Goal: Task Accomplishment & Management: Manage account settings

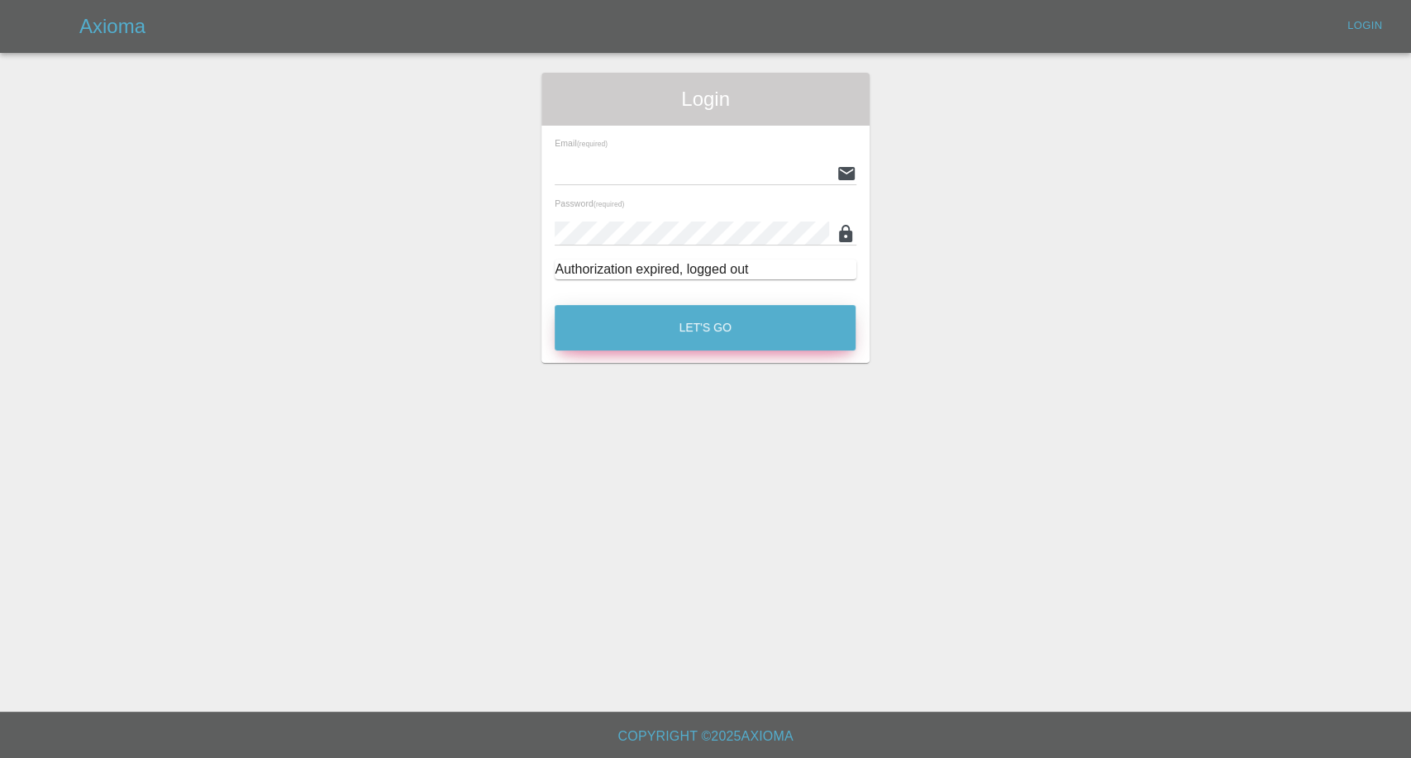
type input "afreen@axioma.co.uk"
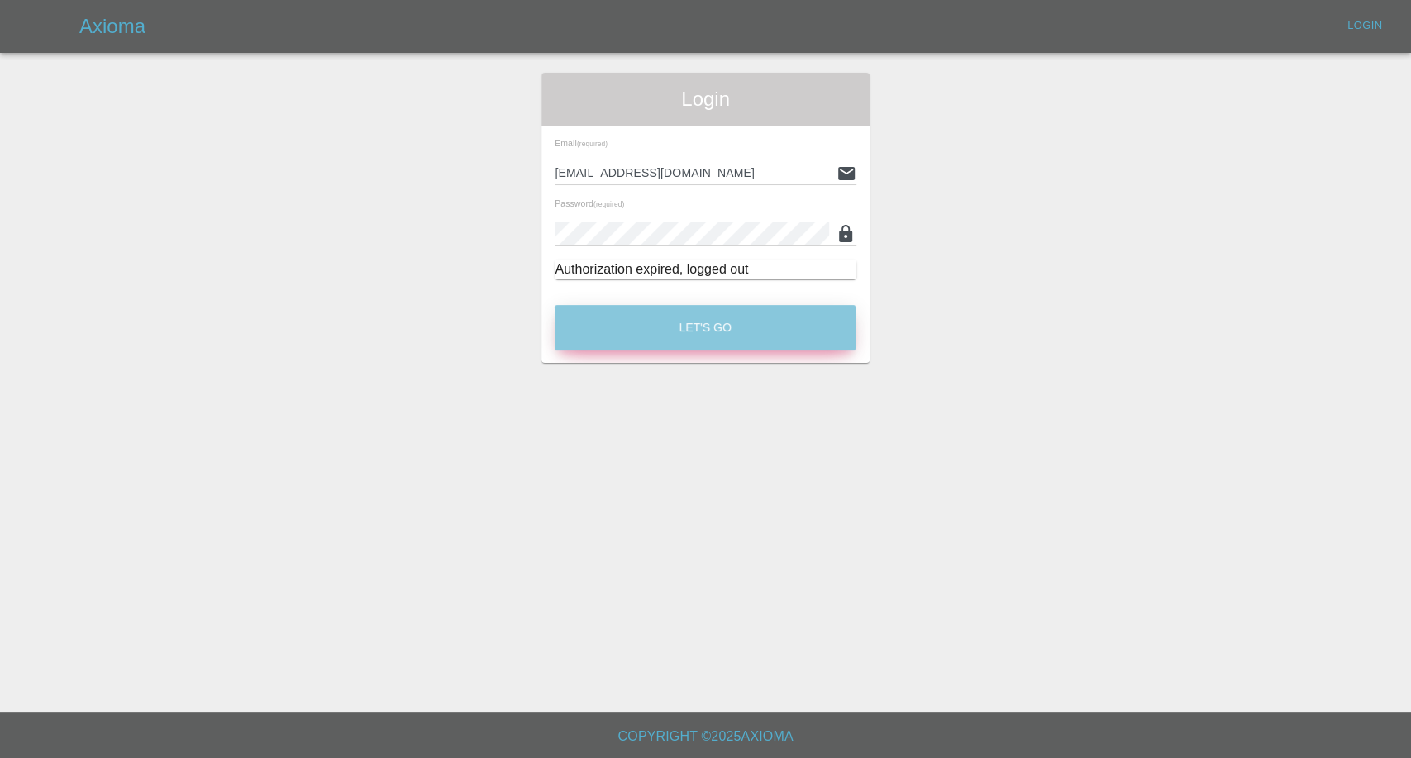
click at [721, 320] on button "Let's Go" at bounding box center [705, 327] width 301 height 45
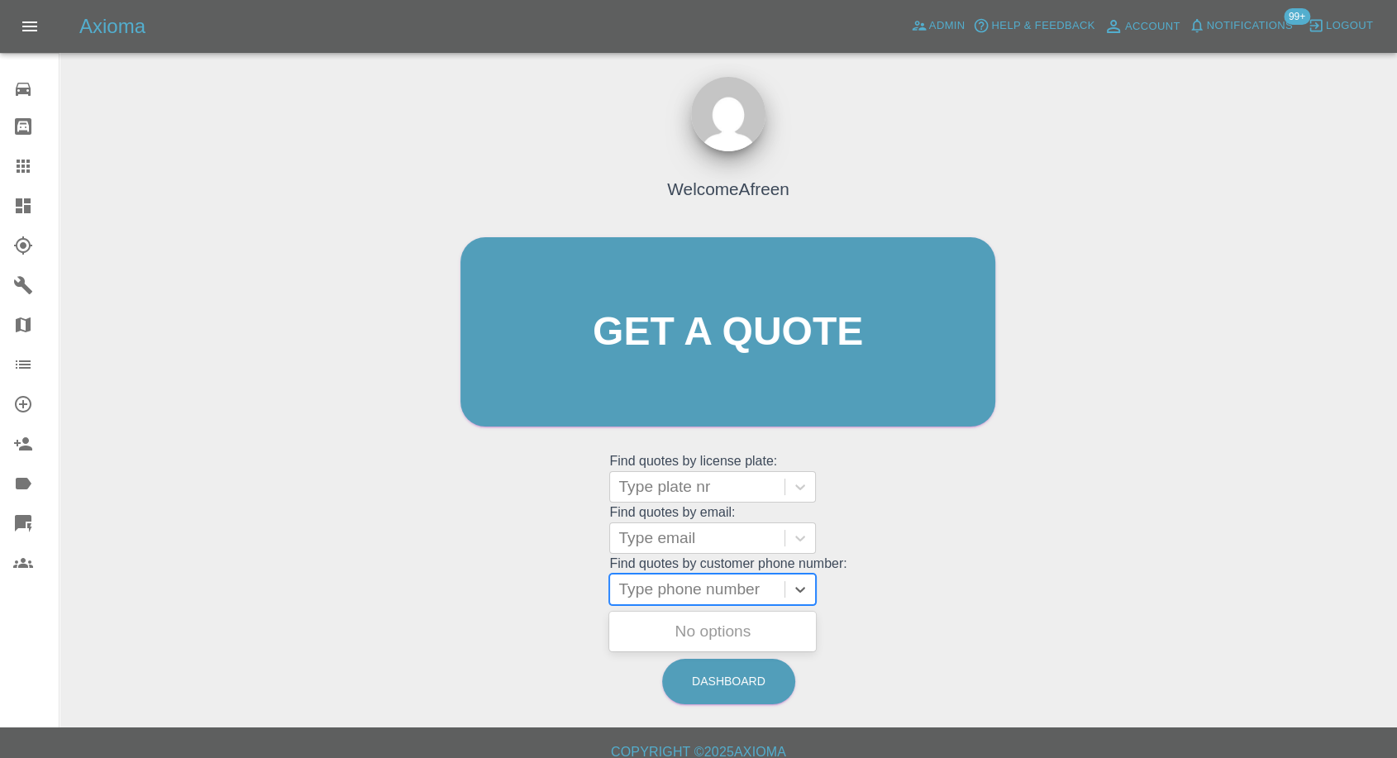
click at [689, 603] on div "Type phone number" at bounding box center [697, 589] width 174 height 30
paste input "+447503493531"
drag, startPoint x: 650, startPoint y: 586, endPoint x: 483, endPoint y: 597, distance: 168.1
click at [483, 597] on div "Welcome Afreen Get a quote Get a quote Find quotes by license plate: Type plate…" at bounding box center [727, 363] width 569 height 499
type input "07503493531"
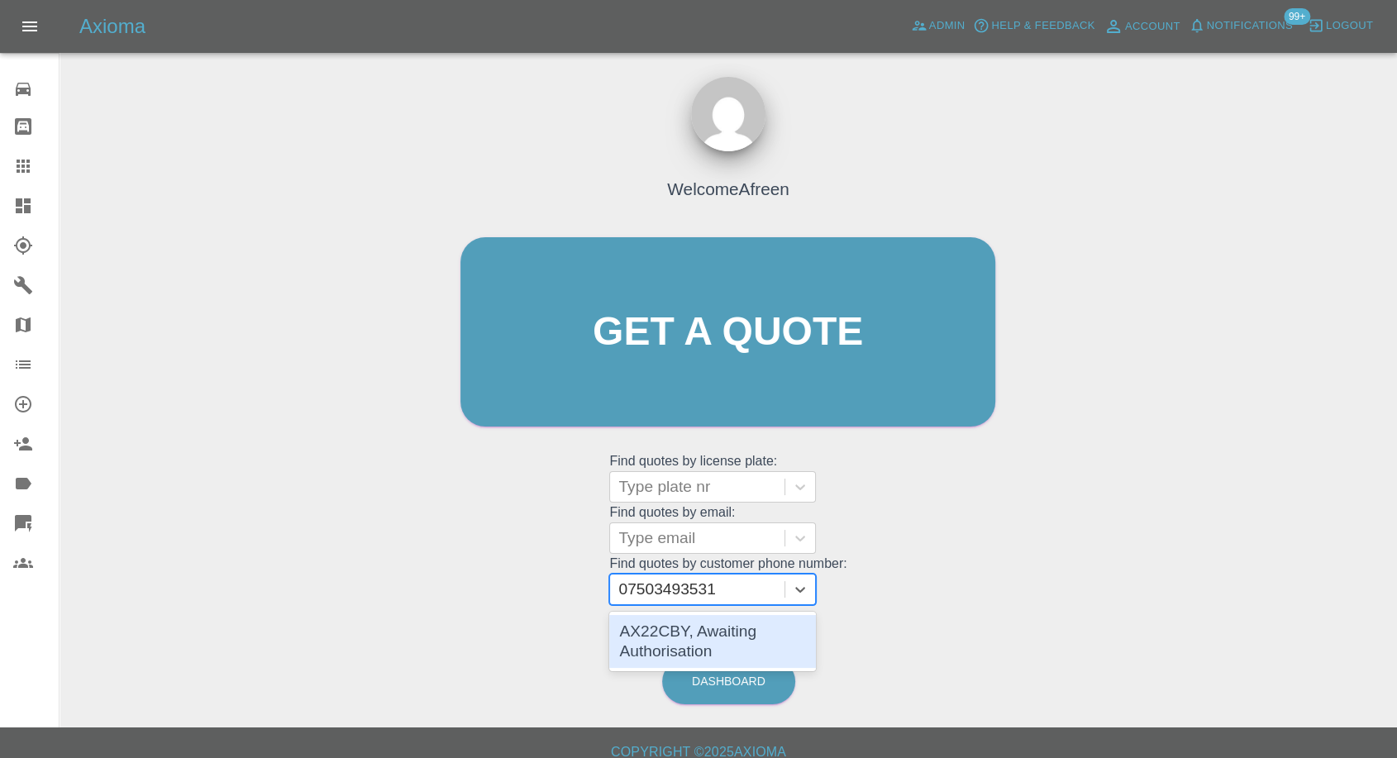
click at [707, 643] on div "AX22CBY, Awaiting Authorisation" at bounding box center [712, 641] width 207 height 53
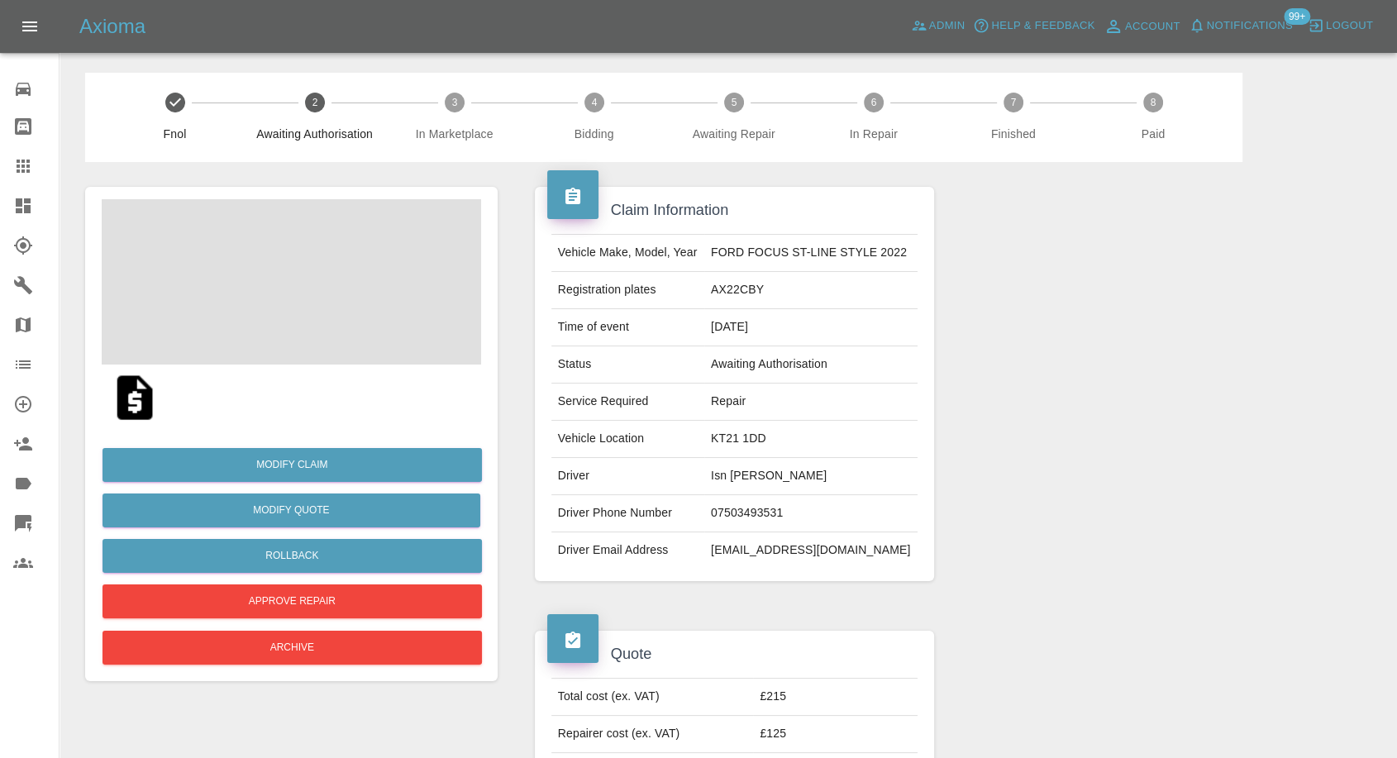
scroll to position [275, 0]
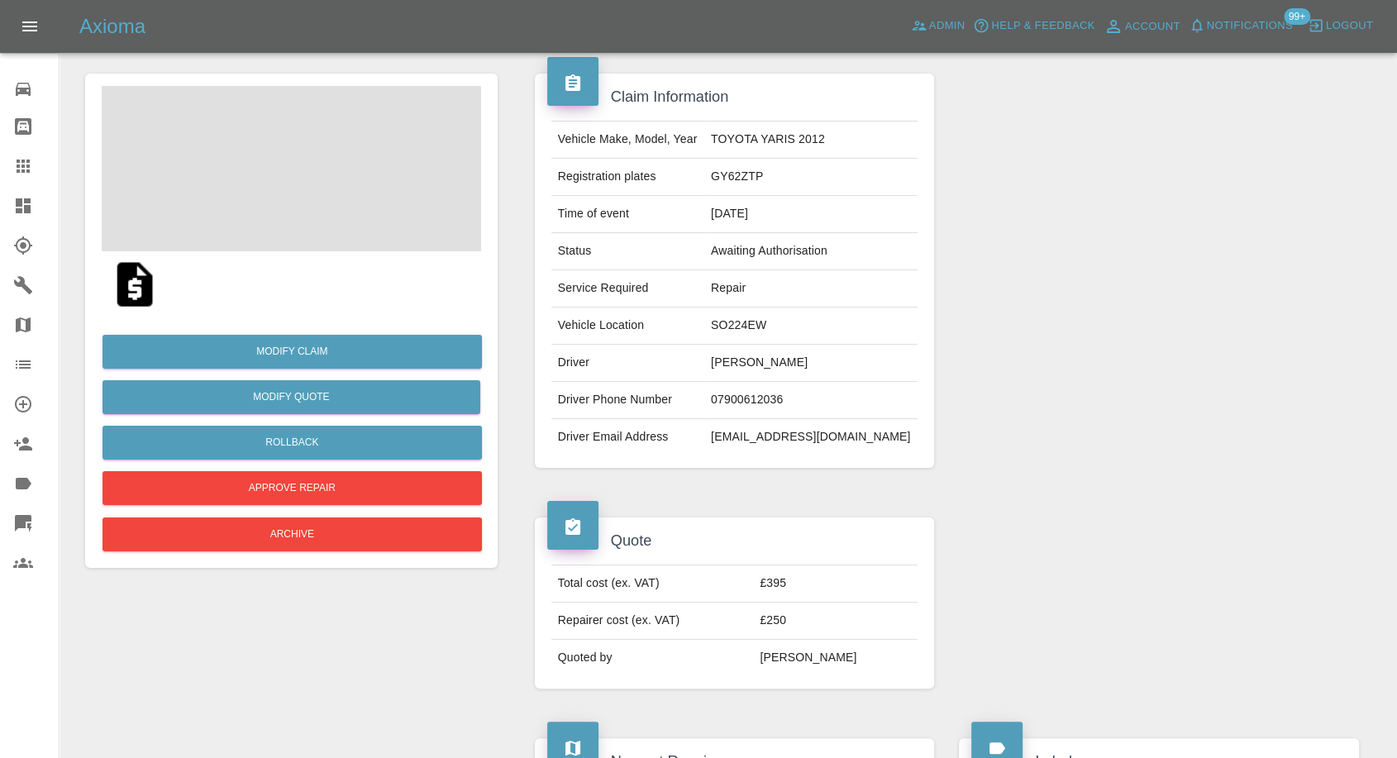
scroll to position [275, 0]
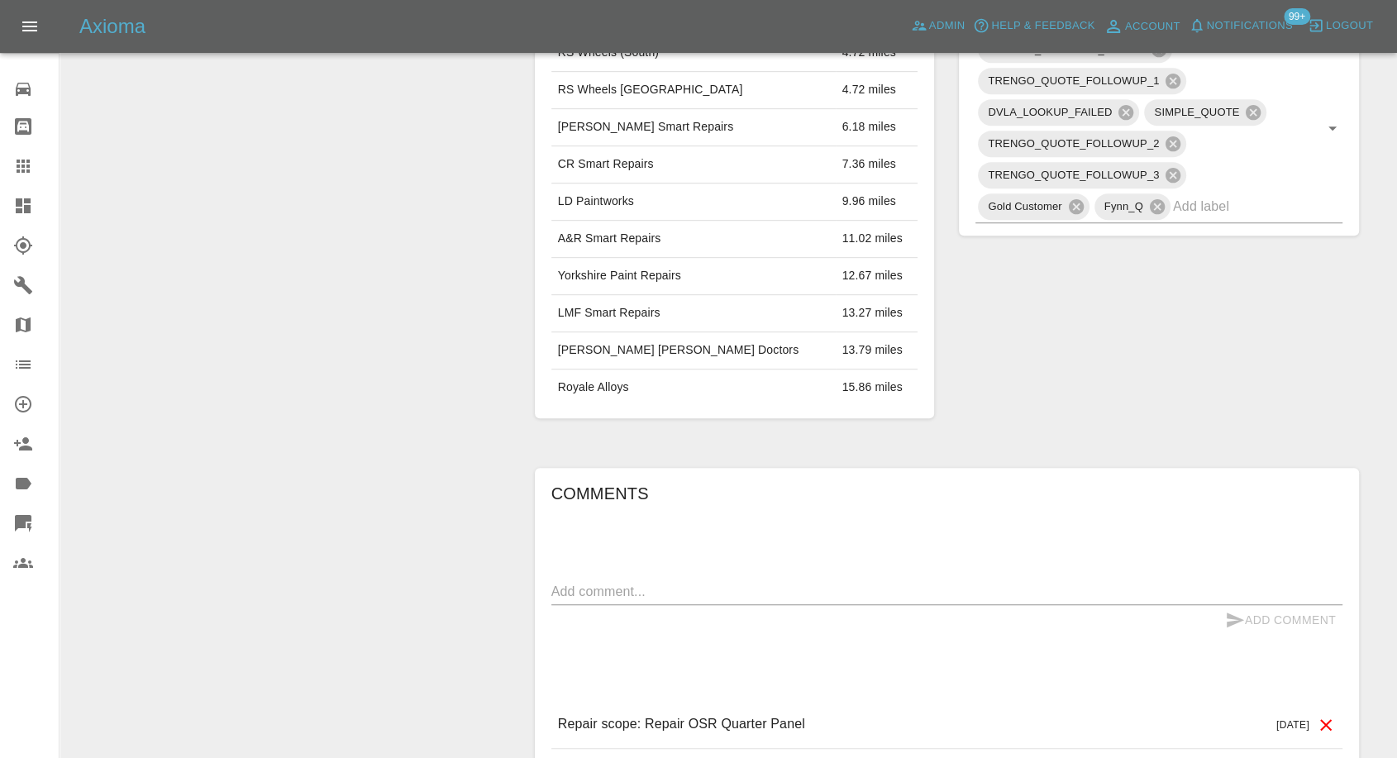
scroll to position [918, 0]
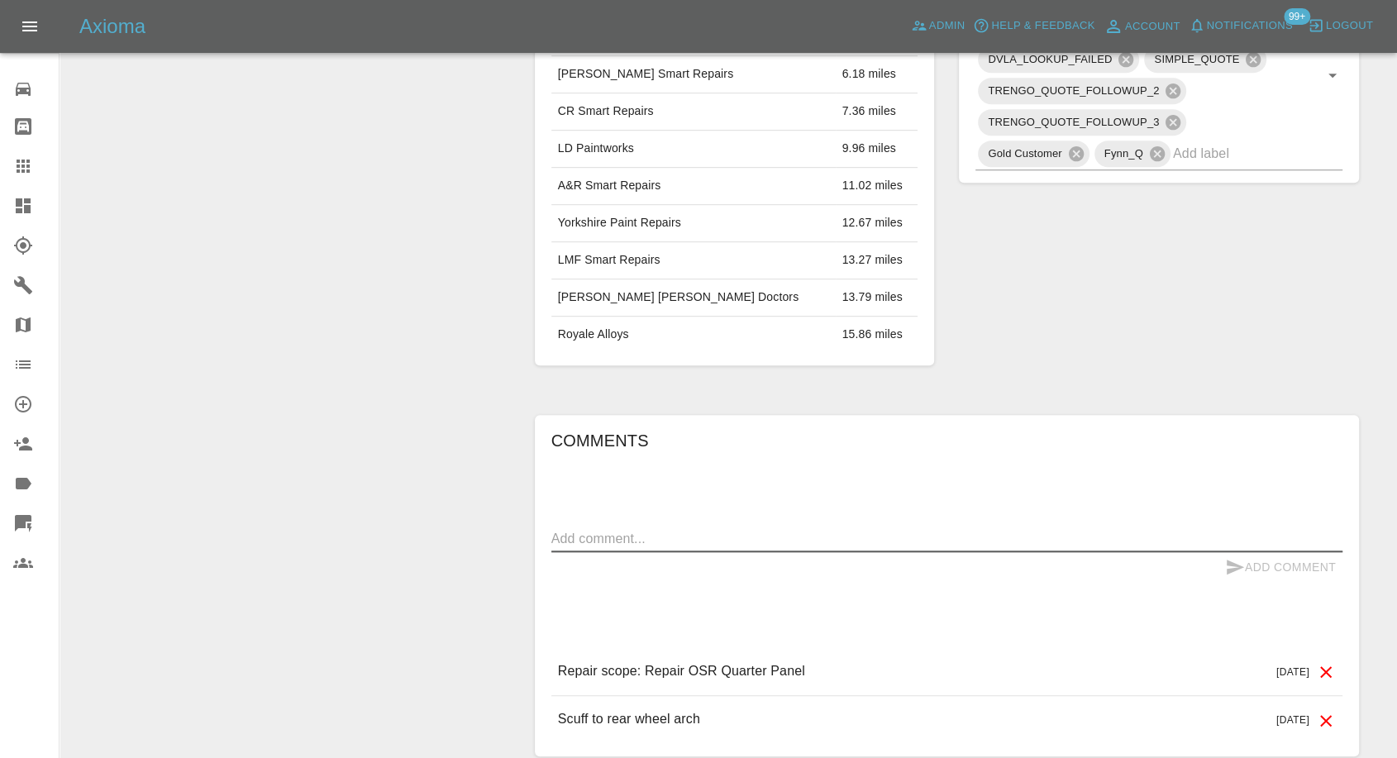
click at [696, 534] on textarea at bounding box center [946, 538] width 791 height 19
paste textarea "we got the quote for someone we had a parking bump with, and the person said th…"
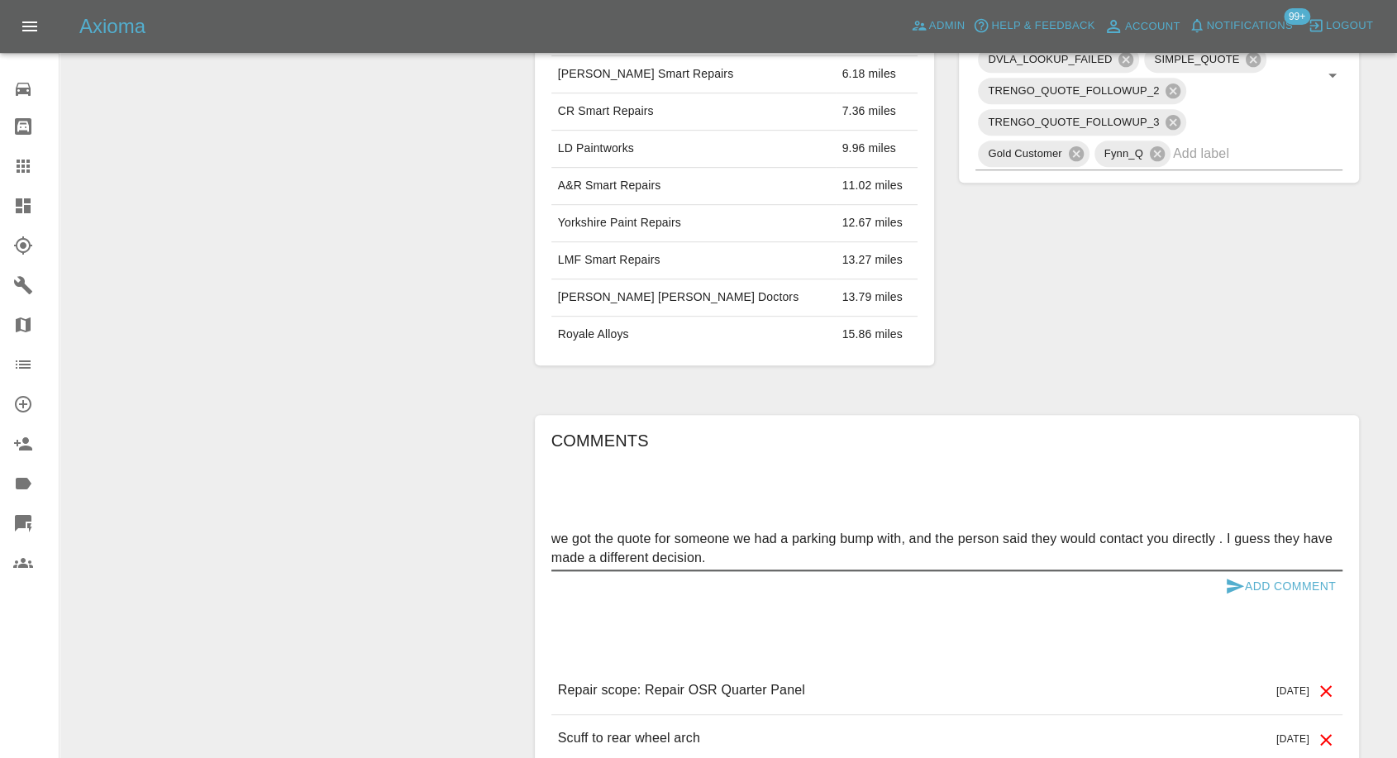
type textarea "we got the quote for someone we had a parking bump with, and the person said th…"
click at [1223, 588] on button "Add Comment" at bounding box center [1280, 586] width 124 height 31
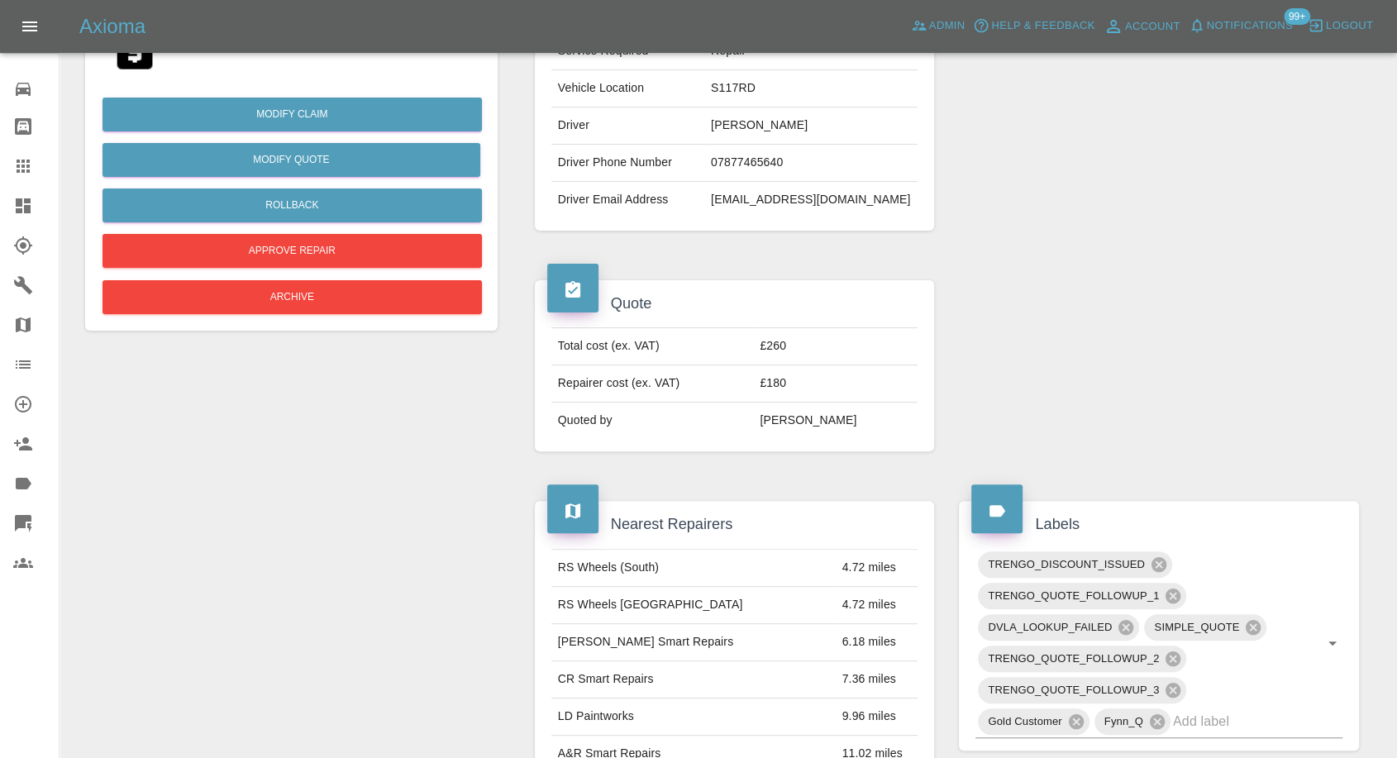
scroll to position [92, 0]
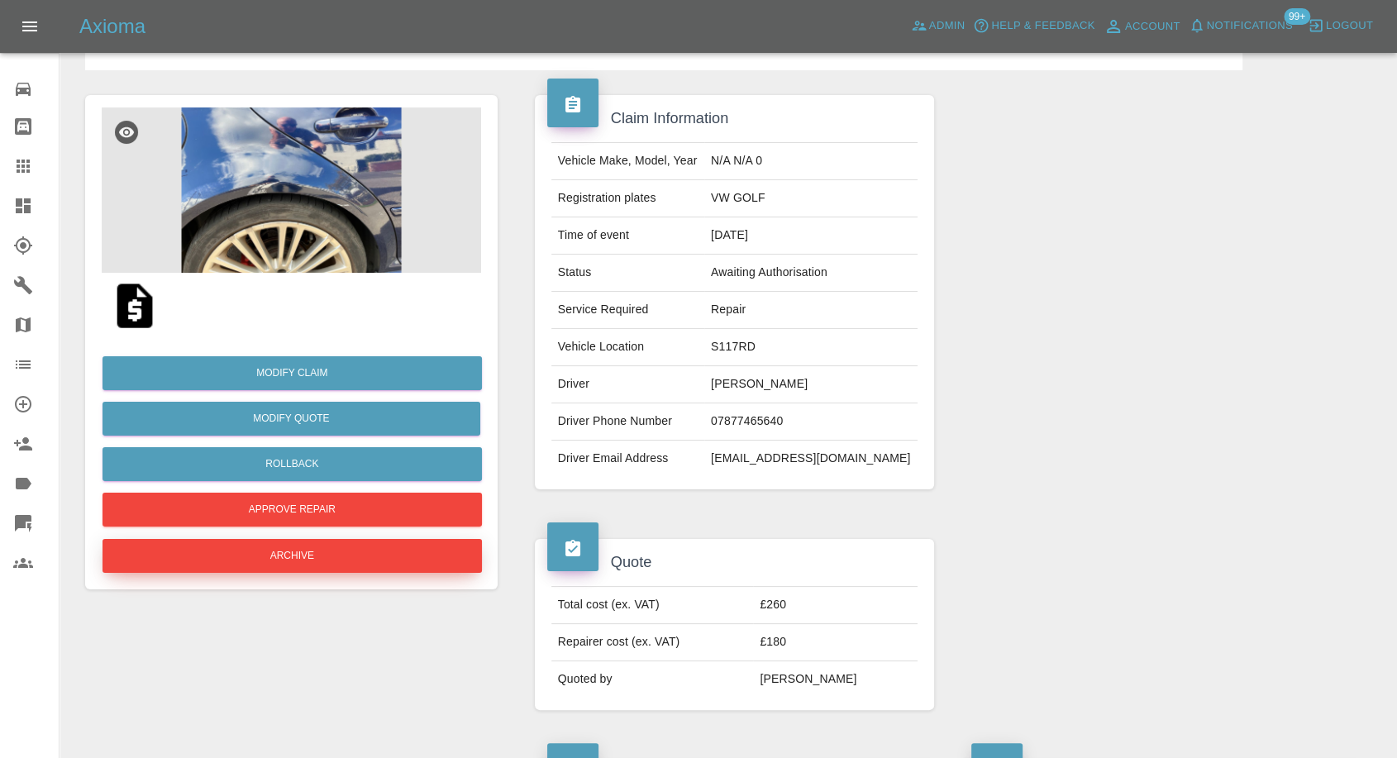
click at [390, 564] on button "Archive" at bounding box center [291, 556] width 379 height 34
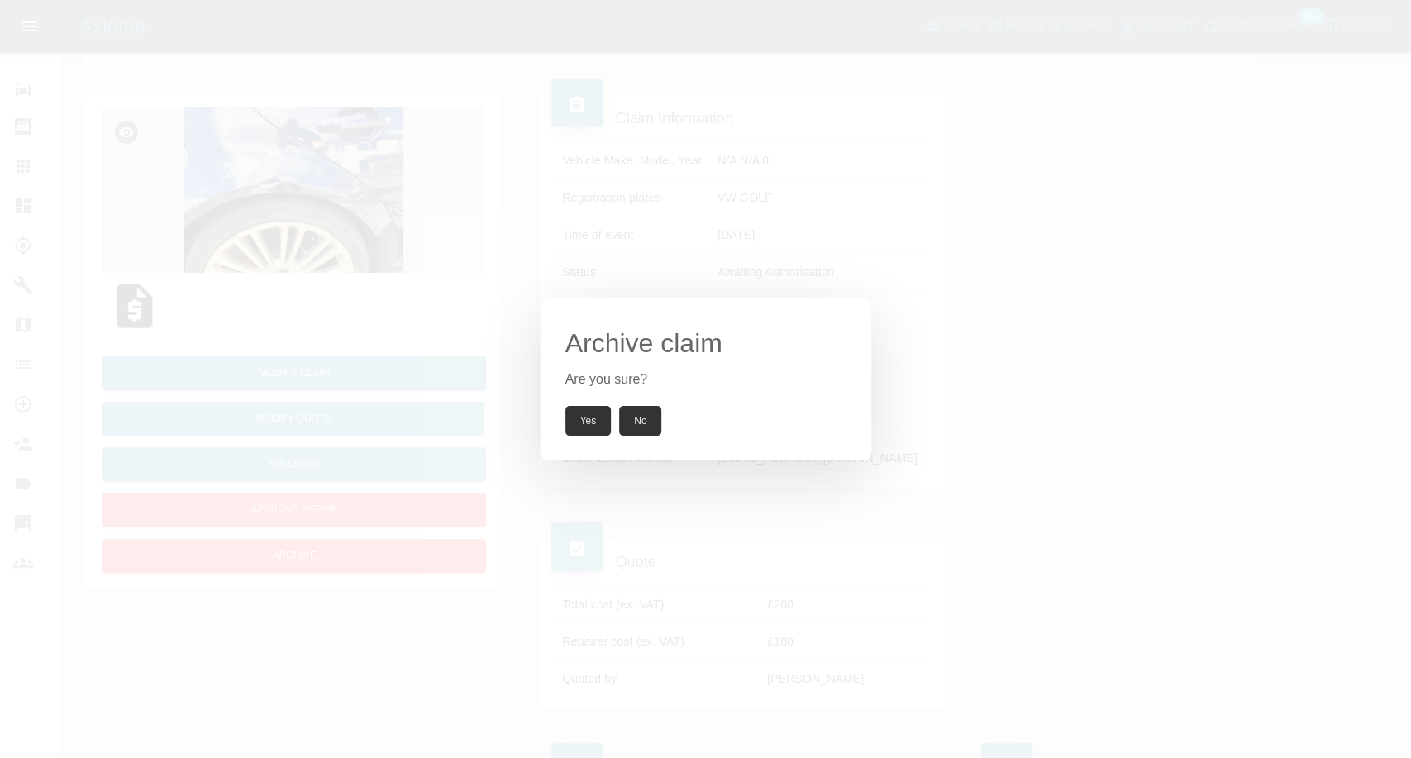
click at [590, 421] on button "Yes" at bounding box center [588, 421] width 46 height 30
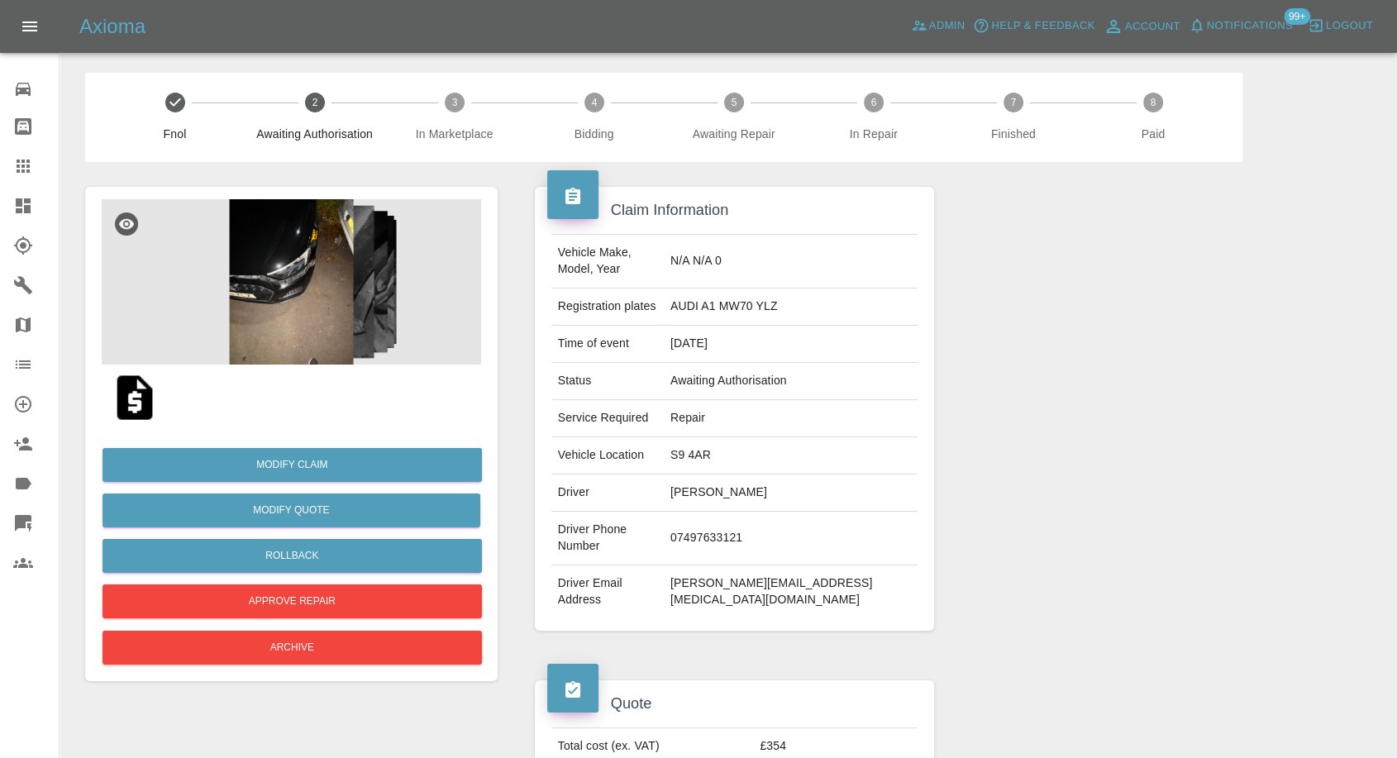
click at [131, 391] on img at bounding box center [134, 397] width 53 height 53
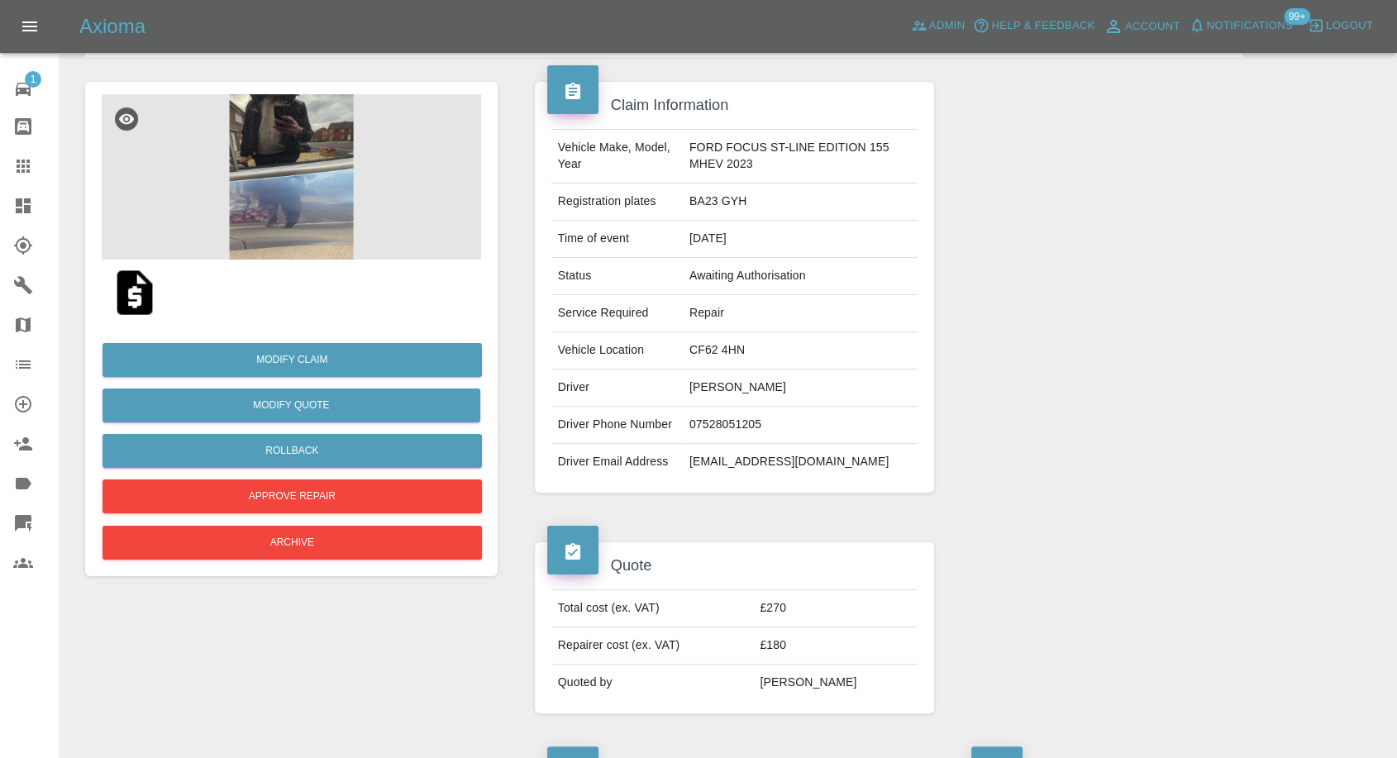
scroll to position [92, 0]
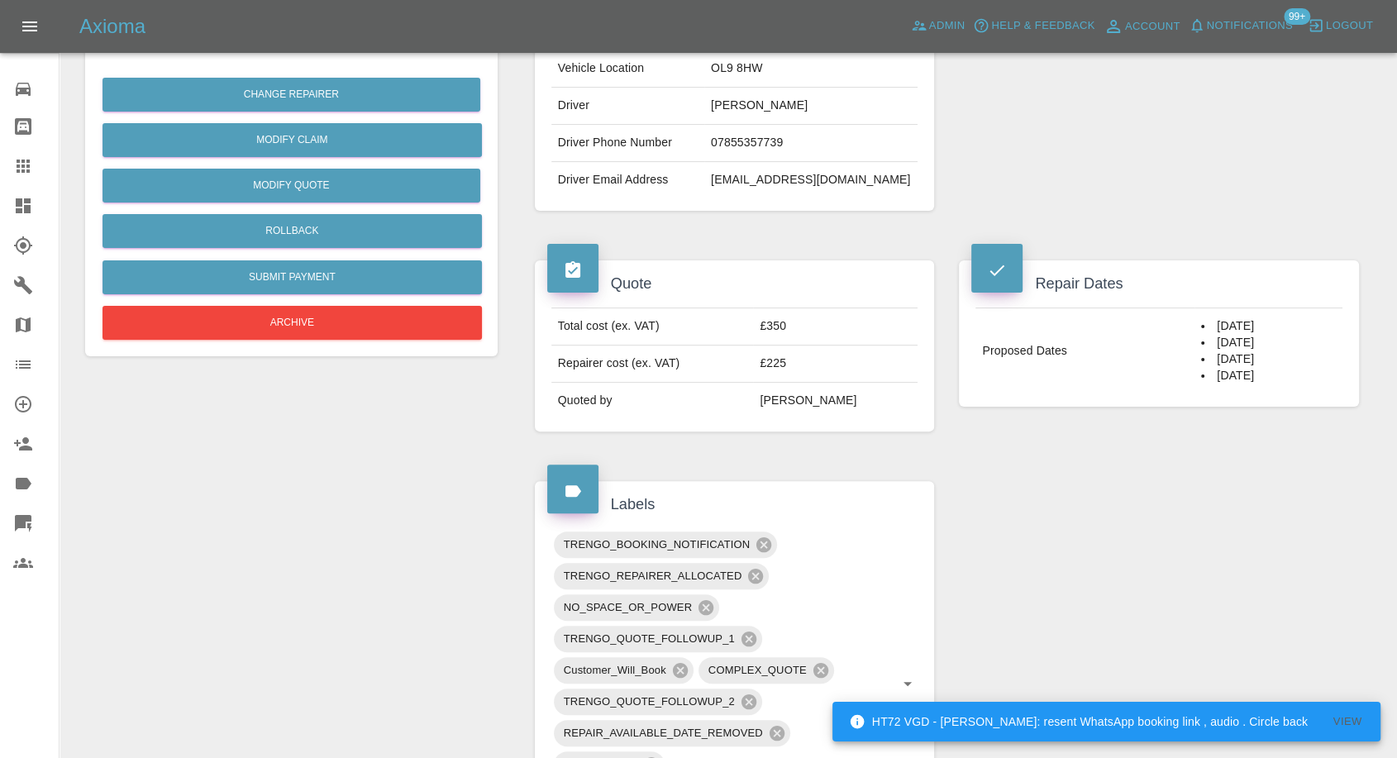
scroll to position [367, 0]
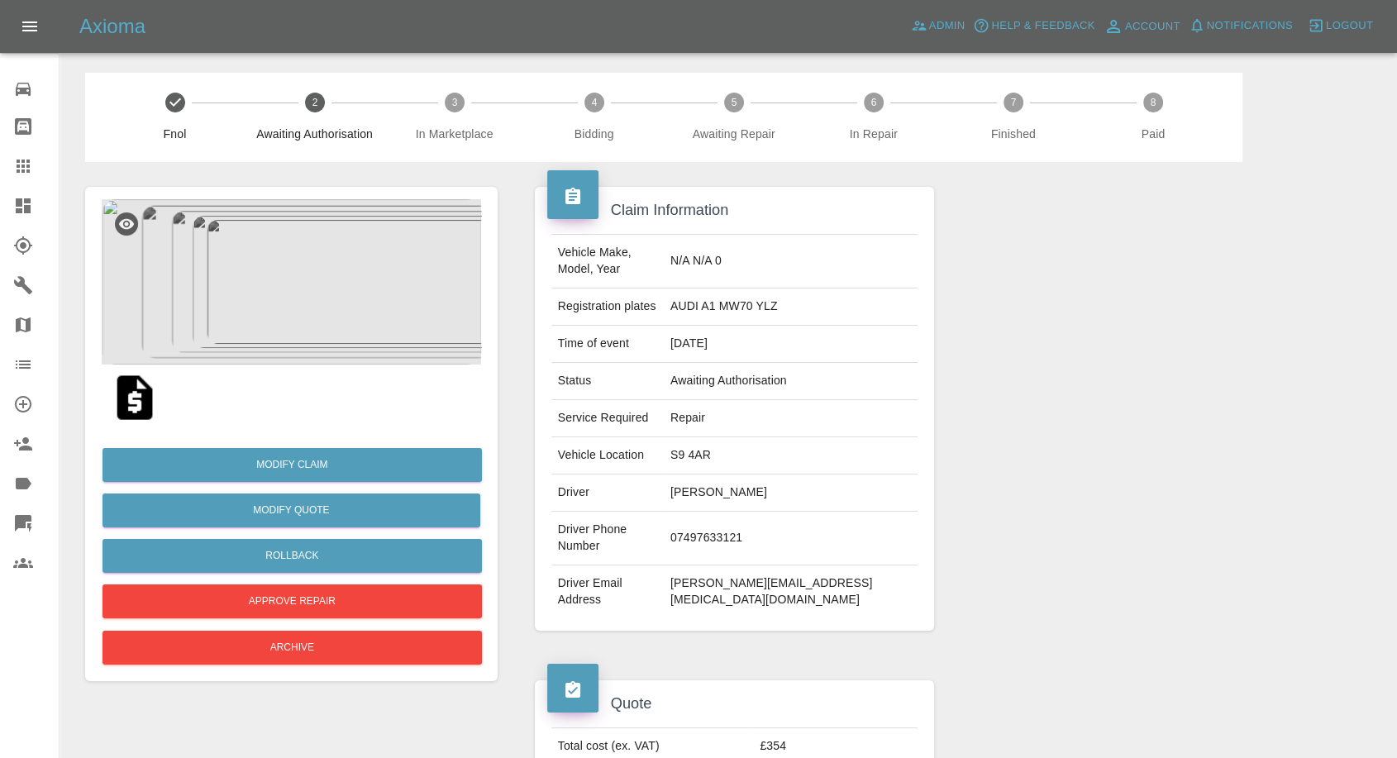
click at [149, 405] on img at bounding box center [134, 397] width 53 height 53
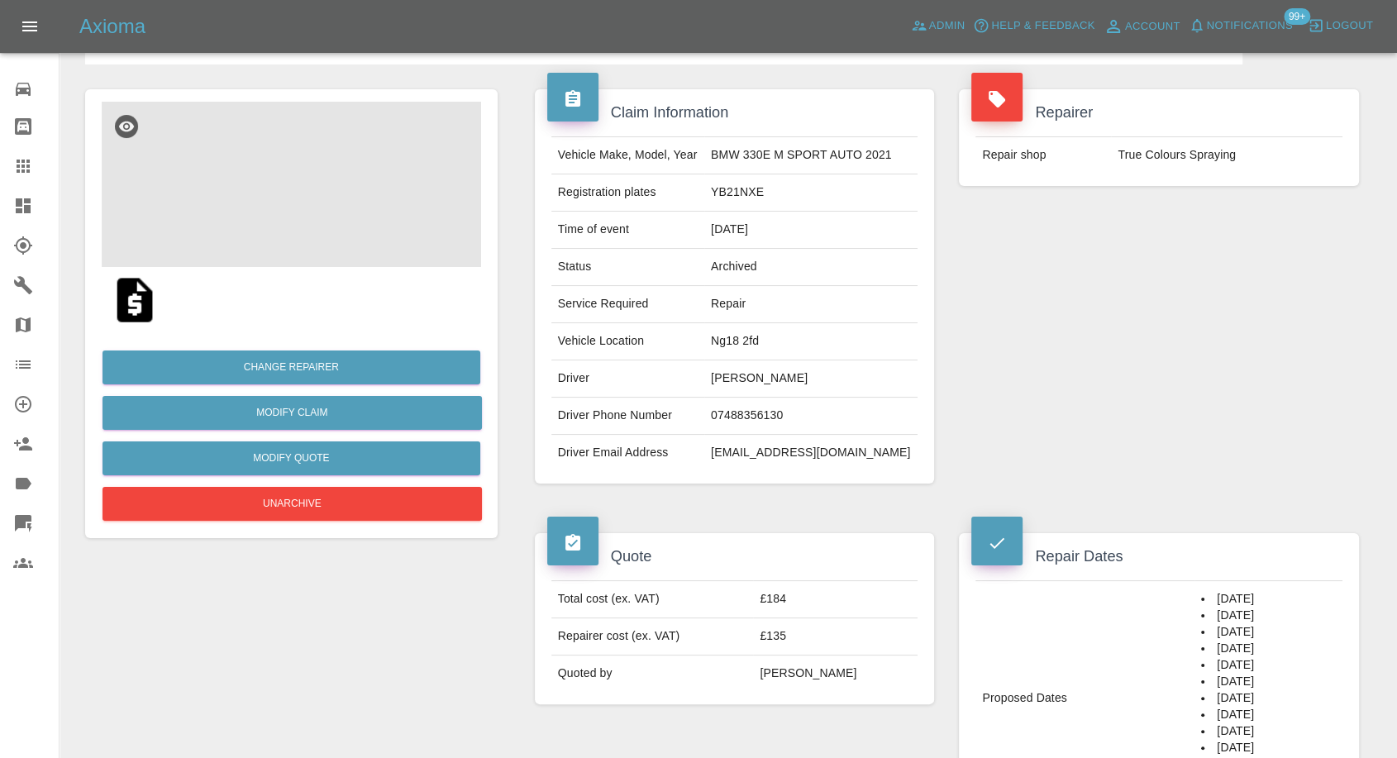
scroll to position [183, 0]
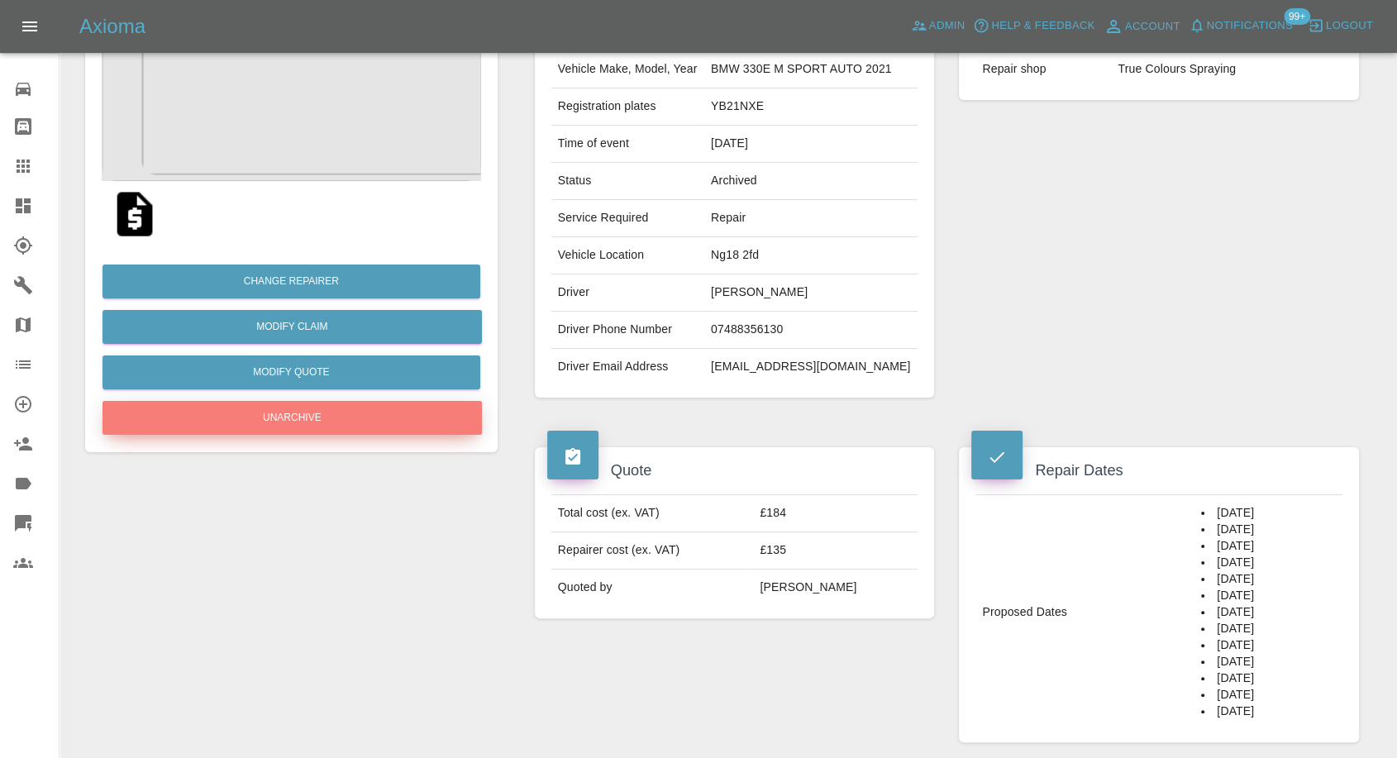
click at [281, 418] on button "Unarchive" at bounding box center [291, 418] width 379 height 34
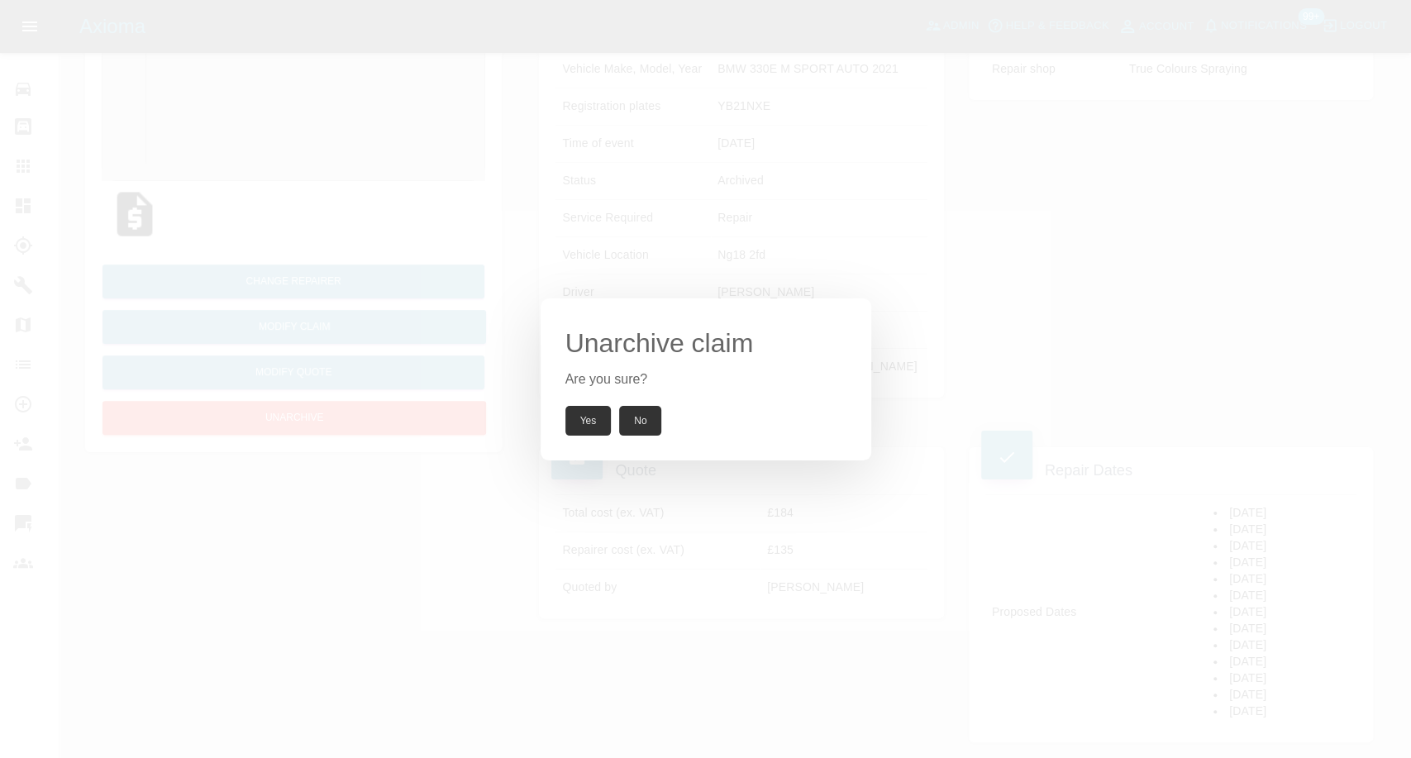
click at [591, 422] on button "Yes" at bounding box center [588, 421] width 46 height 30
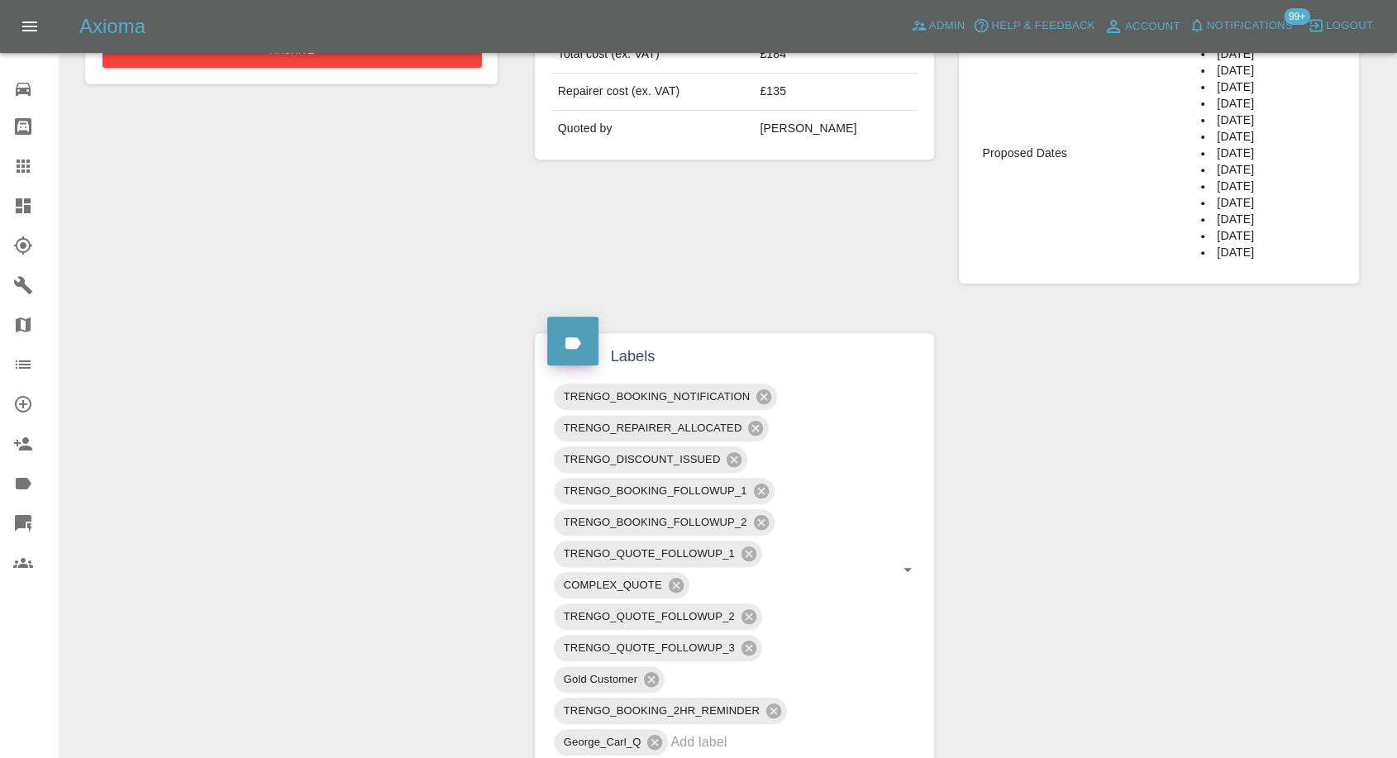
scroll to position [92, 0]
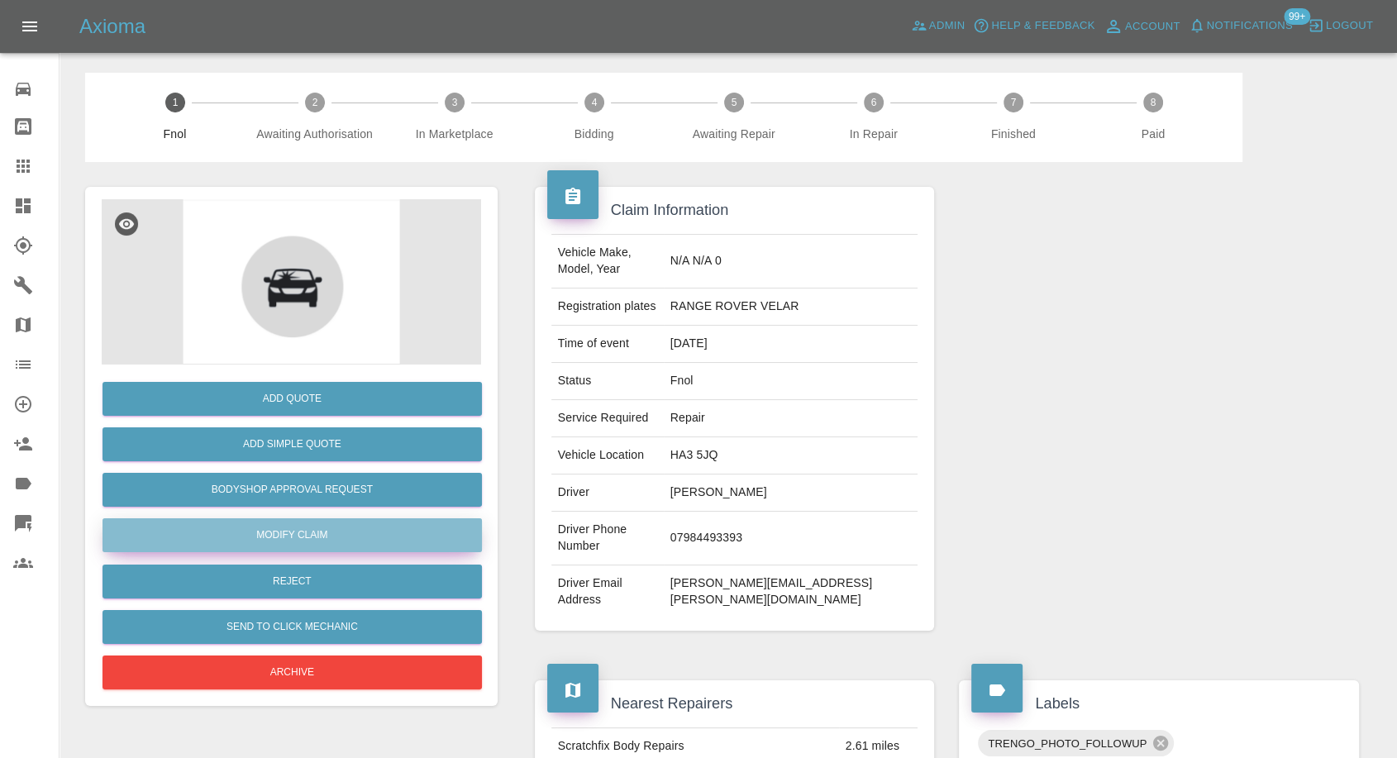
click at [316, 531] on link "Modify Claim" at bounding box center [291, 535] width 379 height 34
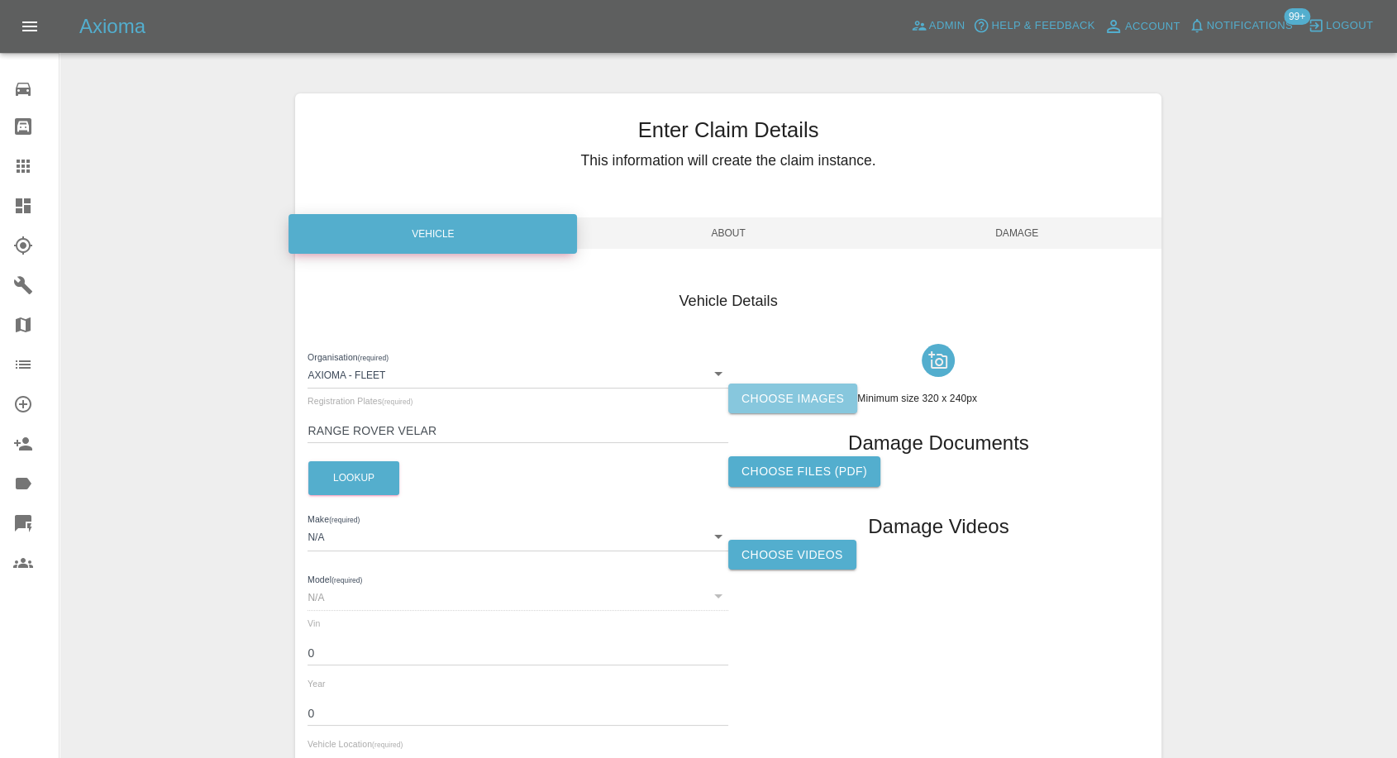
click at [762, 398] on label "Choose images" at bounding box center [792, 398] width 129 height 31
click at [0, 0] on input "Choose images" at bounding box center [0, 0] width 0 height 0
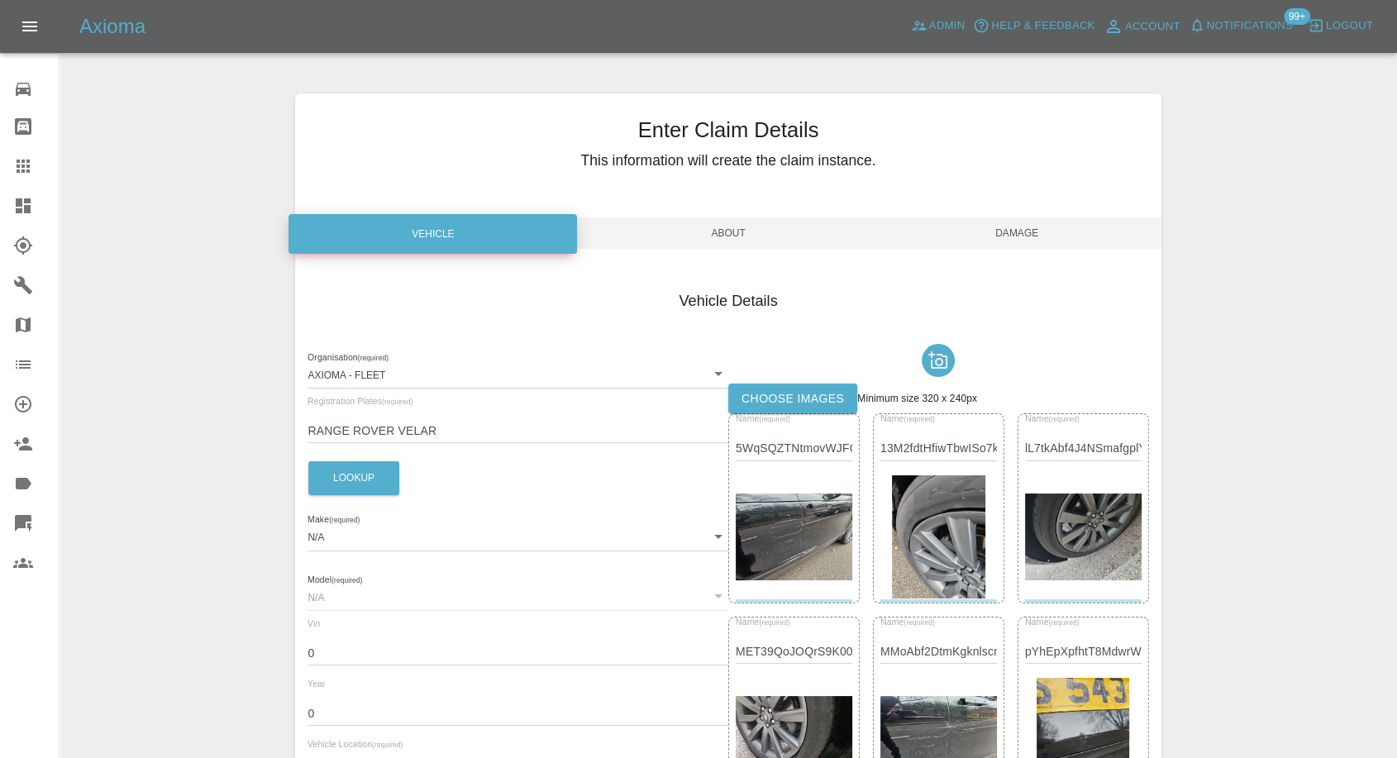
click at [1025, 235] on span "Damage" at bounding box center [1017, 232] width 288 height 31
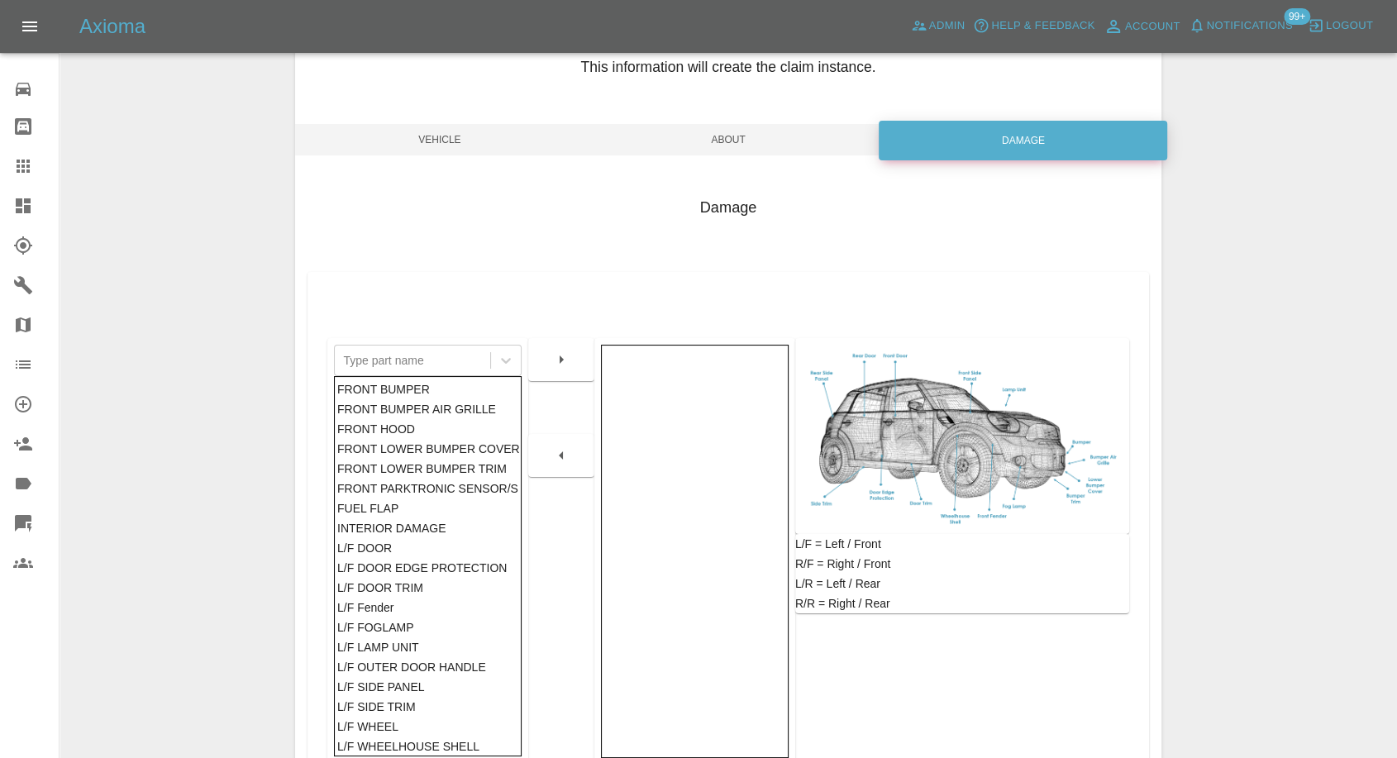
scroll to position [264, 0]
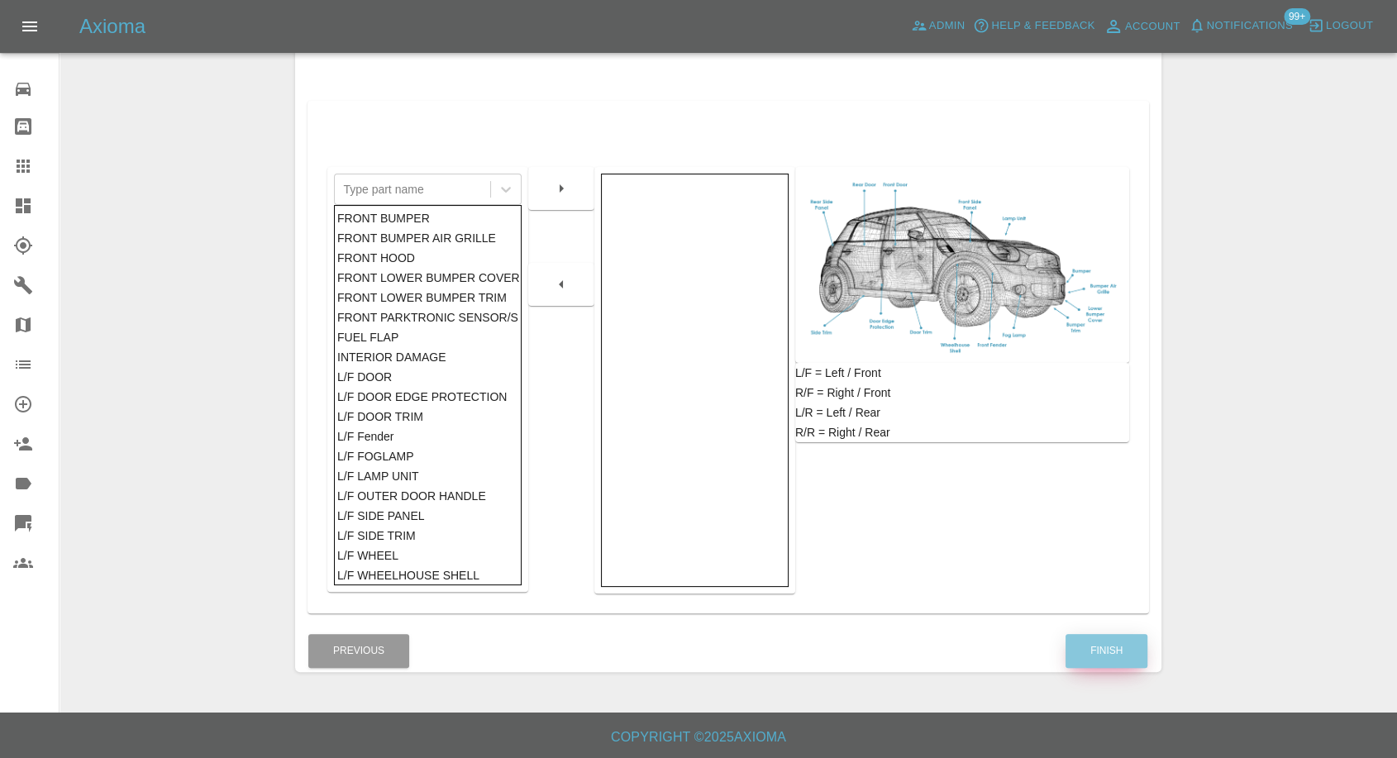
click at [1096, 641] on button "Finish" at bounding box center [1106, 651] width 82 height 34
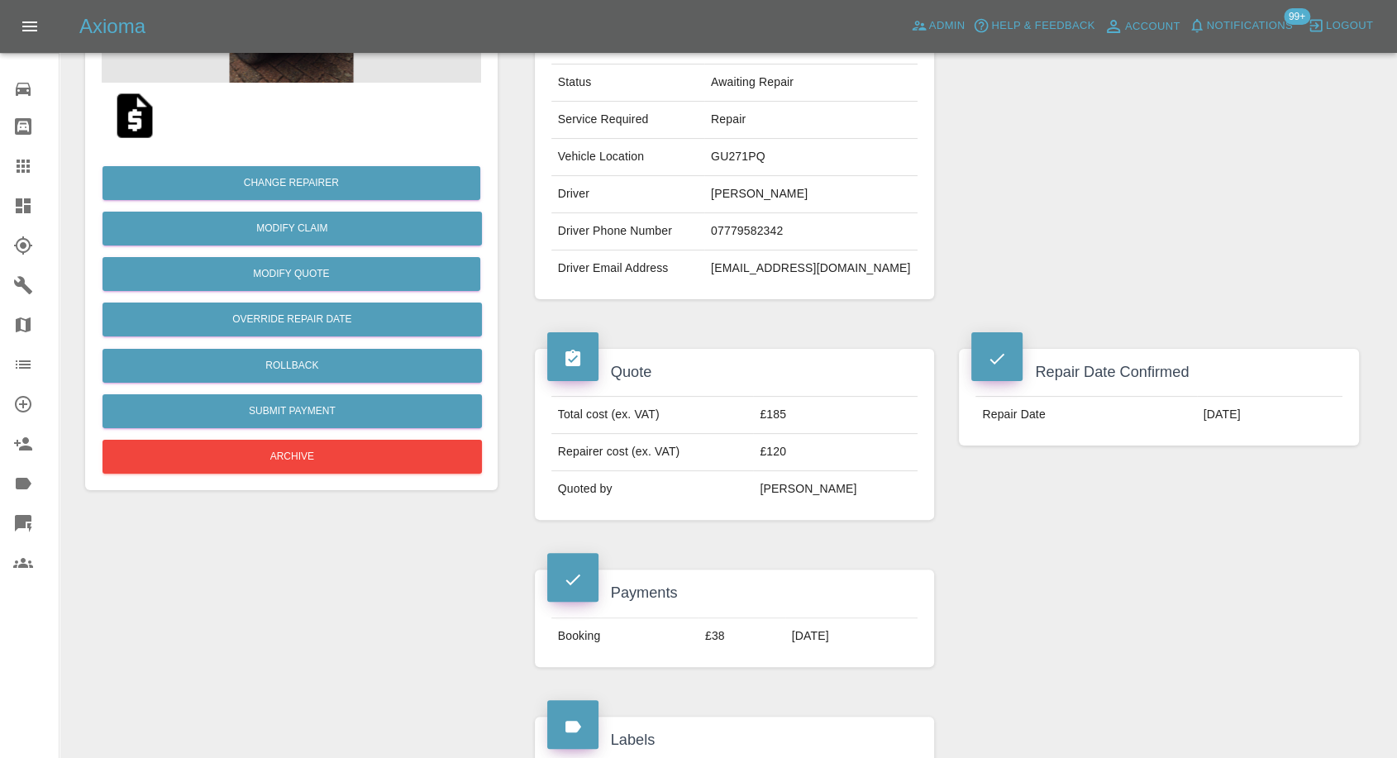
scroll to position [275, 0]
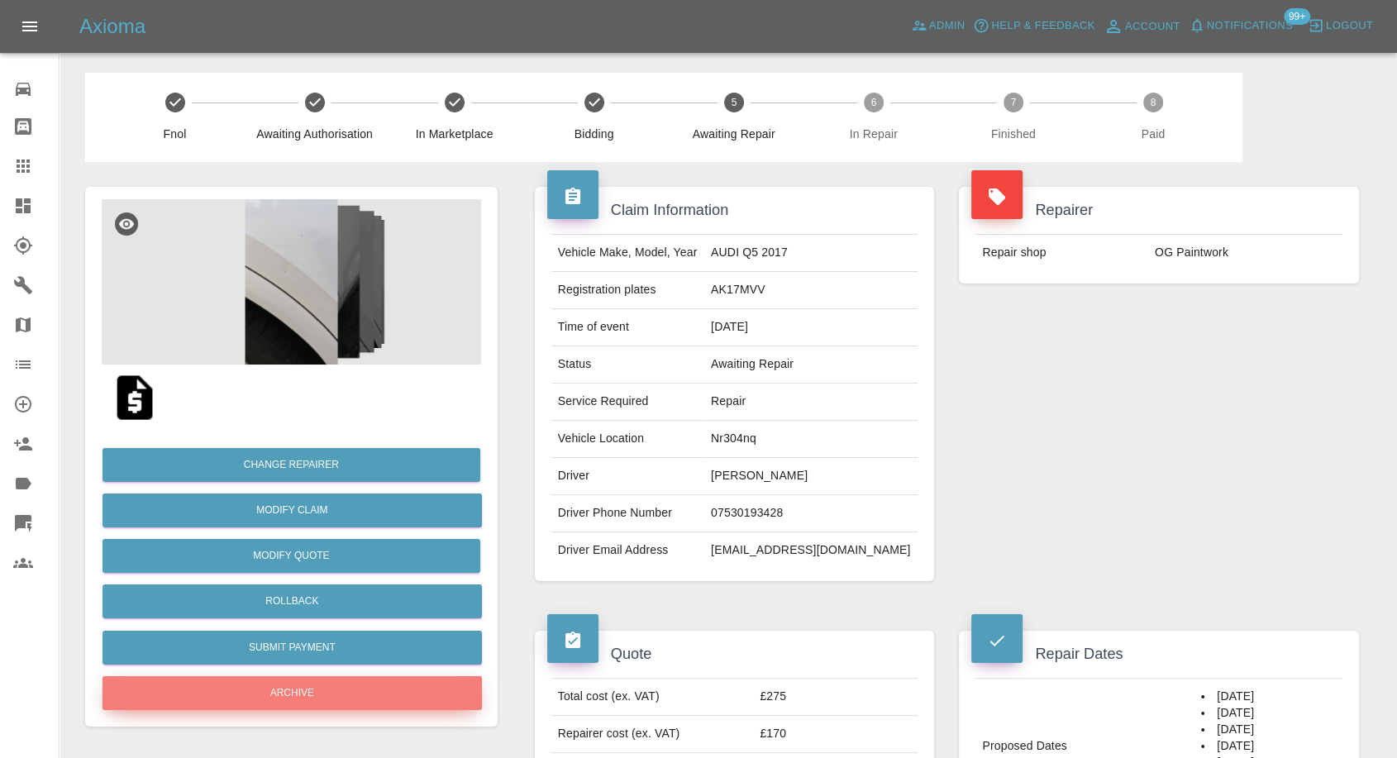
click at [272, 692] on button "Archive" at bounding box center [291, 693] width 379 height 34
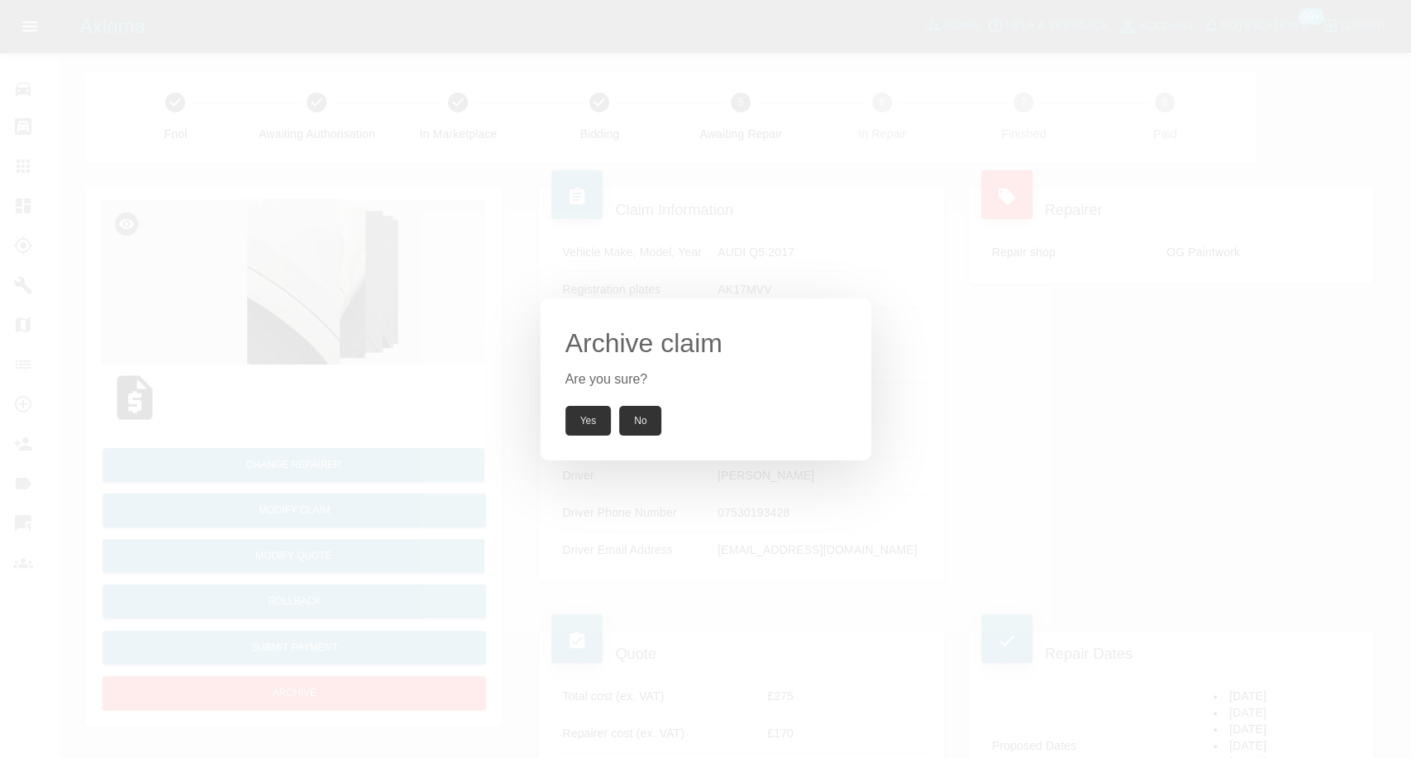
click at [582, 414] on button "Yes" at bounding box center [588, 421] width 46 height 30
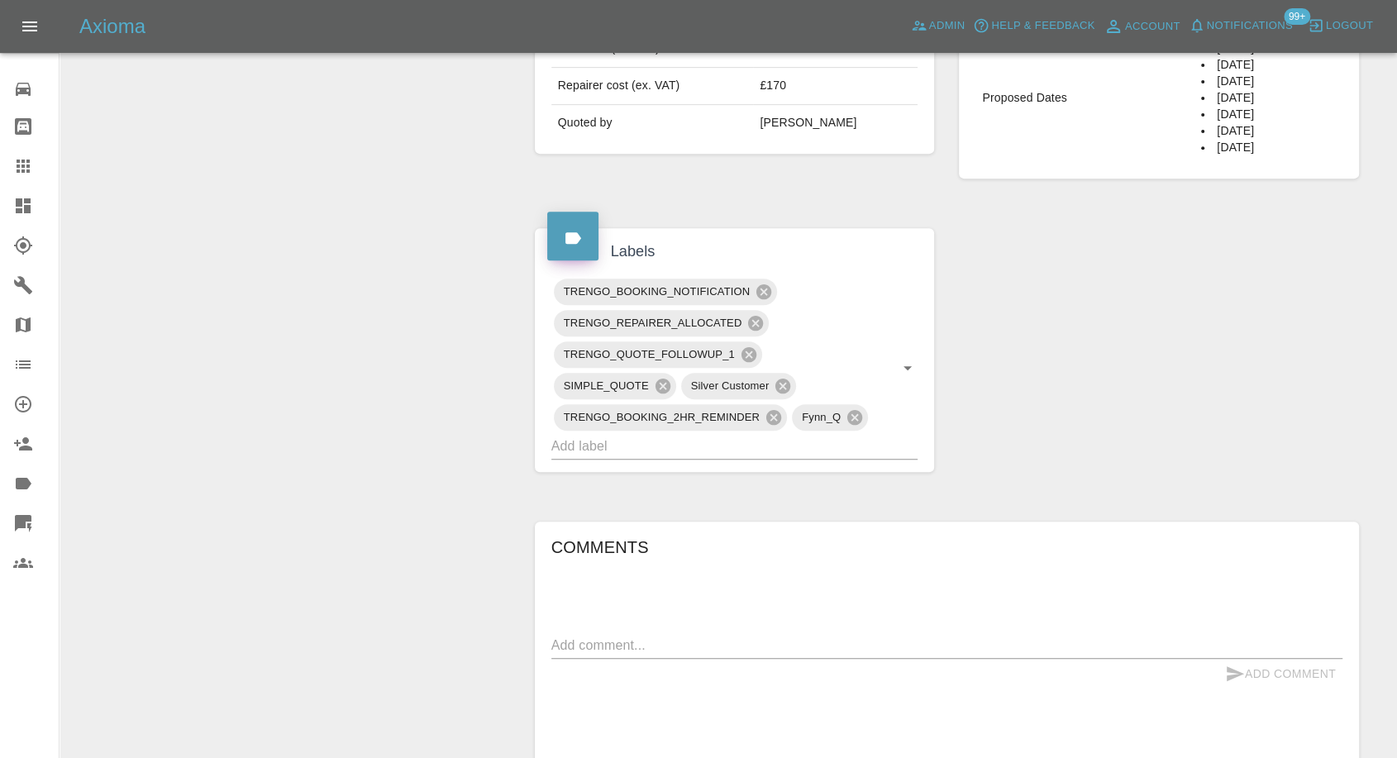
scroll to position [886, 0]
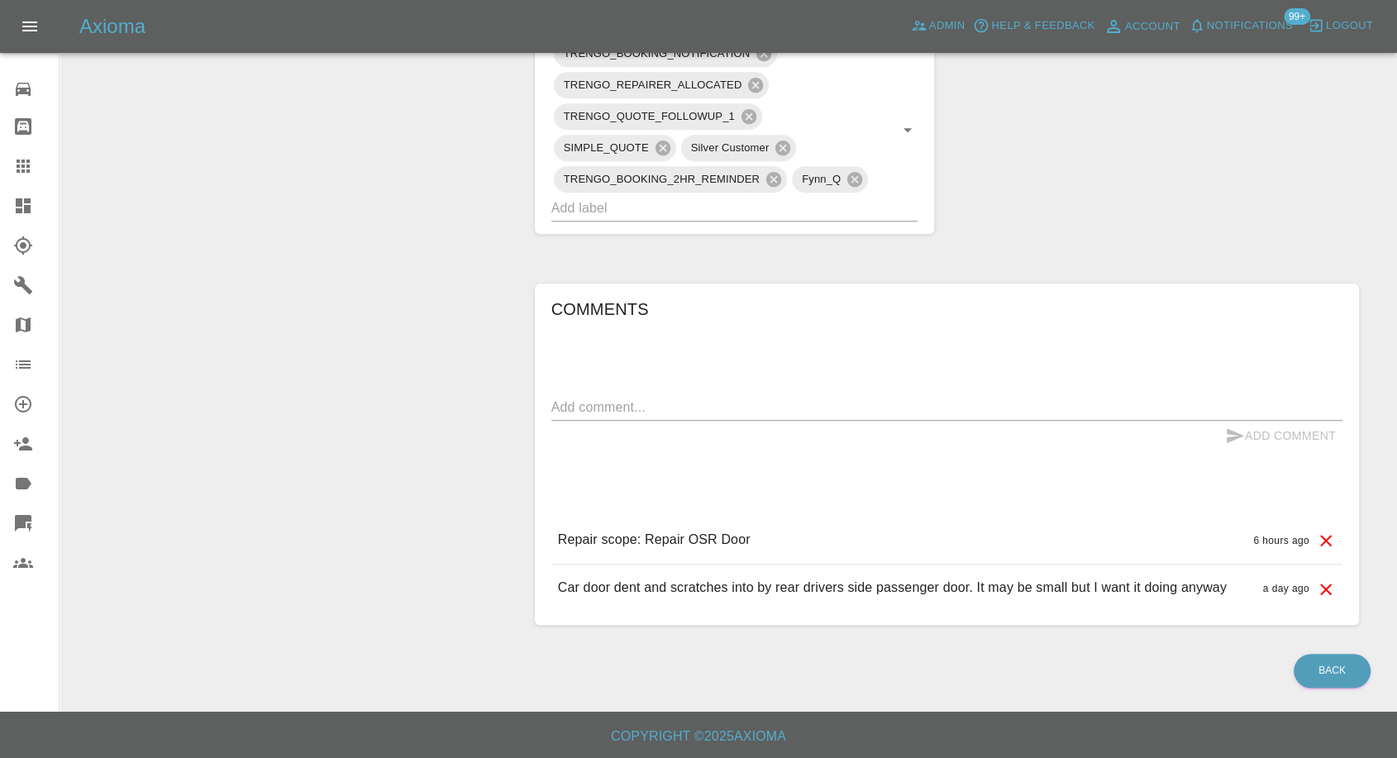
click at [671, 398] on textarea at bounding box center [946, 407] width 791 height 19
type textarea "Need PDR only"
click at [1228, 433] on icon "submit" at bounding box center [1235, 436] width 20 height 20
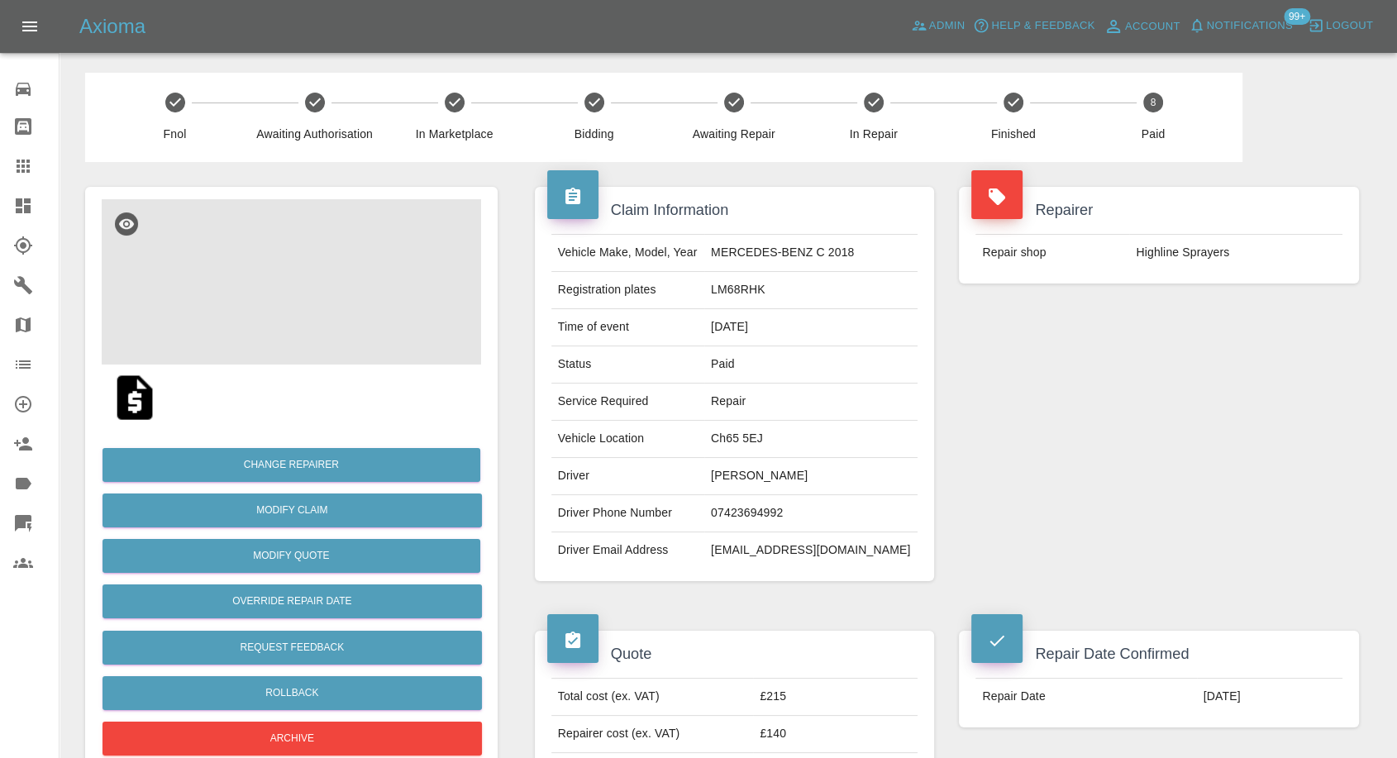
scroll to position [459, 0]
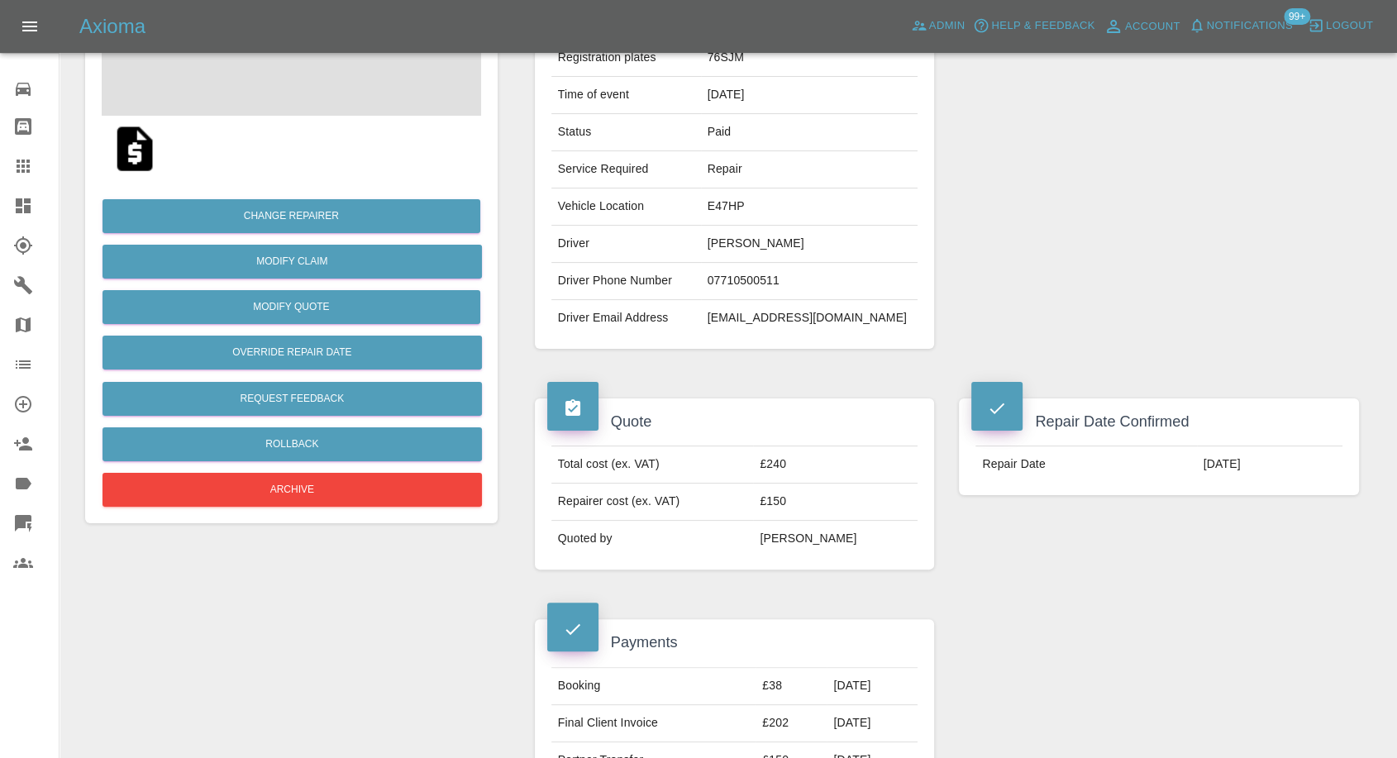
scroll to position [275, 0]
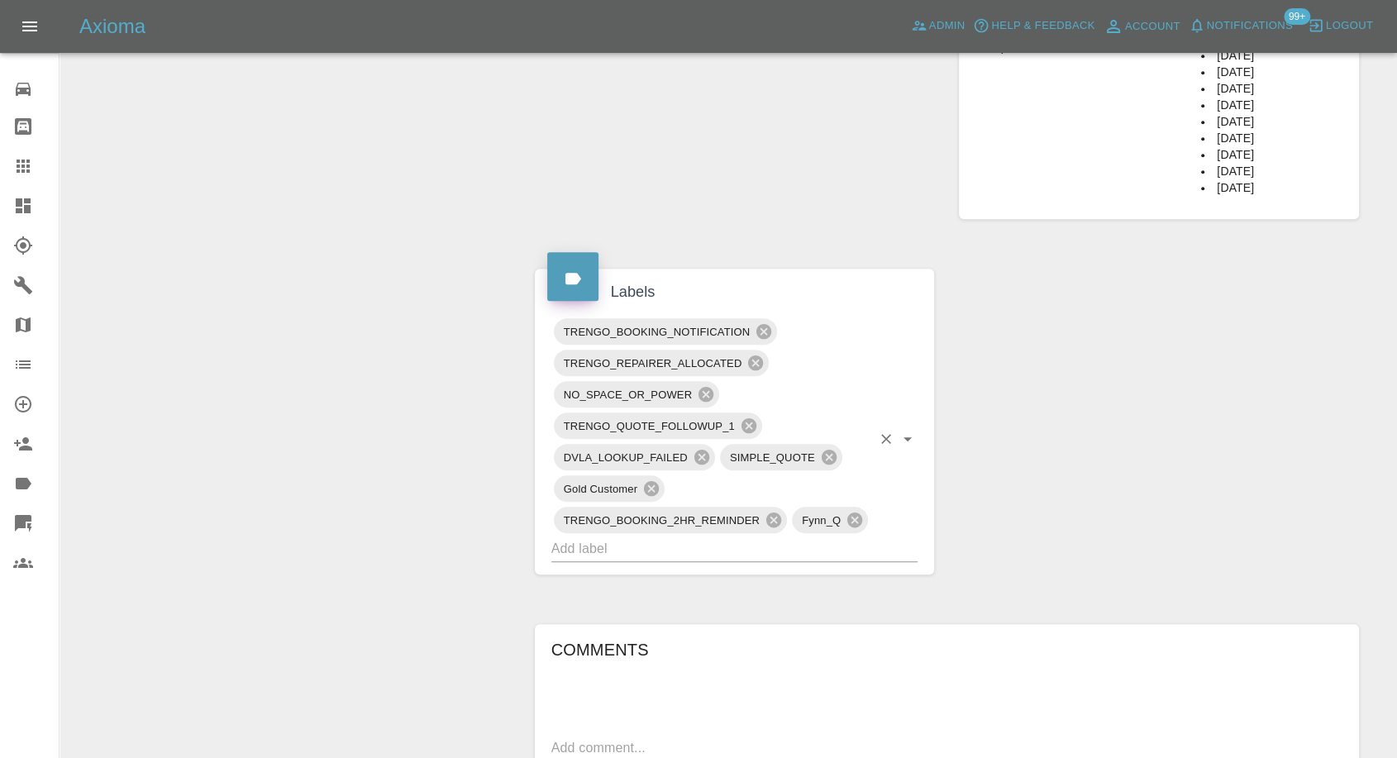
scroll to position [1010, 0]
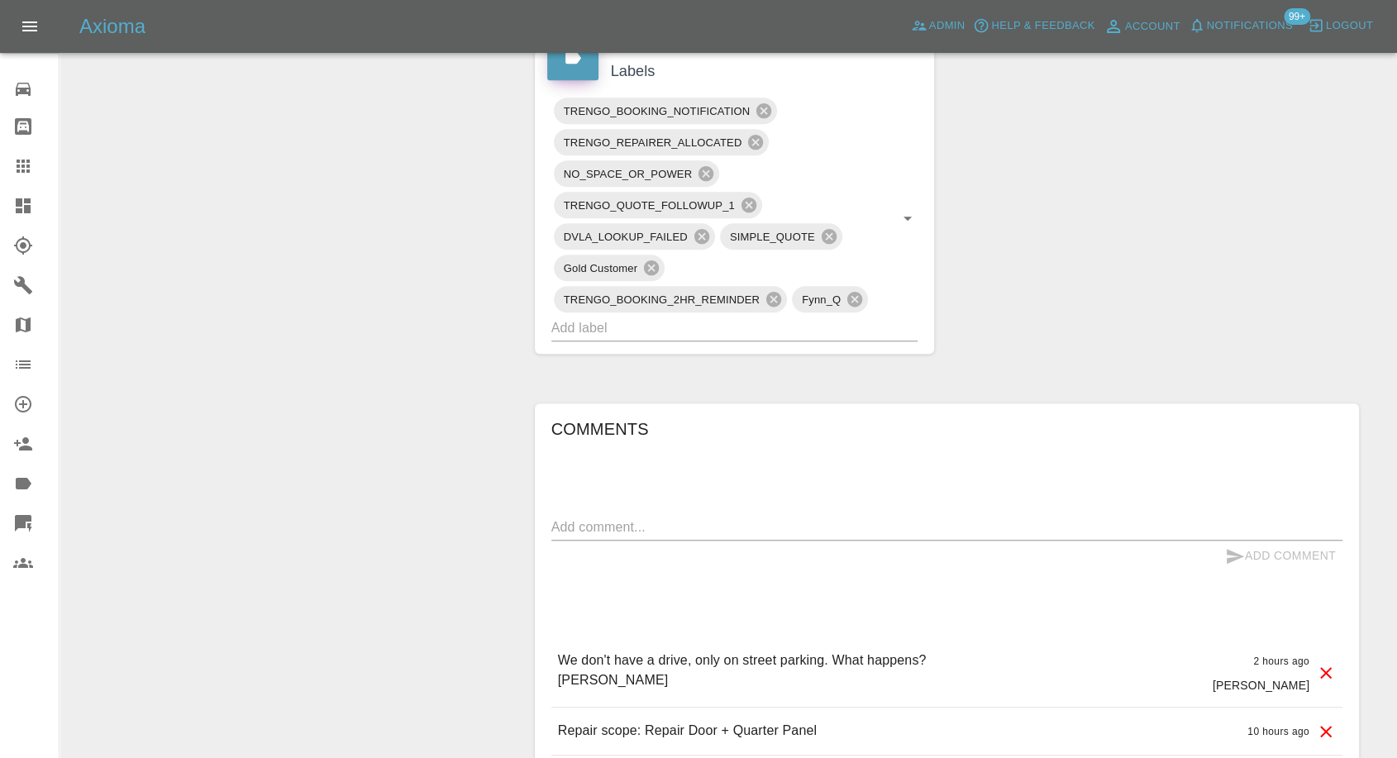
click at [770, 515] on div "x" at bounding box center [946, 527] width 791 height 26
paste textarea "I'm waiting to hear about using someone's drive but we want to use you"
type textarea "I'm waiting to hear about using someone's drive but we want to use you"
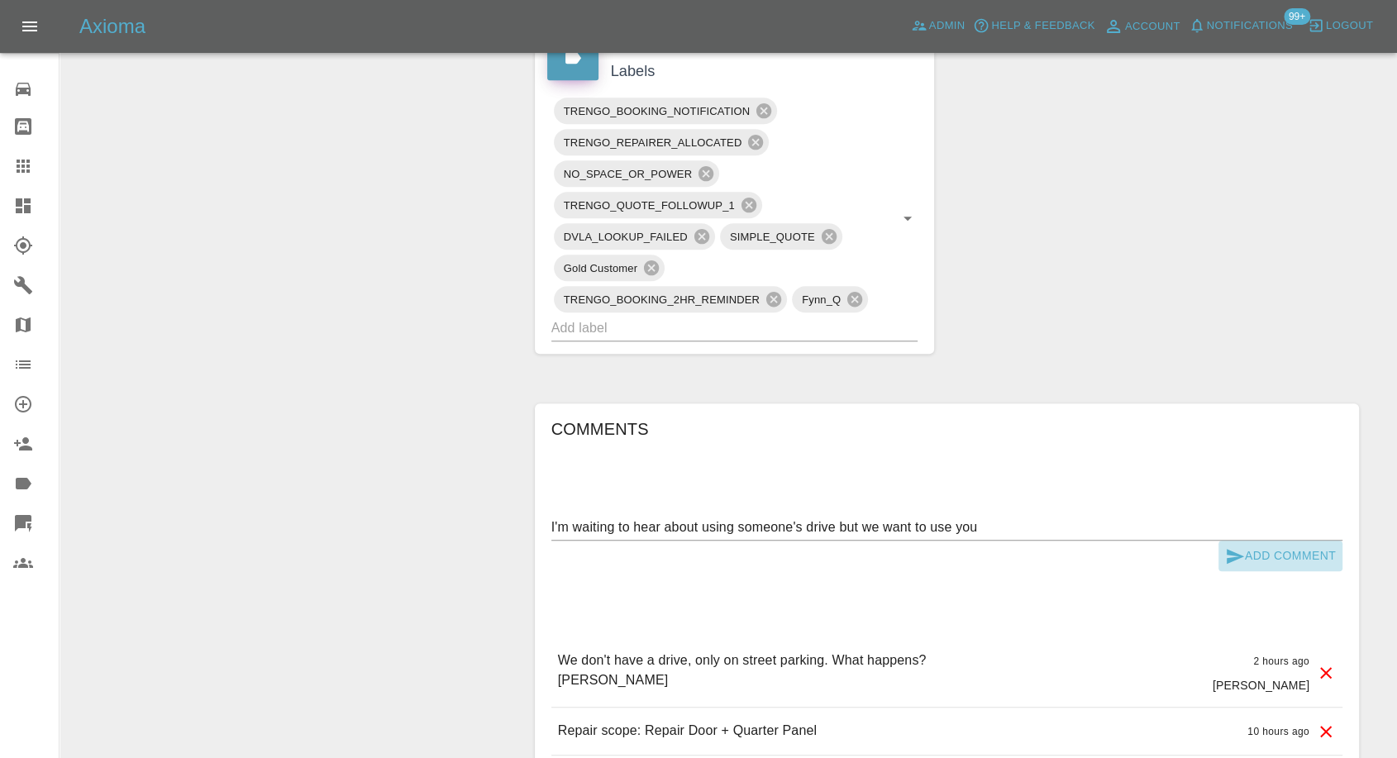
click at [1227, 555] on icon "submit" at bounding box center [1235, 556] width 20 height 20
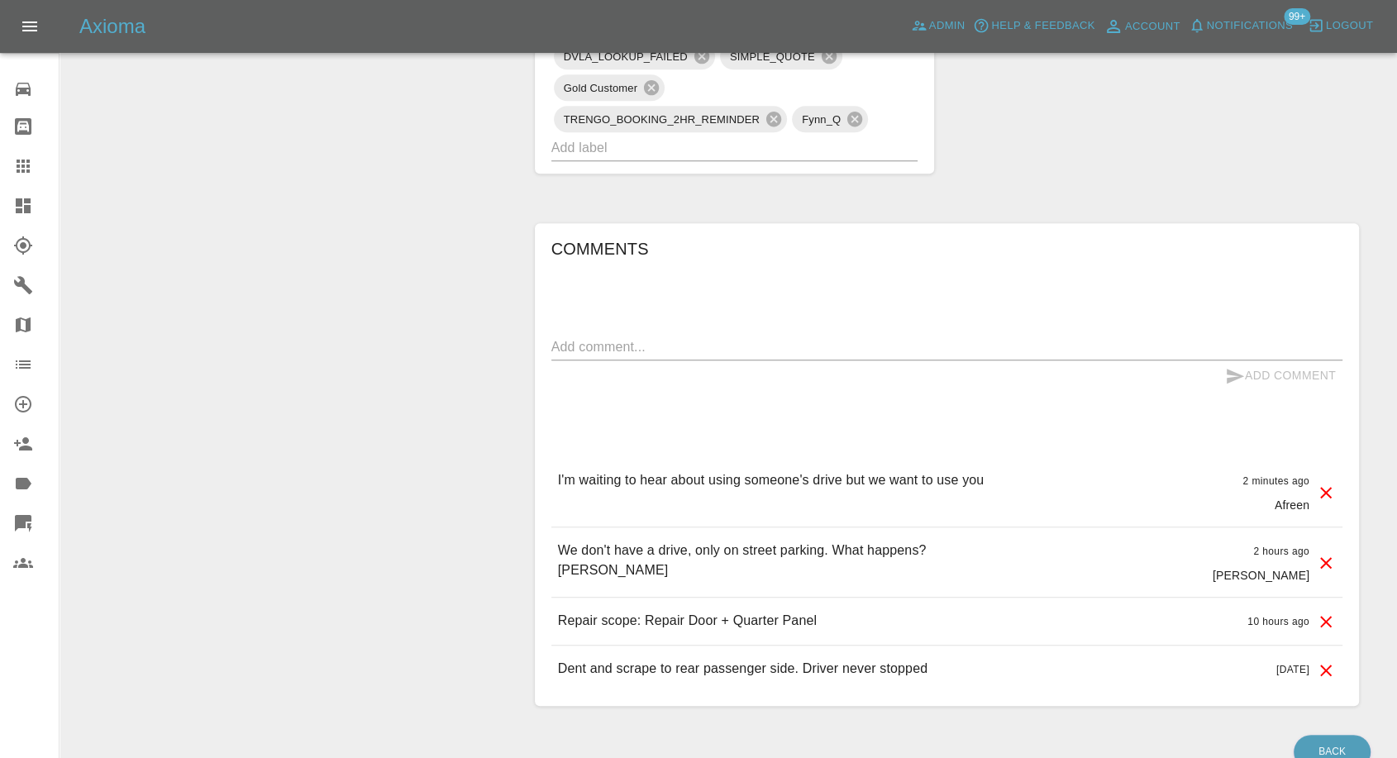
scroll to position [1193, 0]
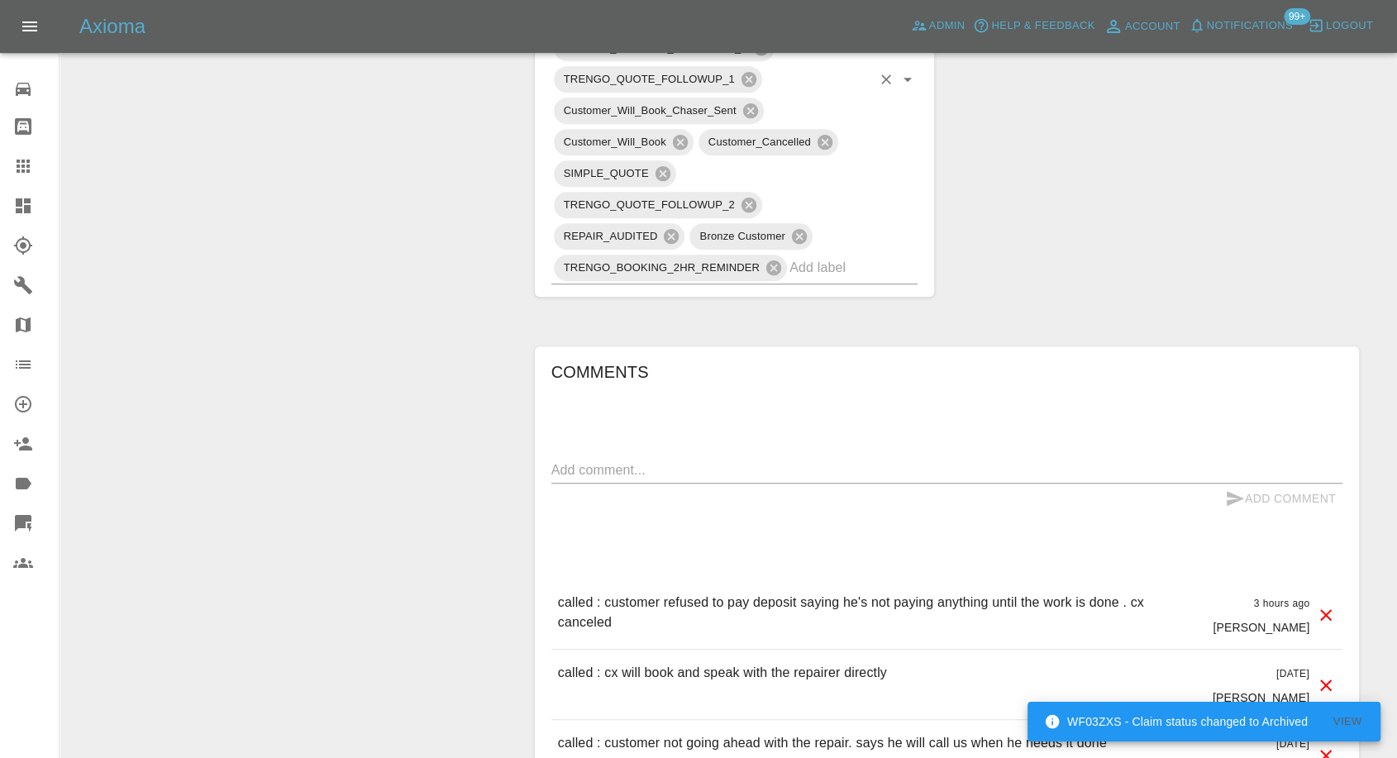
scroll to position [1102, 0]
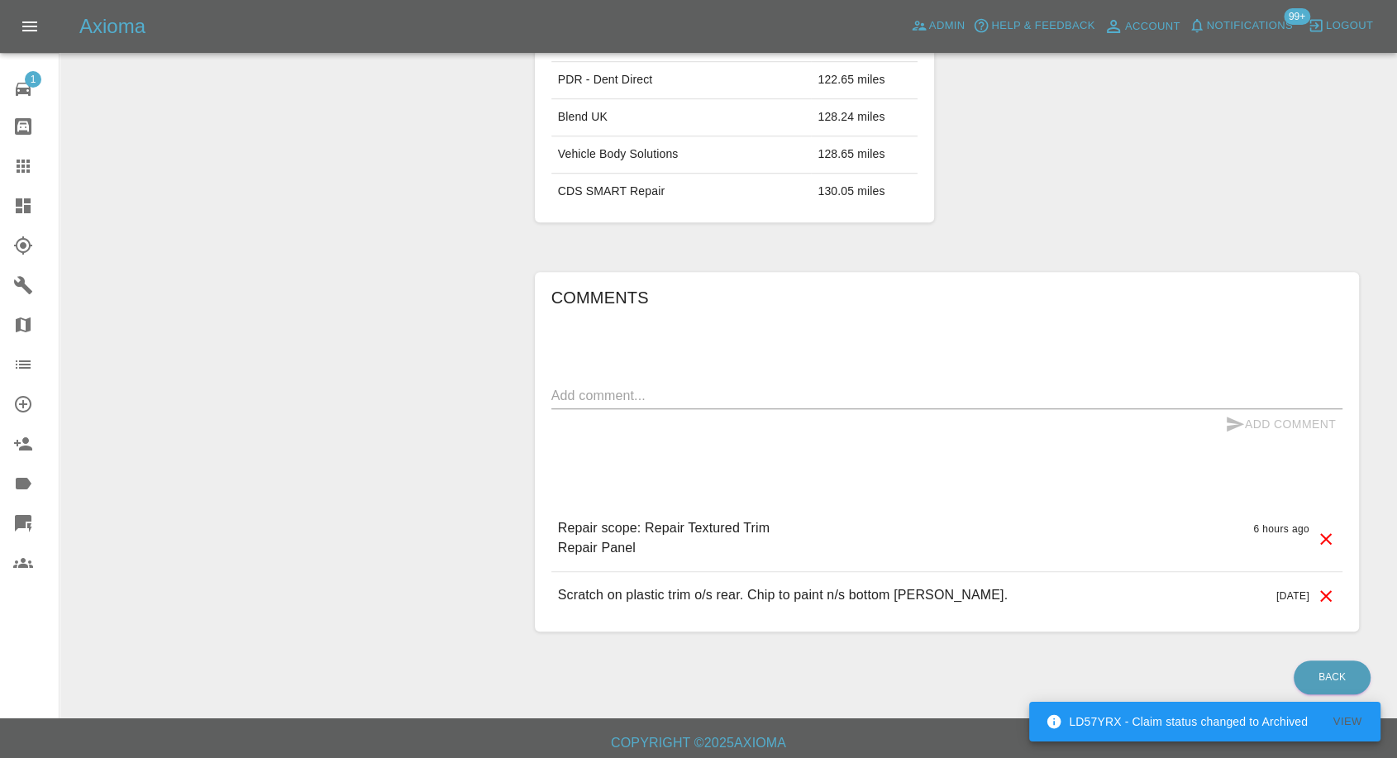
scroll to position [1117, 0]
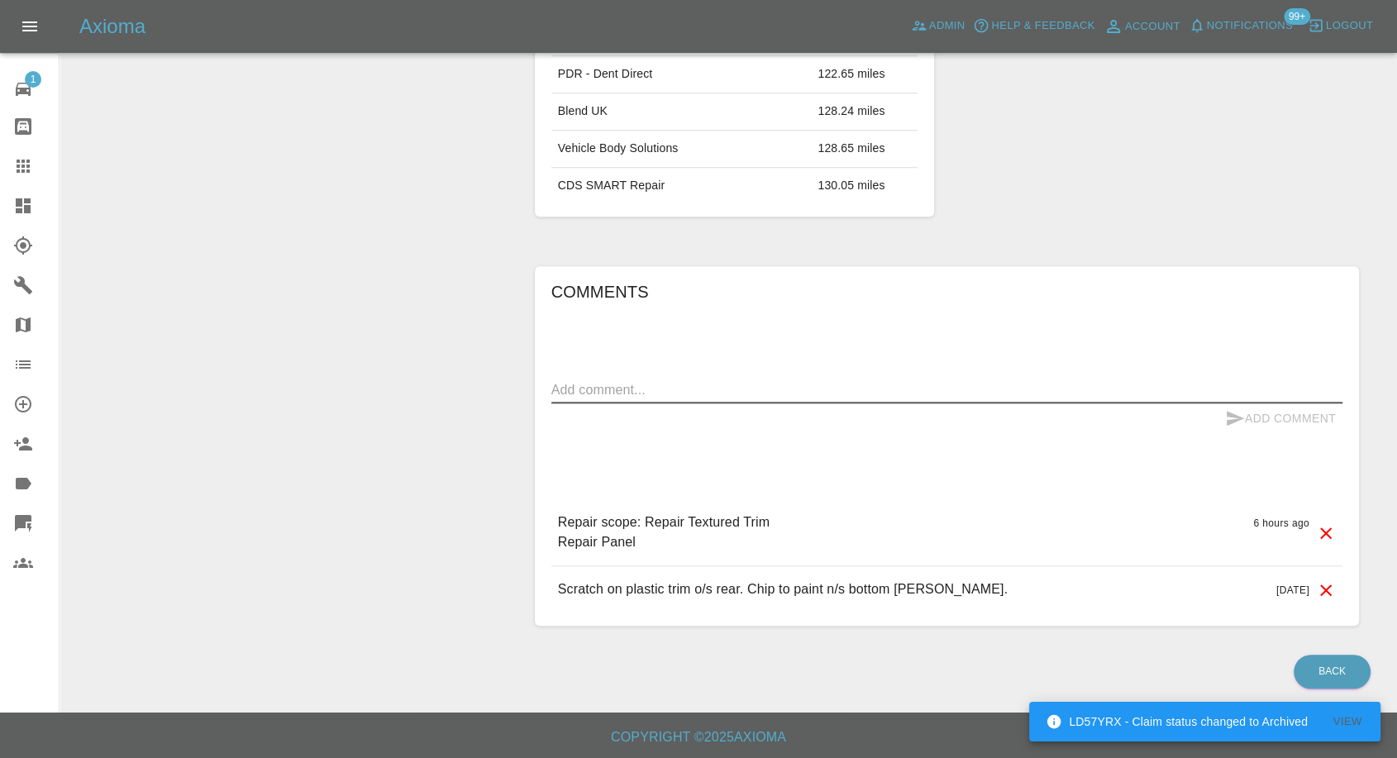
click at [704, 390] on textarea at bounding box center [946, 389] width 791 height 19
paste textarea "thaks the quote says unsure what panel. It's the pillar between the passenger d…"
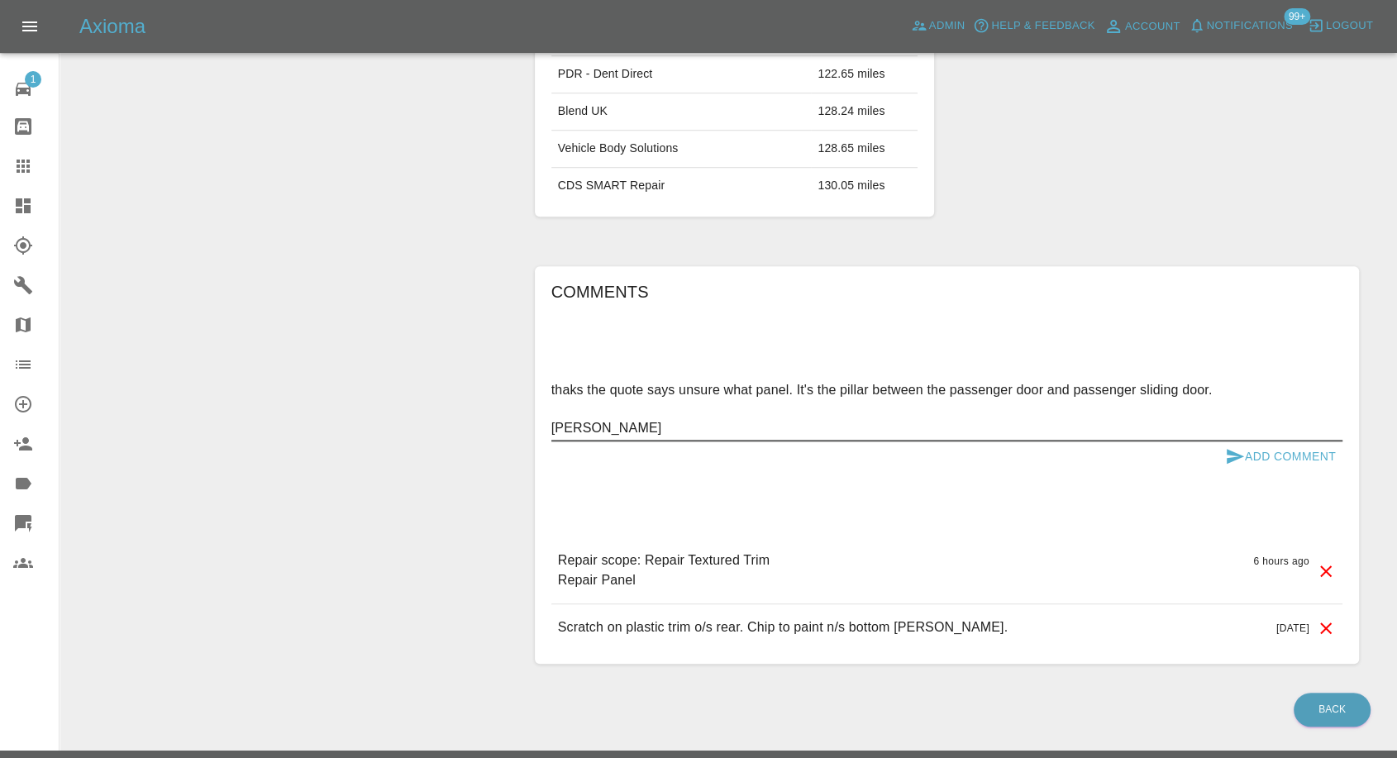
drag, startPoint x: 641, startPoint y: 417, endPoint x: 498, endPoint y: 411, distance: 144.0
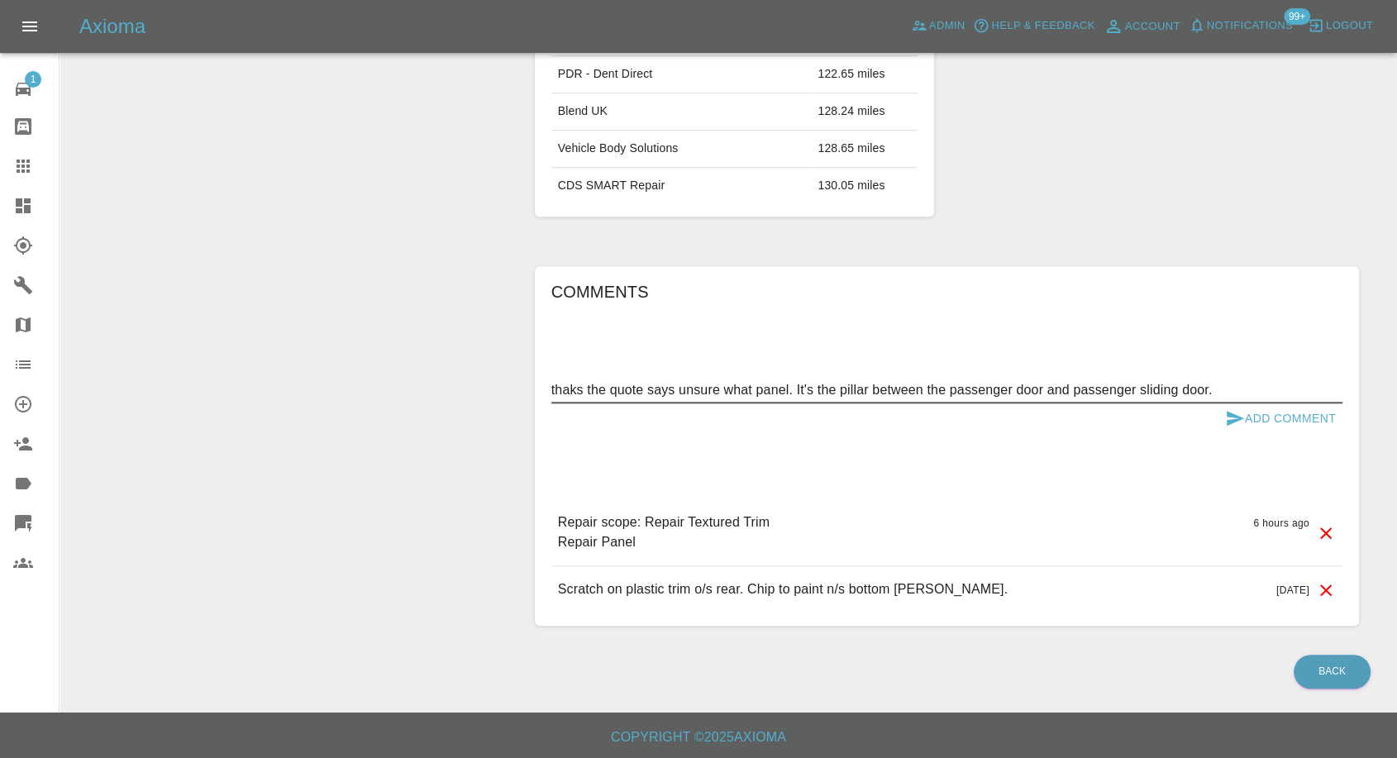
type textarea "thaks the quote says unsure what panel. It's the pillar between the passenger d…"
click at [1238, 412] on icon "submit" at bounding box center [1235, 418] width 20 height 20
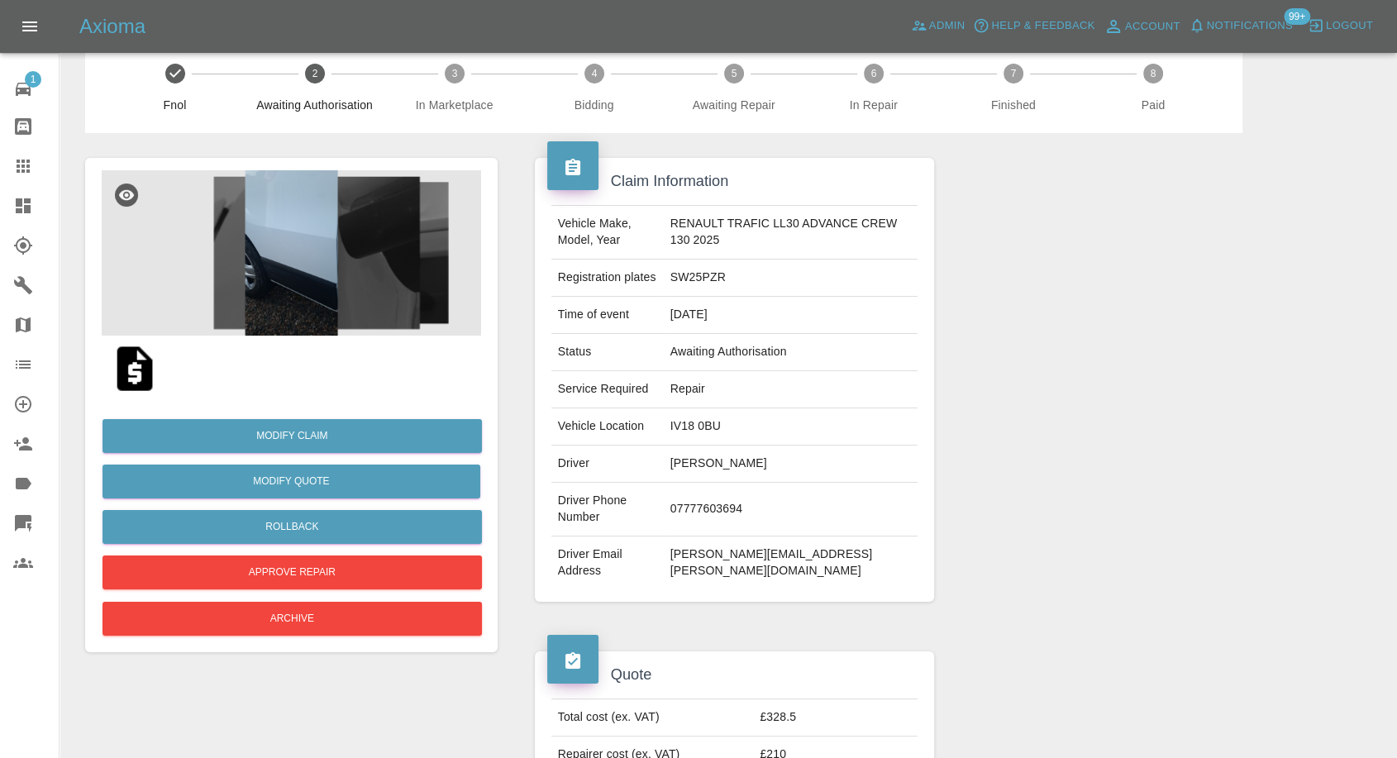
scroll to position [14, 0]
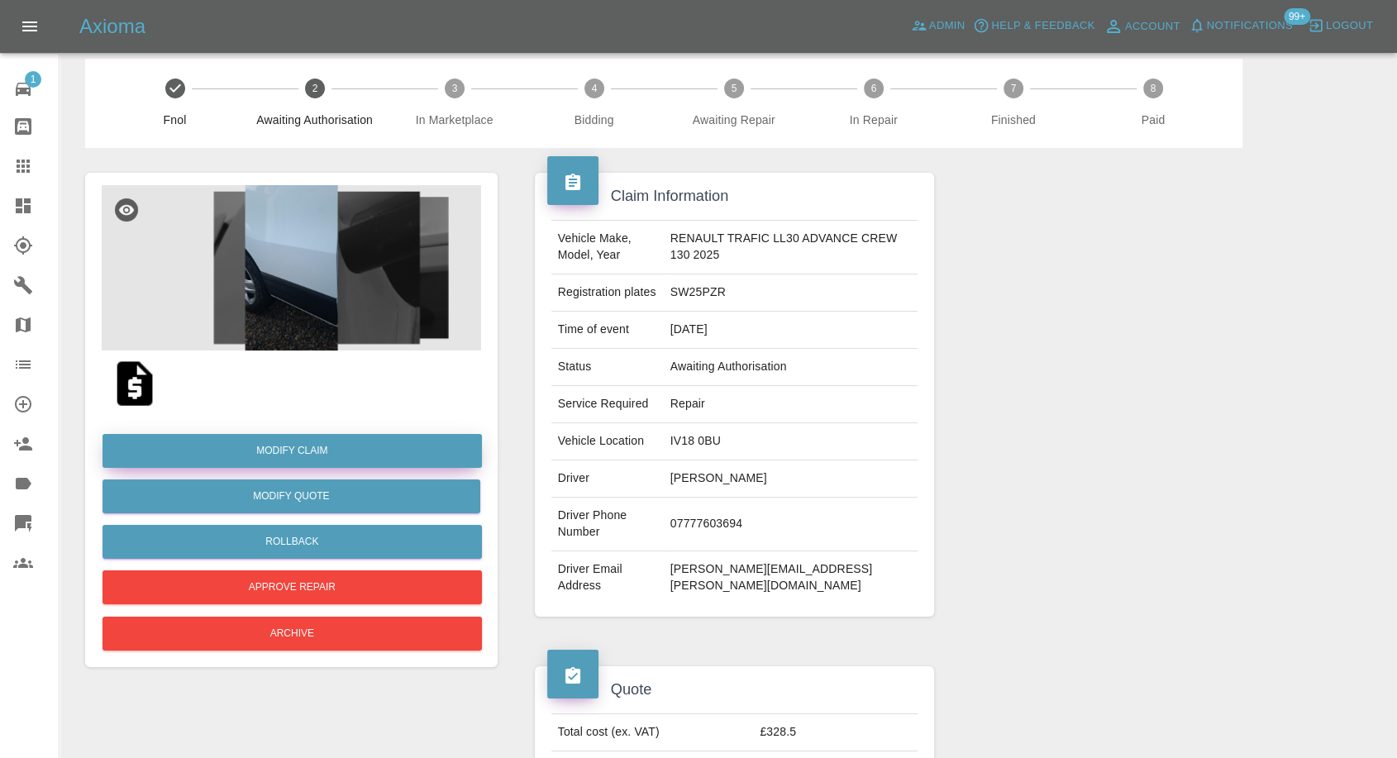
click at [302, 450] on link "Modify Claim" at bounding box center [291, 451] width 379 height 34
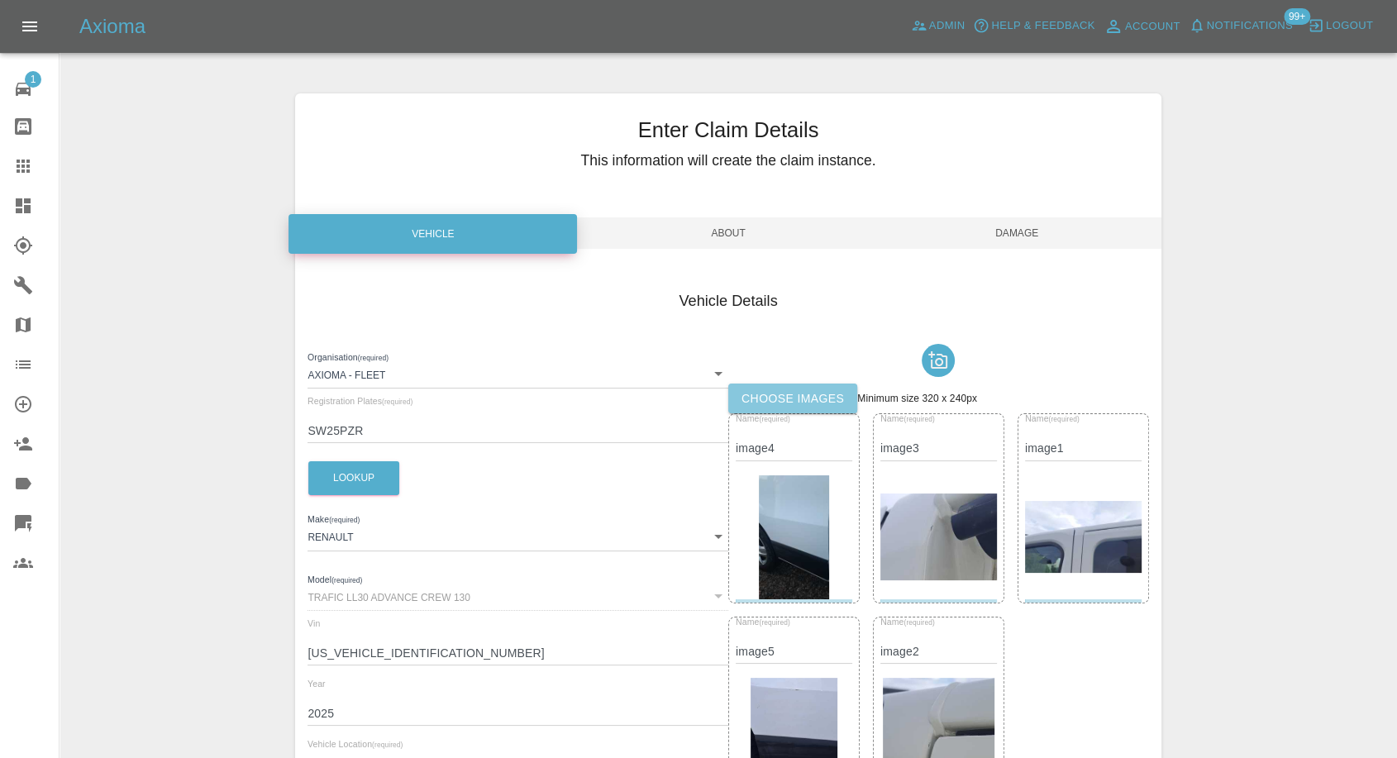
click at [764, 402] on label "Choose images" at bounding box center [792, 398] width 129 height 31
click at [0, 0] on input "Choose images" at bounding box center [0, 0] width 0 height 0
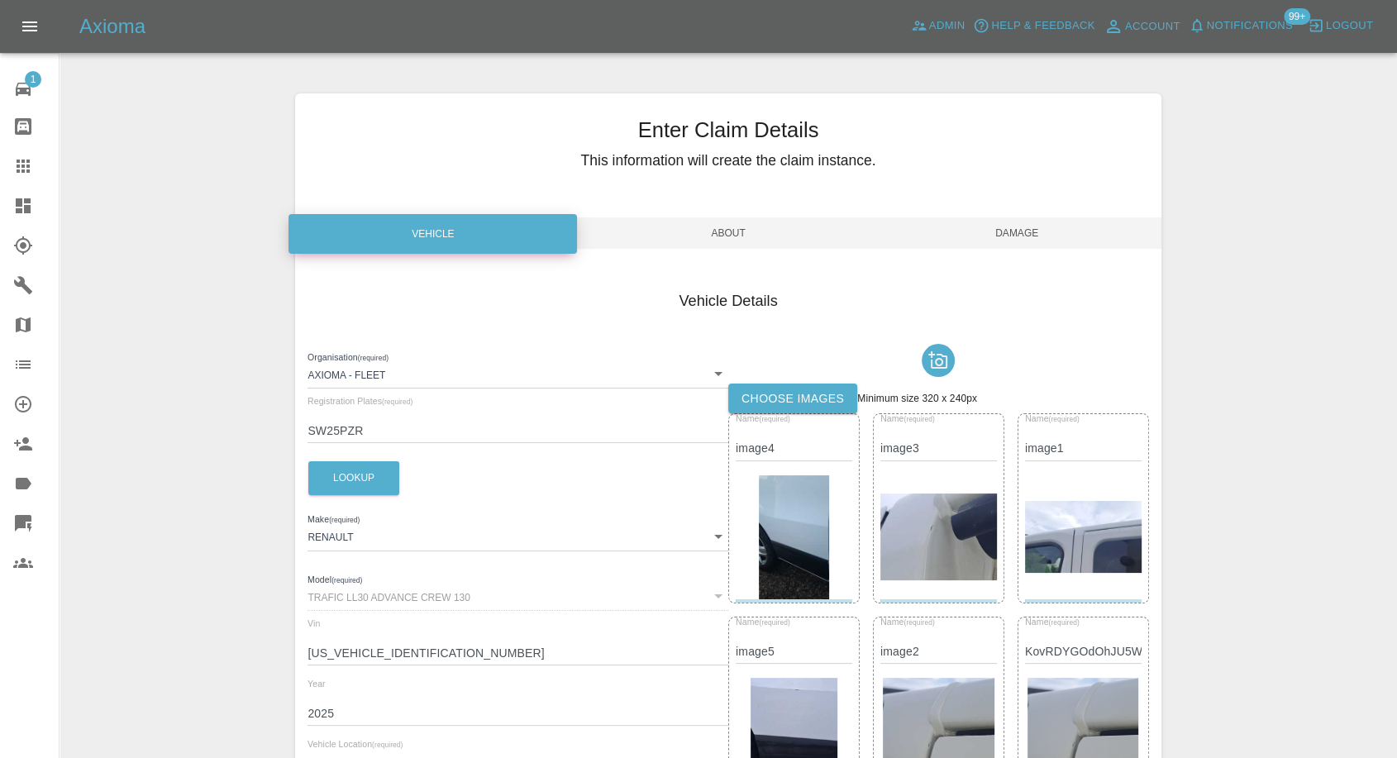
click at [802, 402] on label "Choose images" at bounding box center [792, 398] width 129 height 31
click at [0, 0] on input "Choose images" at bounding box center [0, 0] width 0 height 0
click at [823, 400] on label "Choose images" at bounding box center [792, 398] width 129 height 31
click at [0, 0] on input "Choose images" at bounding box center [0, 0] width 0 height 0
click at [1018, 227] on span "Damage" at bounding box center [1017, 232] width 288 height 31
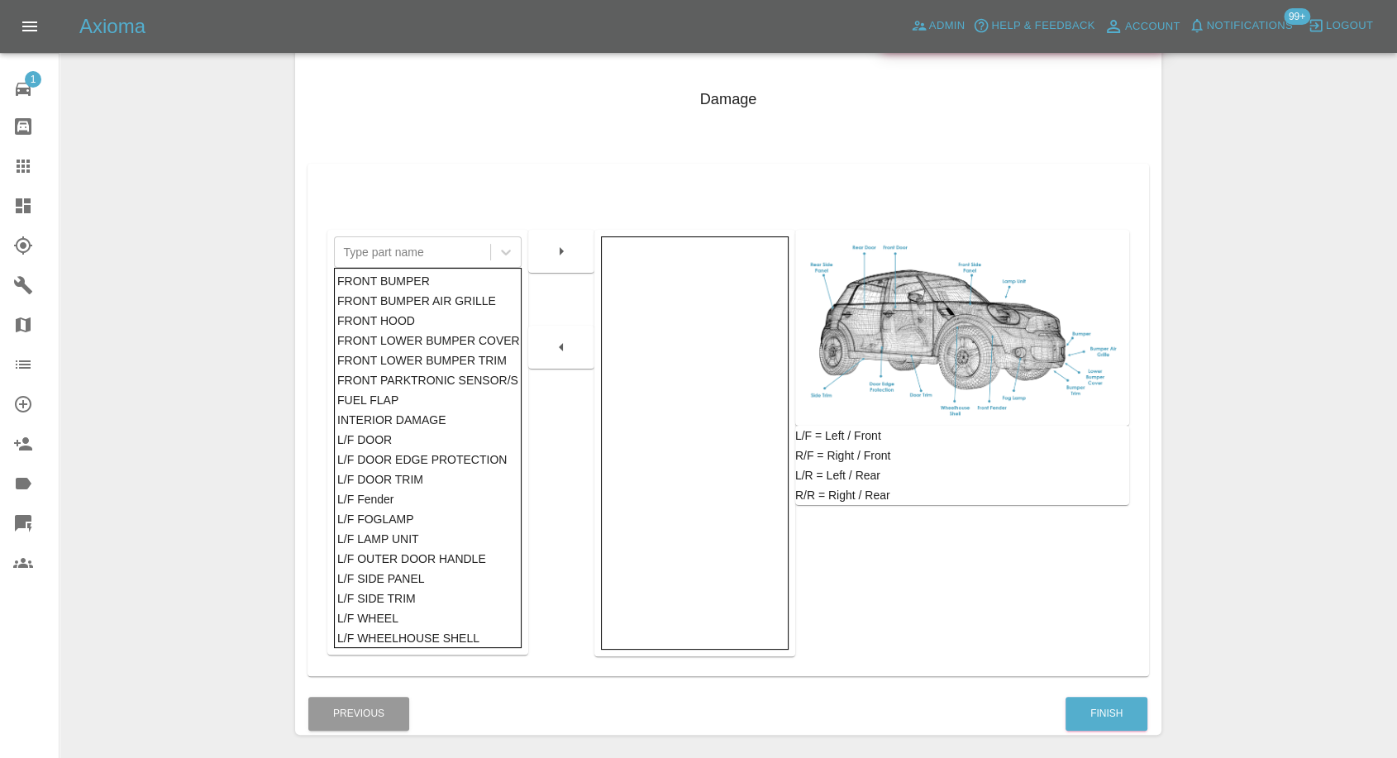
scroll to position [264, 0]
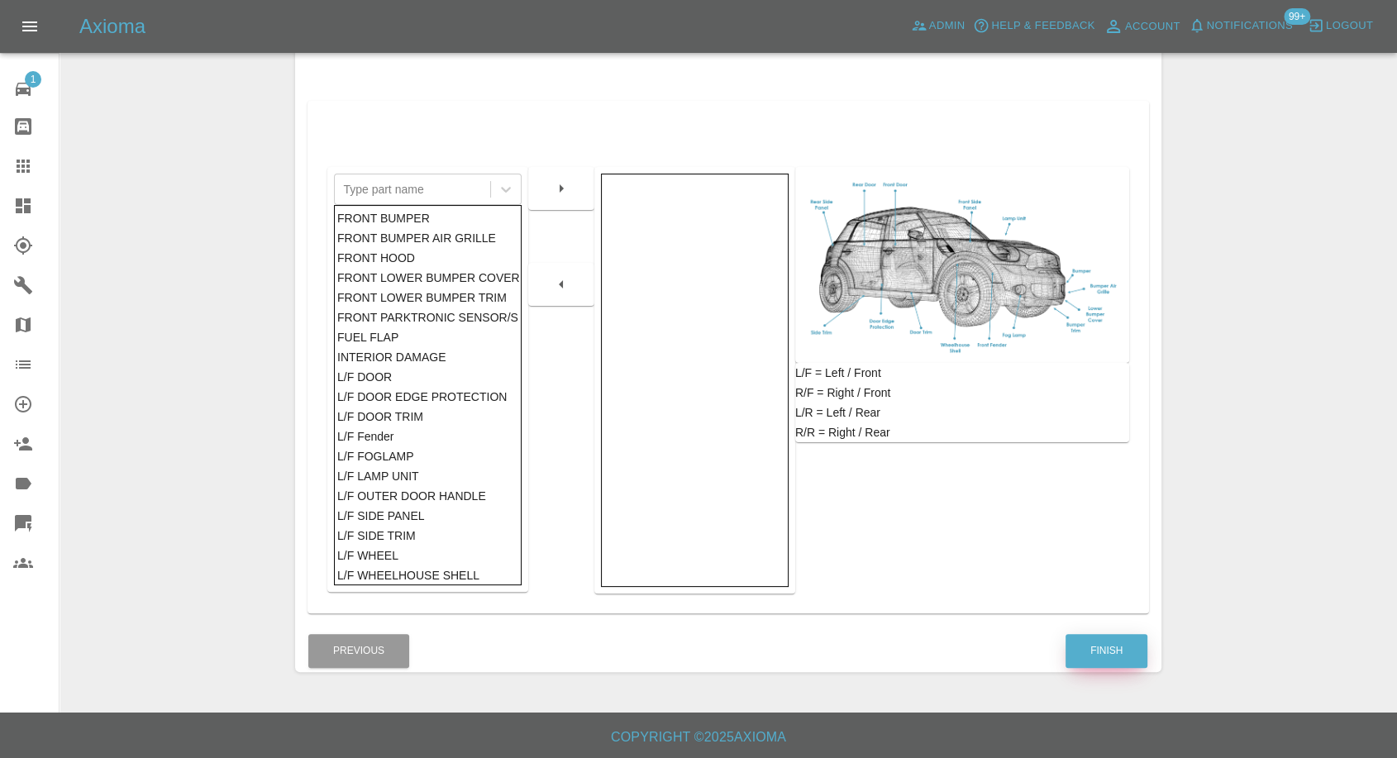
click at [1078, 643] on button "Finish" at bounding box center [1106, 651] width 82 height 34
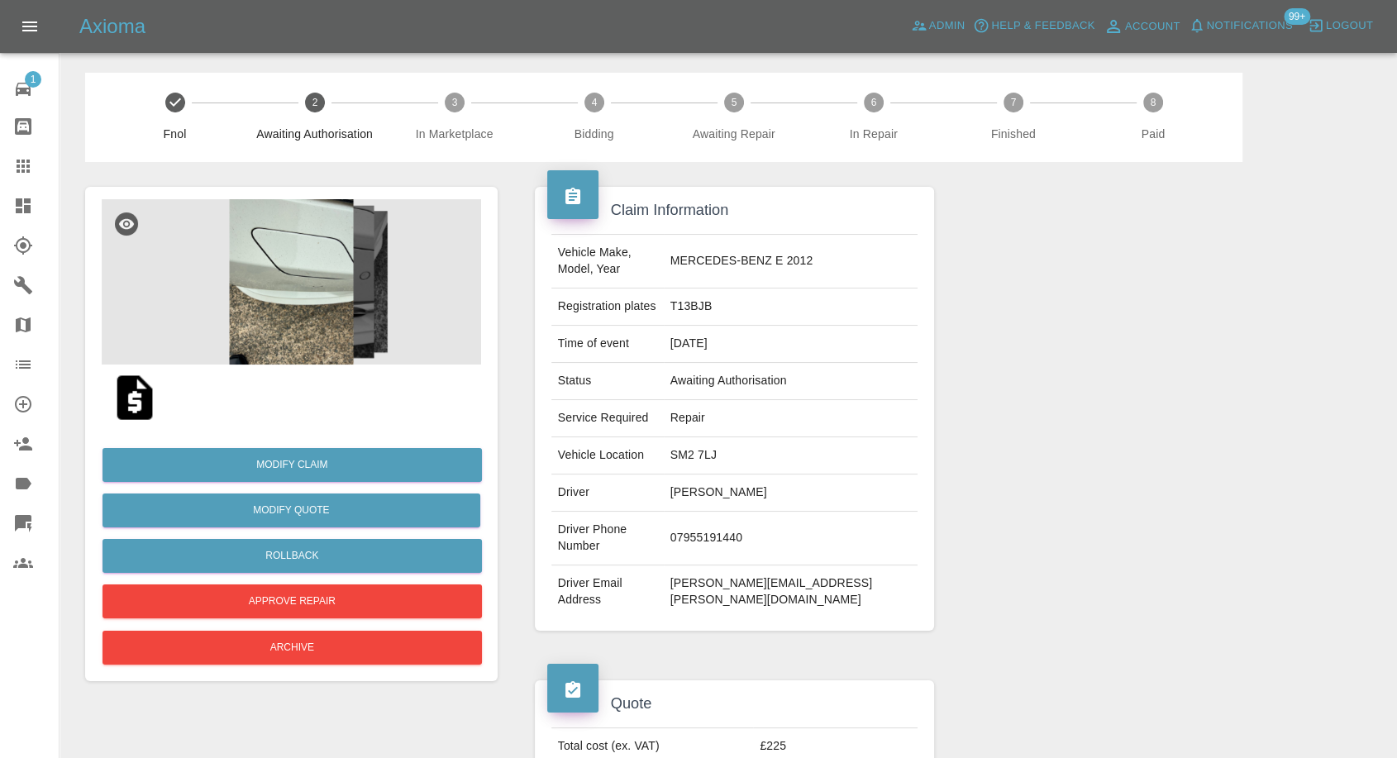
click at [136, 405] on img at bounding box center [134, 397] width 53 height 53
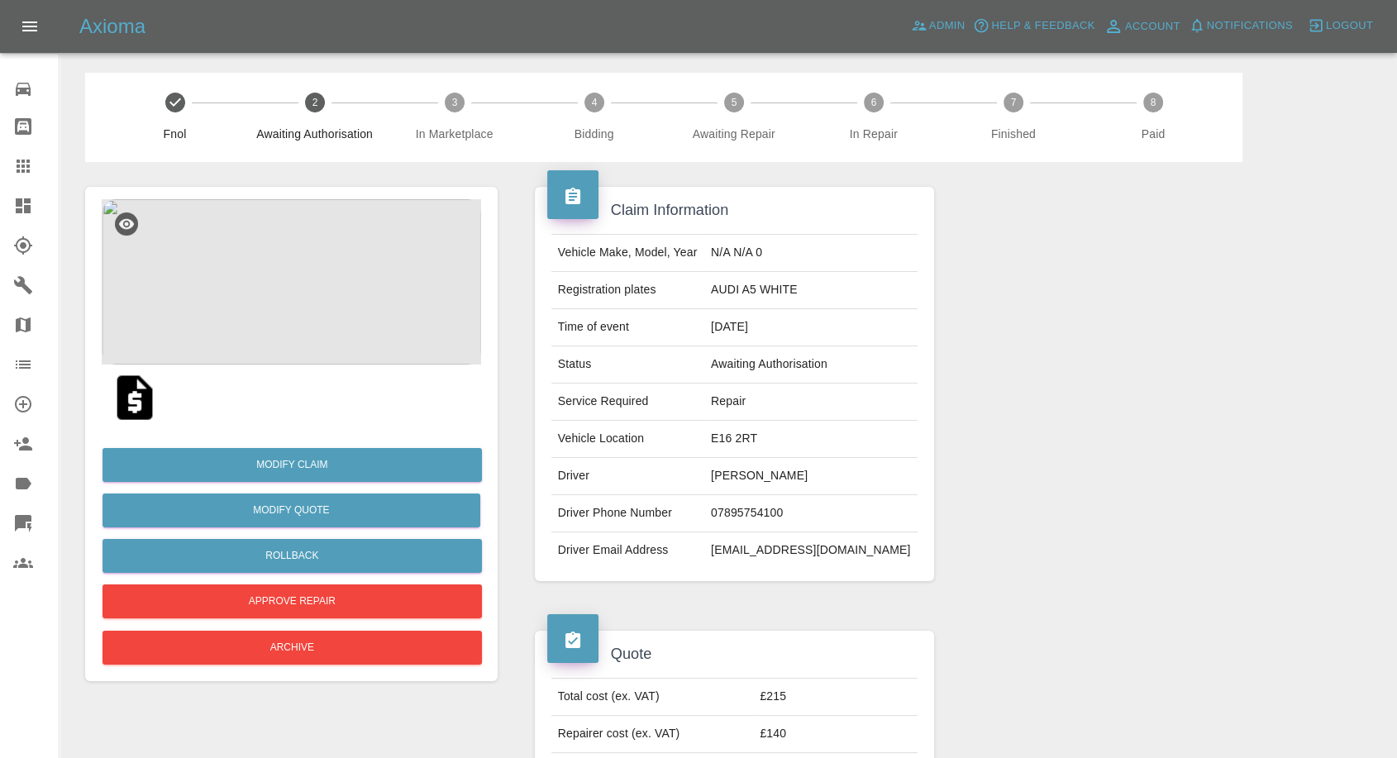
click at [126, 398] on img at bounding box center [134, 397] width 53 height 53
click at [289, 273] on img at bounding box center [291, 281] width 379 height 165
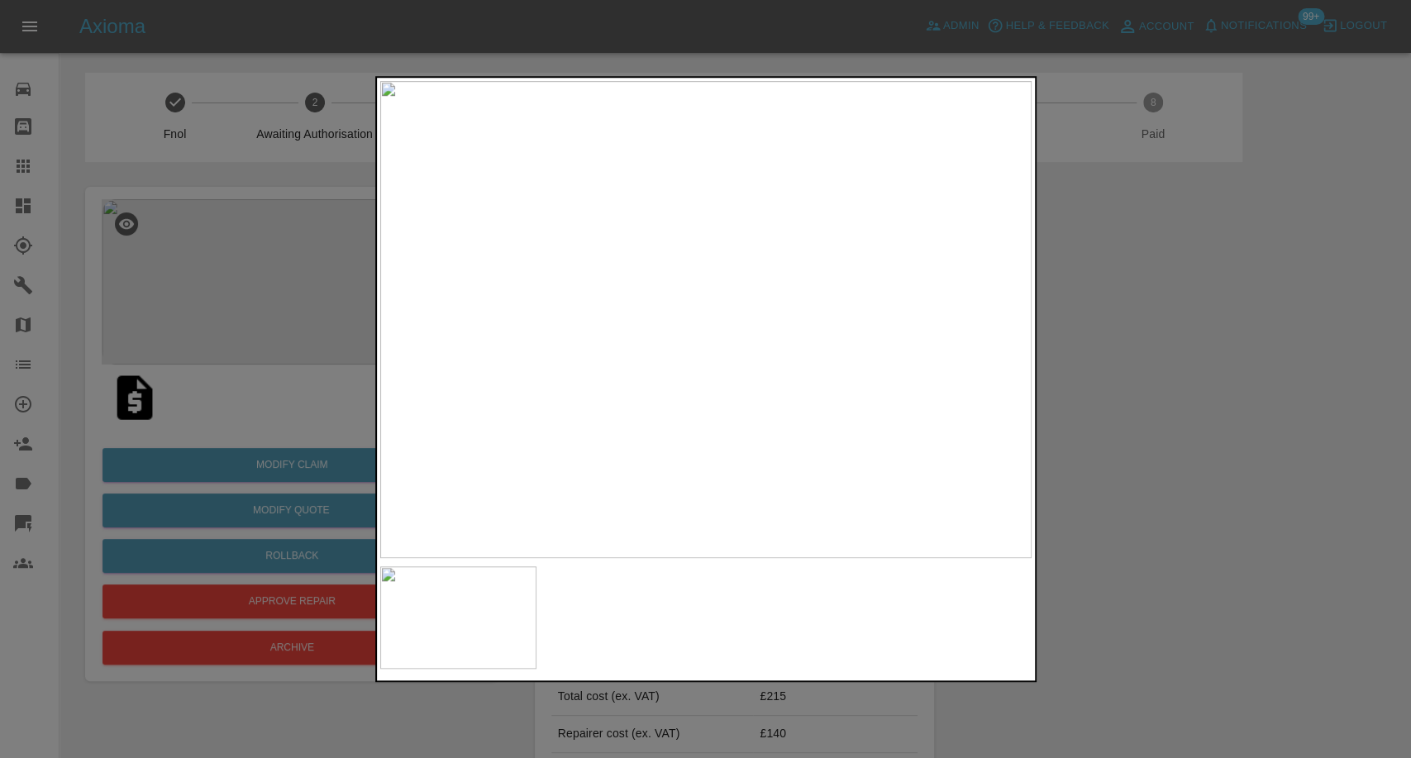
click at [1159, 441] on div at bounding box center [705, 379] width 1411 height 758
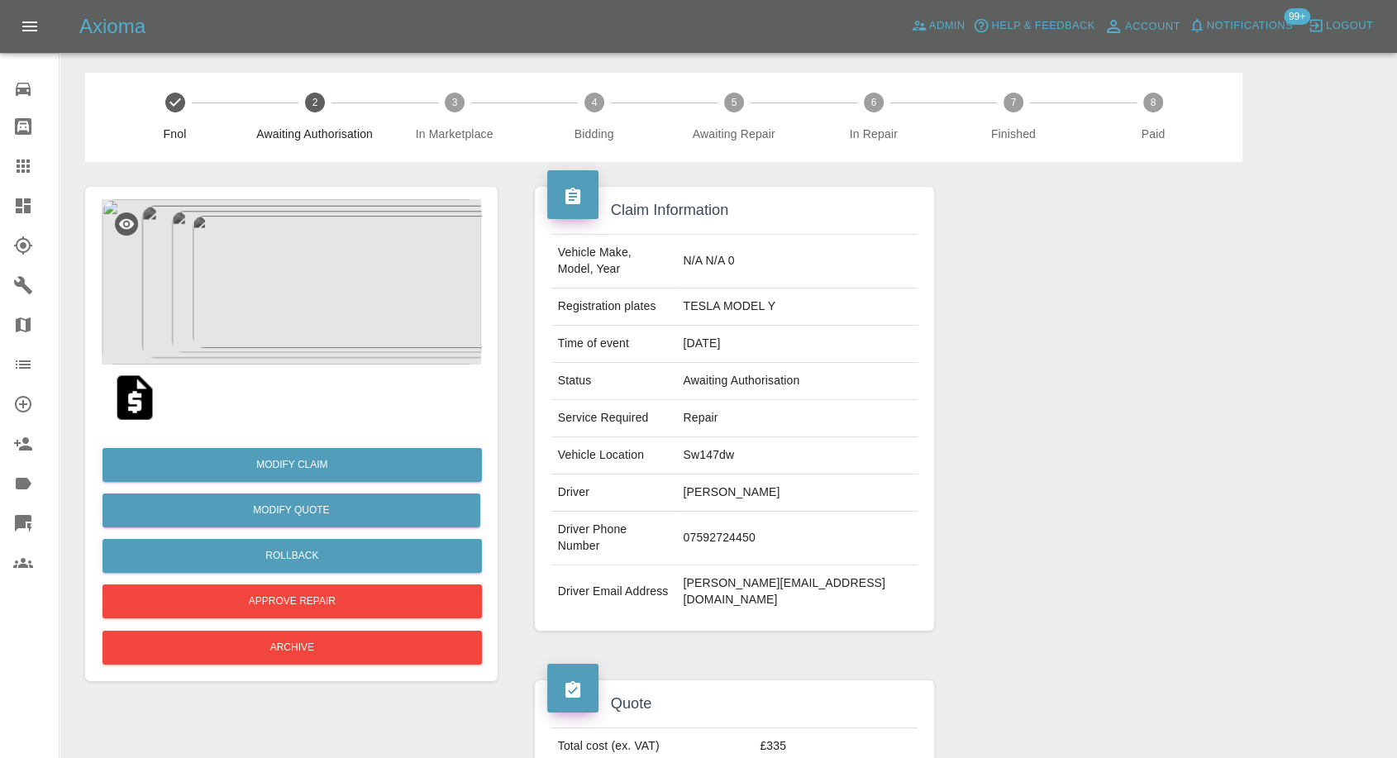
click at [135, 401] on img at bounding box center [134, 397] width 53 height 53
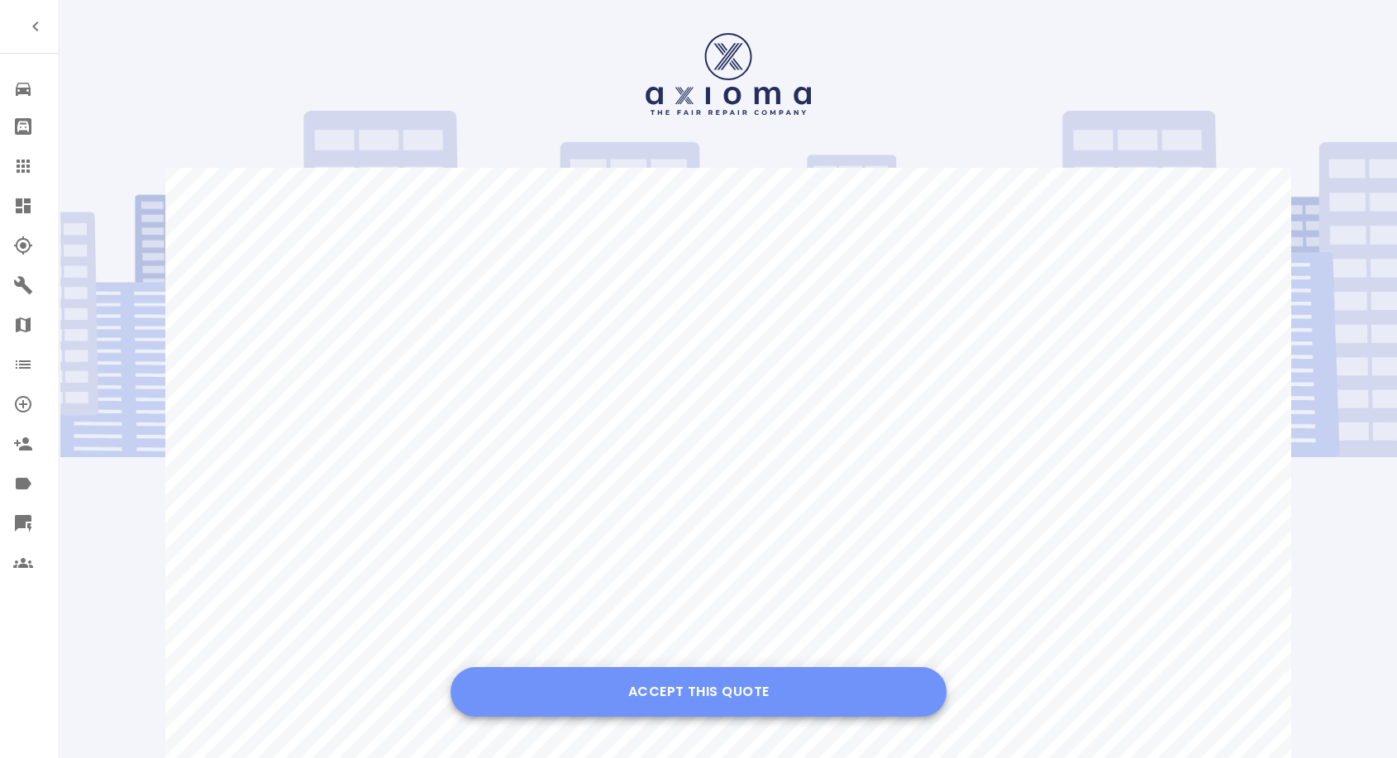
click at [676, 698] on button "Accept this Quote" at bounding box center [698, 692] width 496 height 50
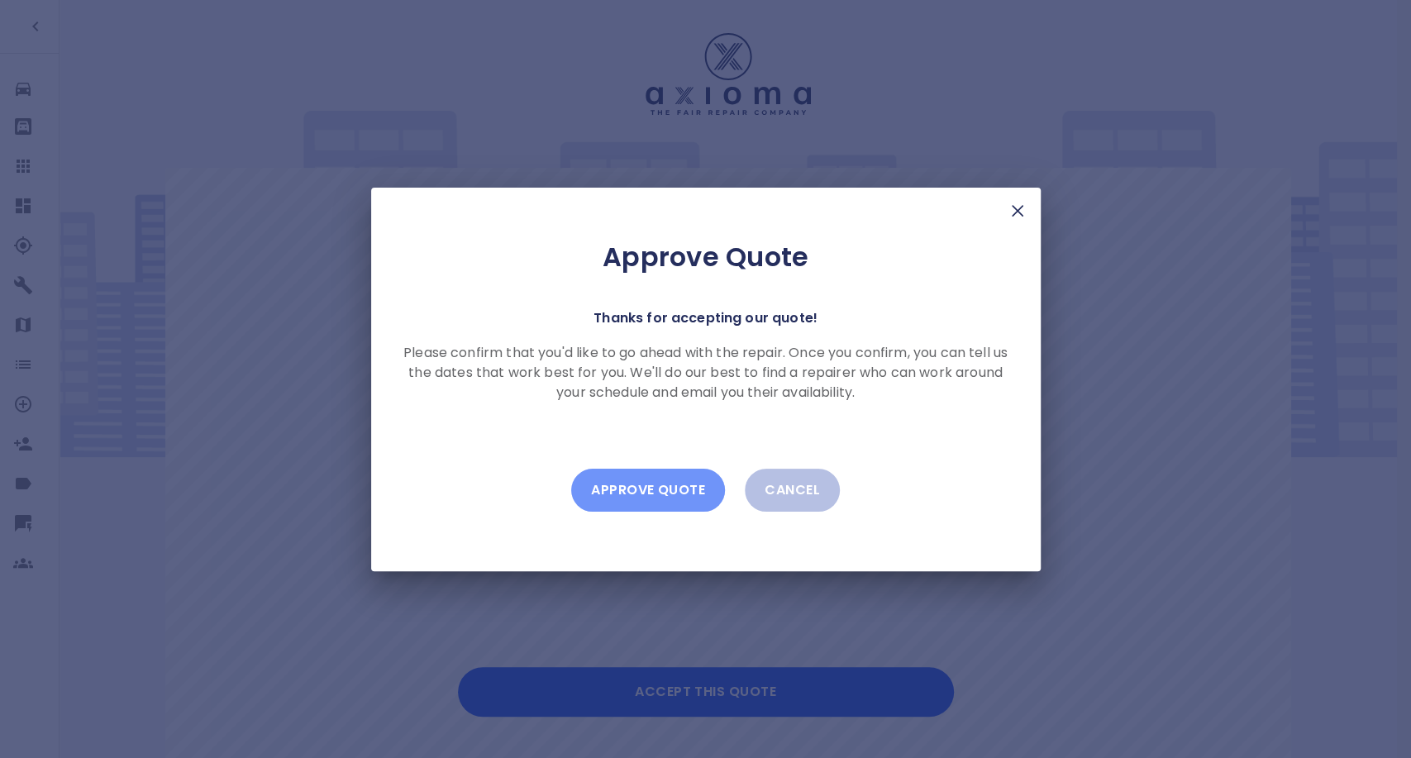
click at [660, 485] on button "Approve Quote" at bounding box center [648, 490] width 154 height 43
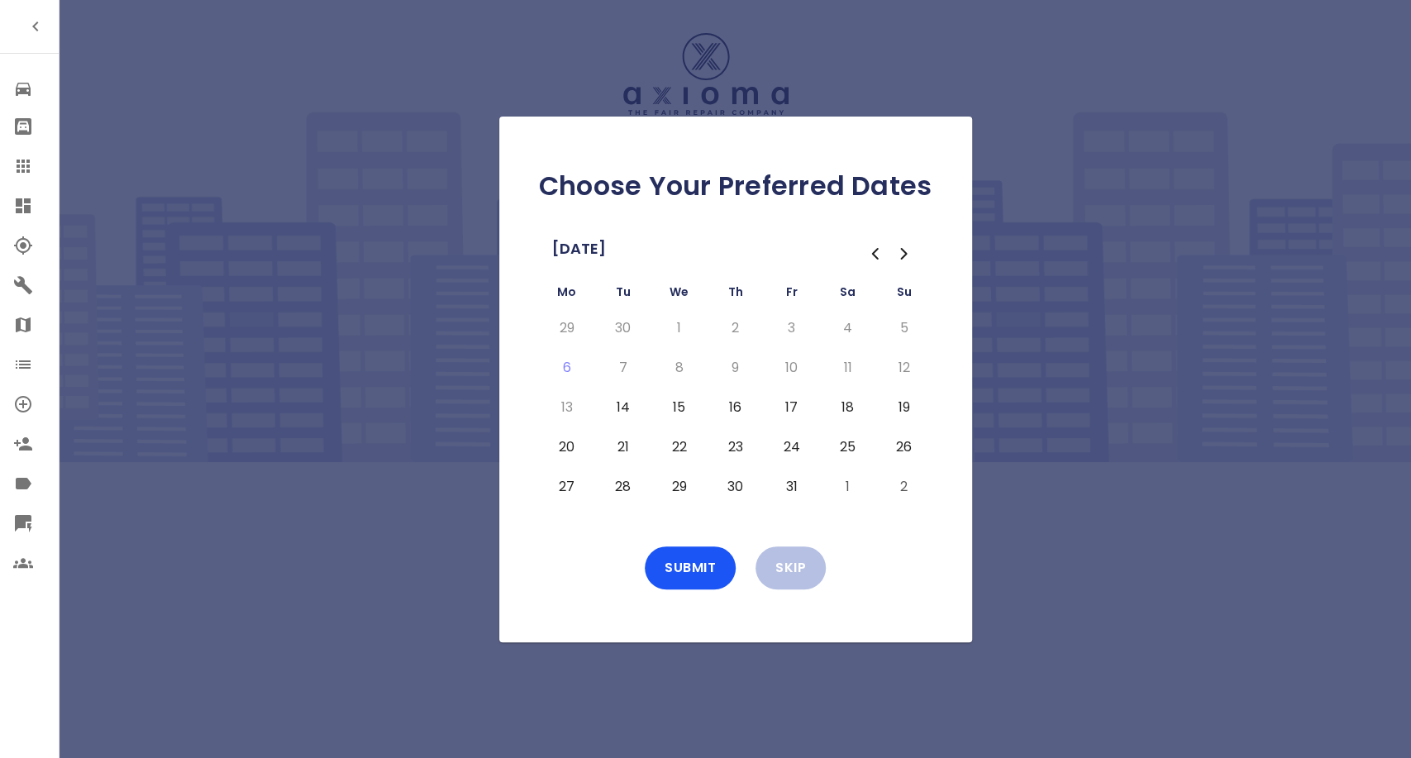
click at [597, 404] on td "14" at bounding box center [623, 408] width 56 height 40
click at [633, 405] on button "14" at bounding box center [623, 407] width 30 height 26
click at [696, 415] on td "15" at bounding box center [679, 408] width 56 height 40
drag, startPoint x: 674, startPoint y: 409, endPoint x: 742, endPoint y: 418, distance: 68.4
click at [677, 411] on button "15" at bounding box center [679, 407] width 30 height 26
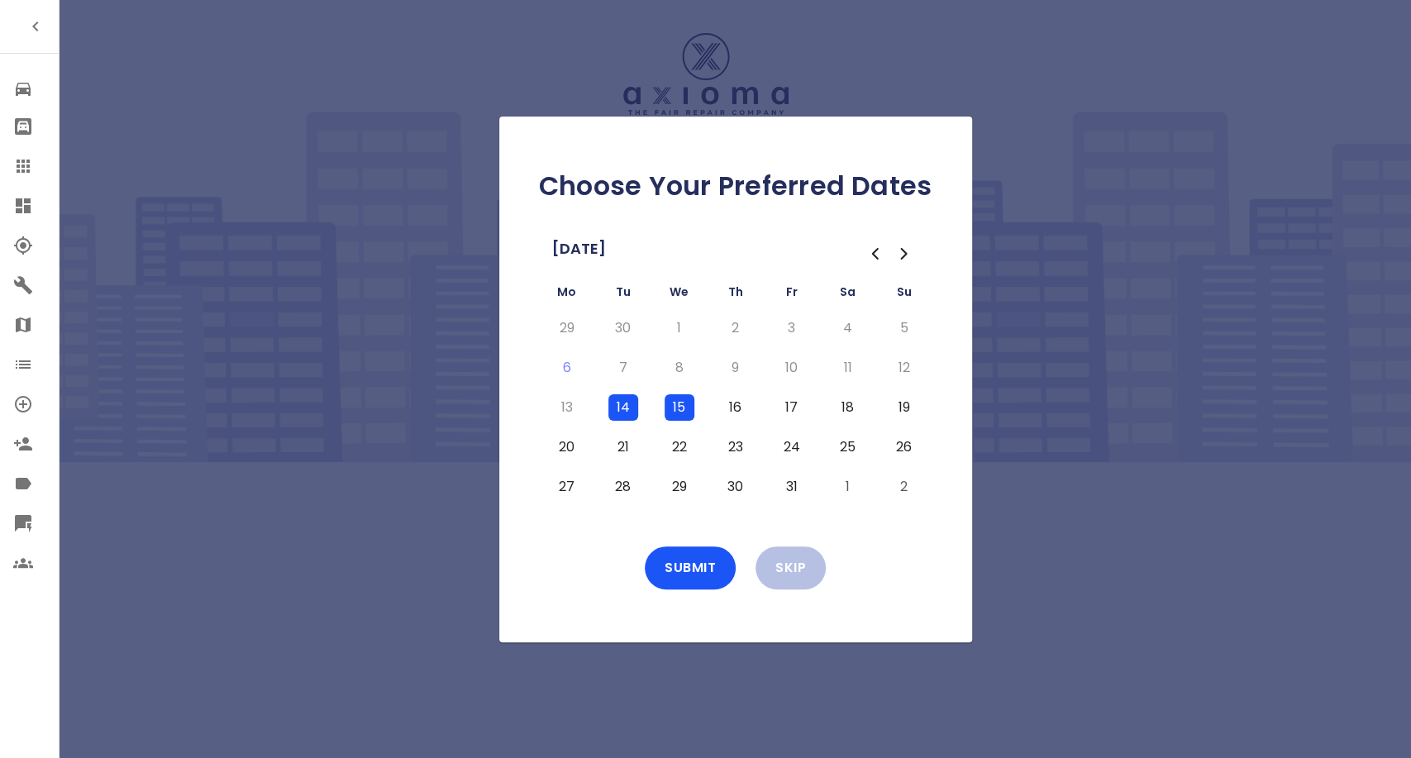
click at [731, 404] on button "16" at bounding box center [736, 407] width 30 height 26
click at [780, 405] on button "17" at bounding box center [792, 407] width 30 height 26
click at [697, 562] on button "Submit" at bounding box center [690, 567] width 91 height 43
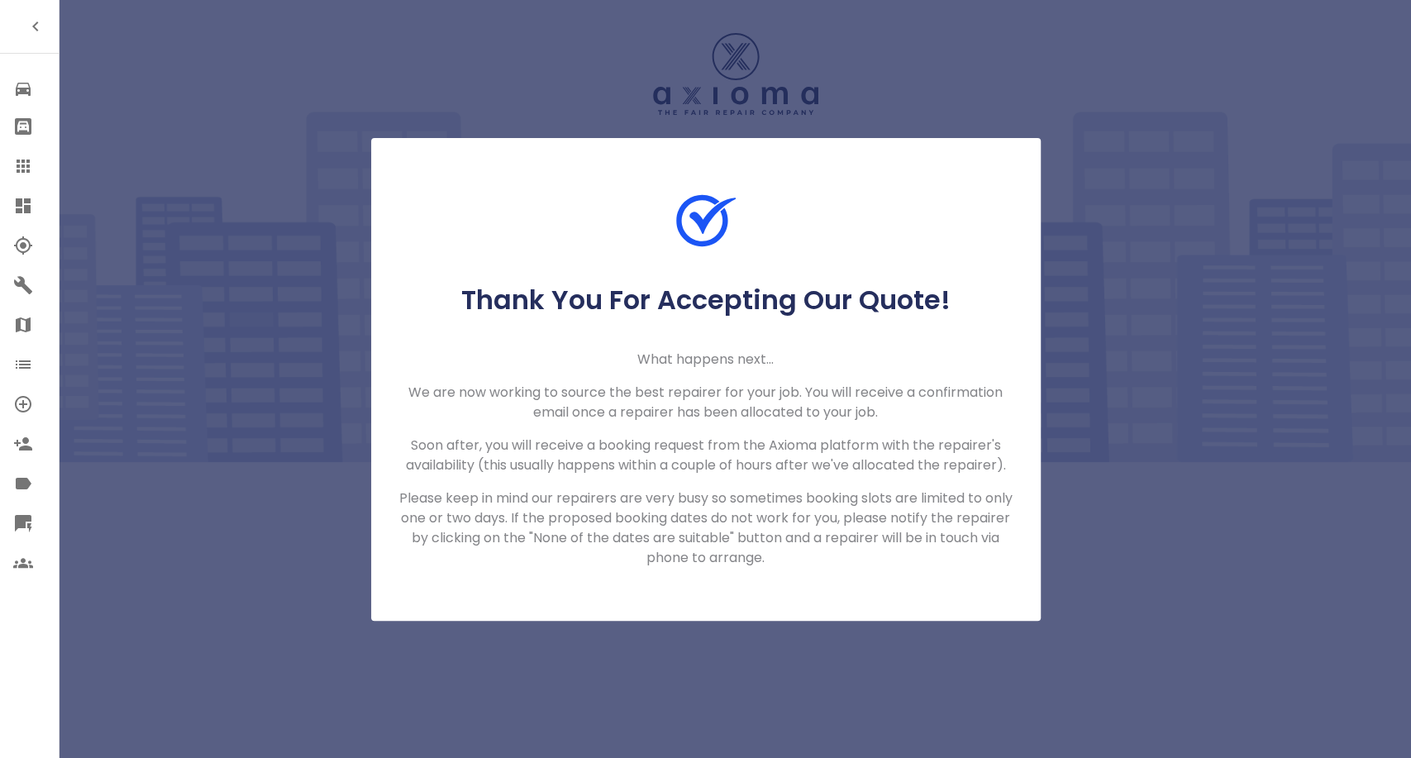
click at [21, 164] on icon at bounding box center [23, 166] width 20 height 20
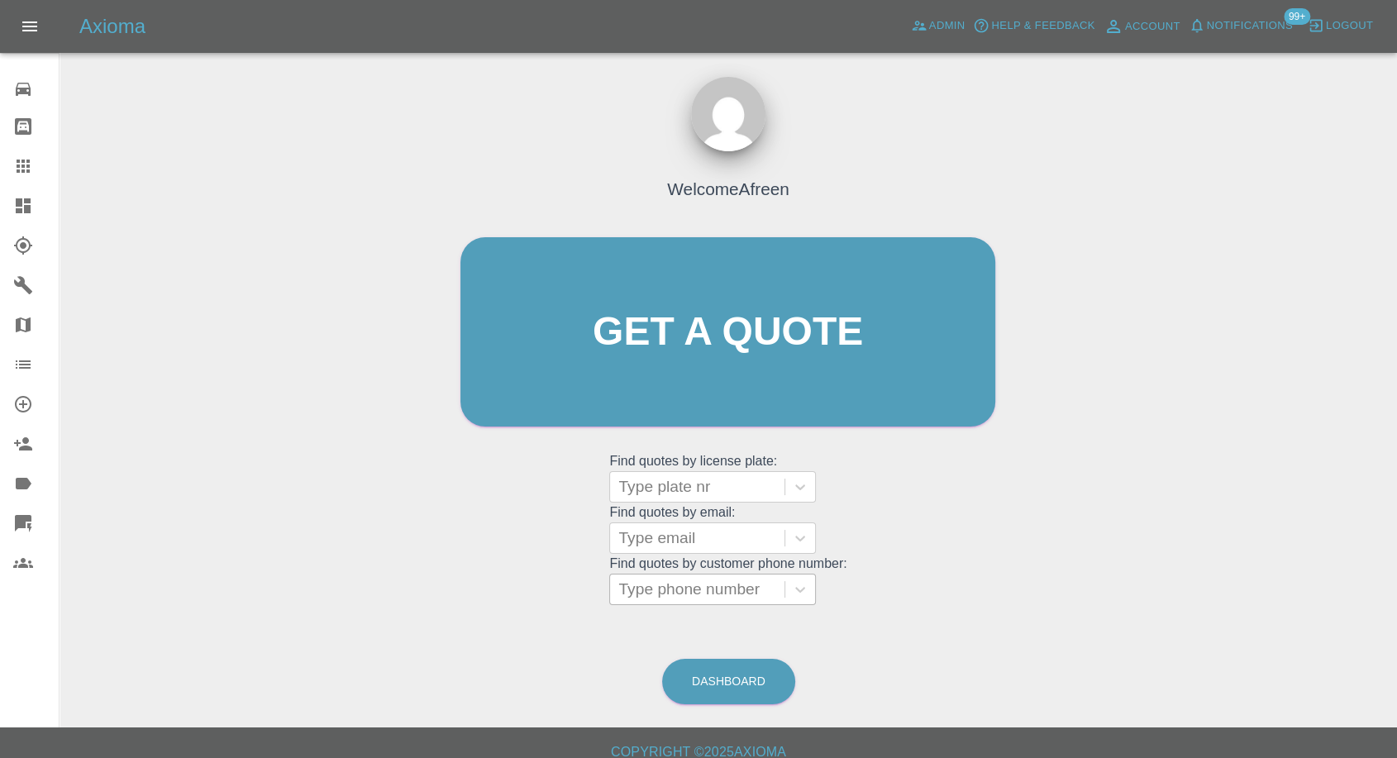
click at [694, 591] on div at bounding box center [697, 589] width 158 height 23
paste input "+447939985785"
drag, startPoint x: 652, startPoint y: 592, endPoint x: 446, endPoint y: 597, distance: 205.9
click at [455, 598] on div "Welcome Afreen Get a quote Get a quote Find quotes by license plate: Type plate…" at bounding box center [727, 363] width 569 height 499
type input "07939985785"
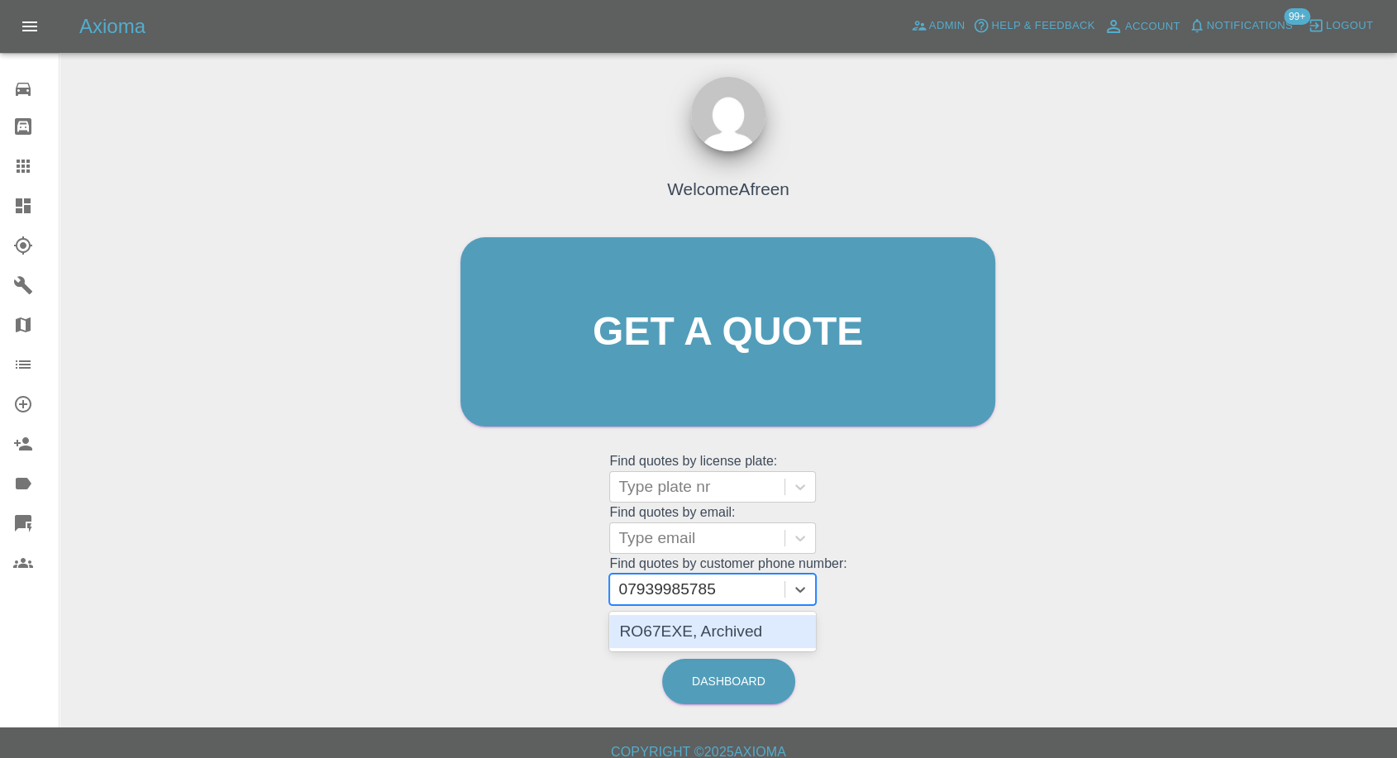
click at [681, 626] on div "RO67EXE, Archived" at bounding box center [712, 631] width 207 height 33
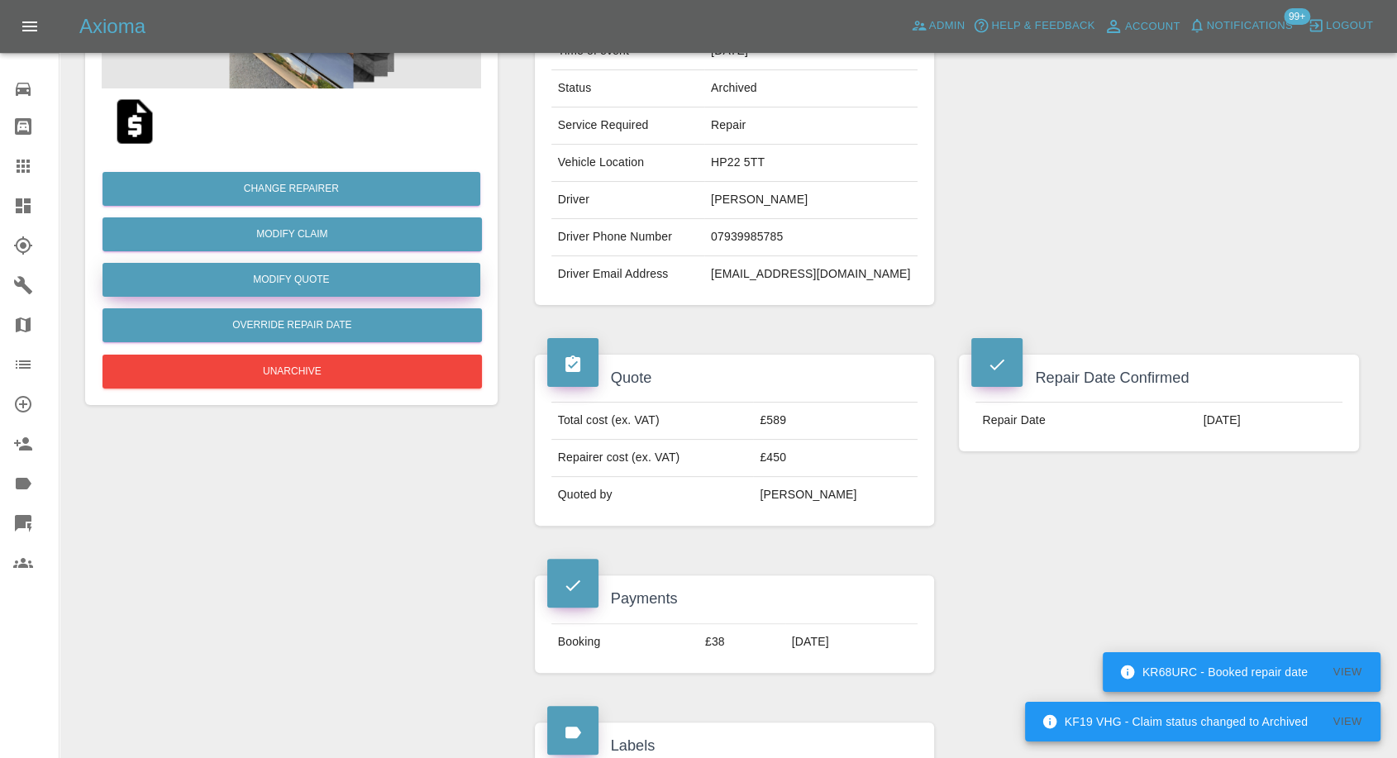
scroll to position [183, 0]
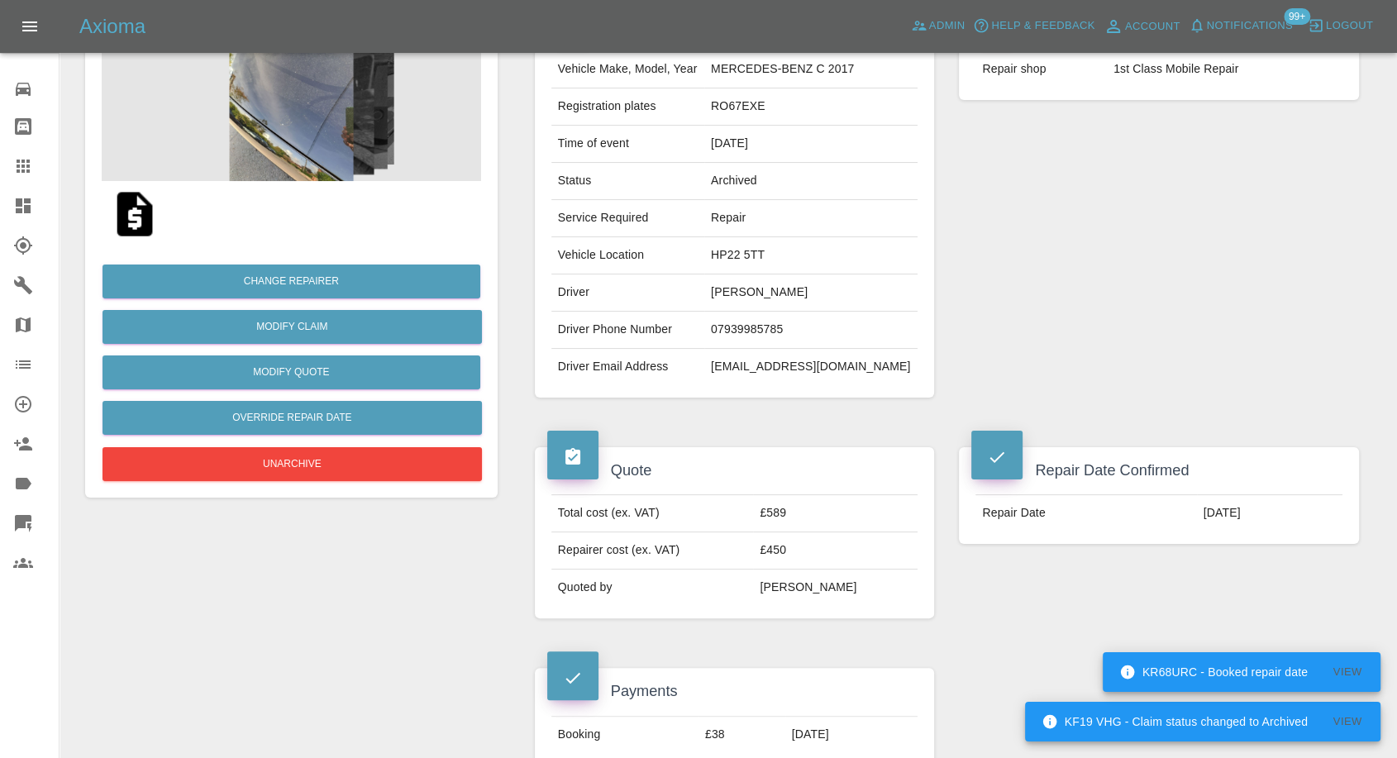
click at [136, 221] on img at bounding box center [134, 214] width 53 height 53
click at [770, 361] on td "ileafmarketing@gmail.com" at bounding box center [810, 367] width 213 height 36
copy div "ileafmarketing@gmail.com"
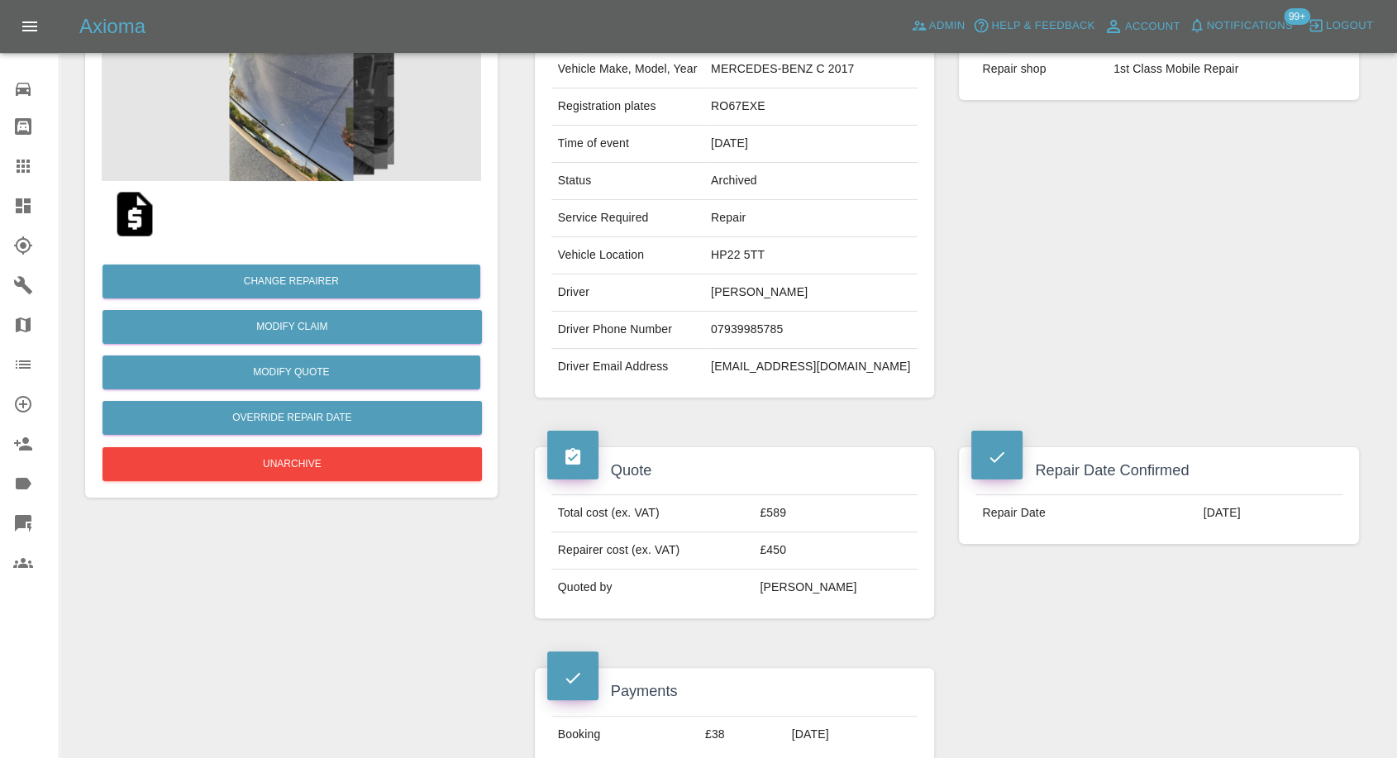
click at [758, 324] on td "07939985785" at bounding box center [810, 330] width 213 height 37
copy td "07939985785"
drag, startPoint x: 17, startPoint y: 164, endPoint x: 306, endPoint y: 449, distance: 406.2
click at [17, 163] on icon at bounding box center [23, 166] width 20 height 20
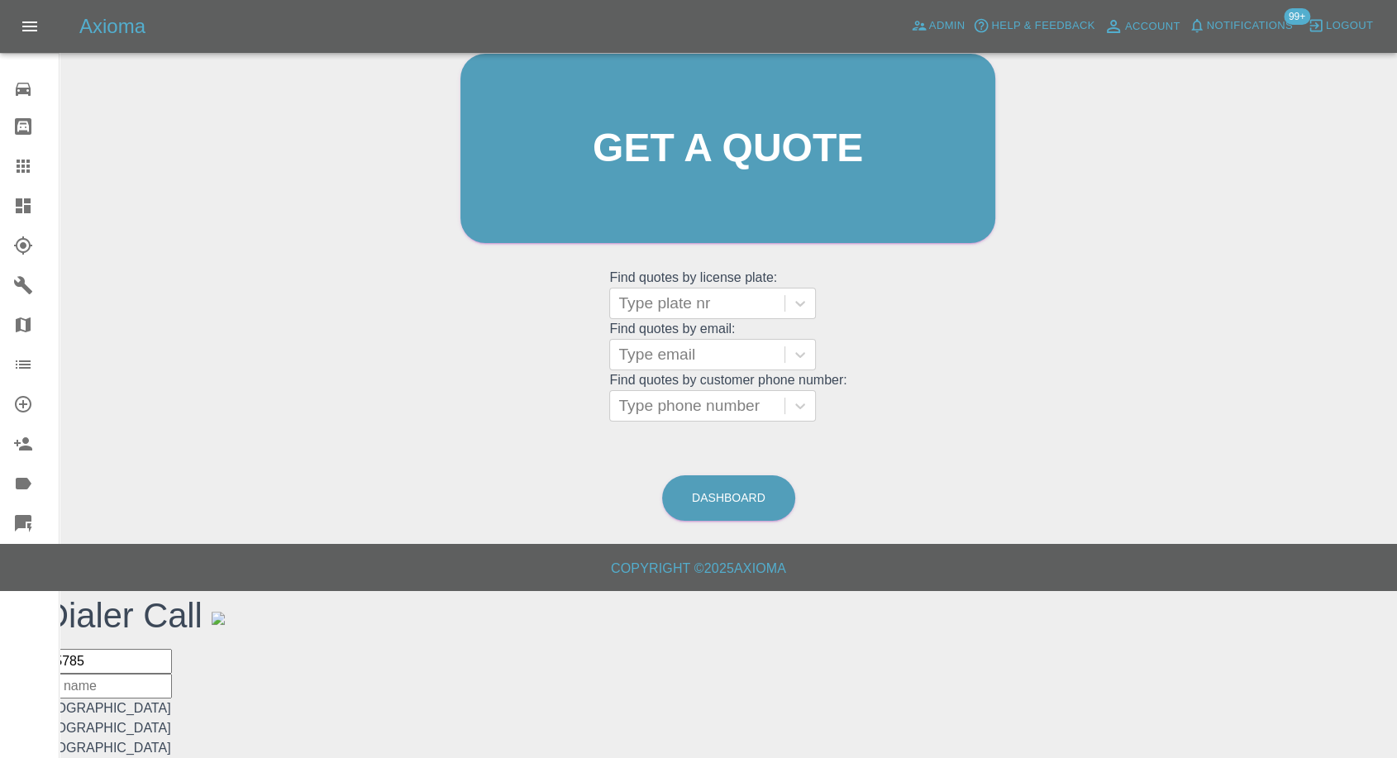
scroll to position [15, 0]
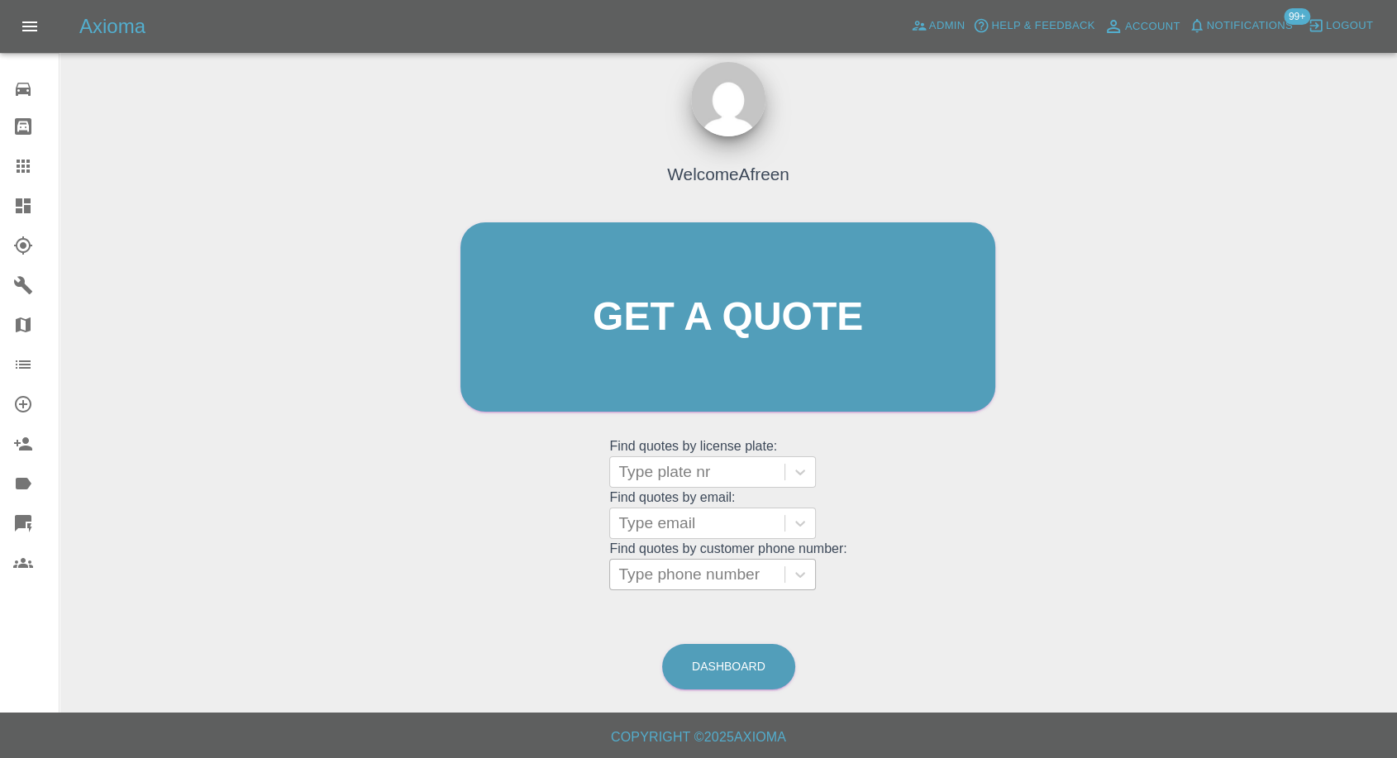
click at [705, 576] on div at bounding box center [697, 574] width 158 height 23
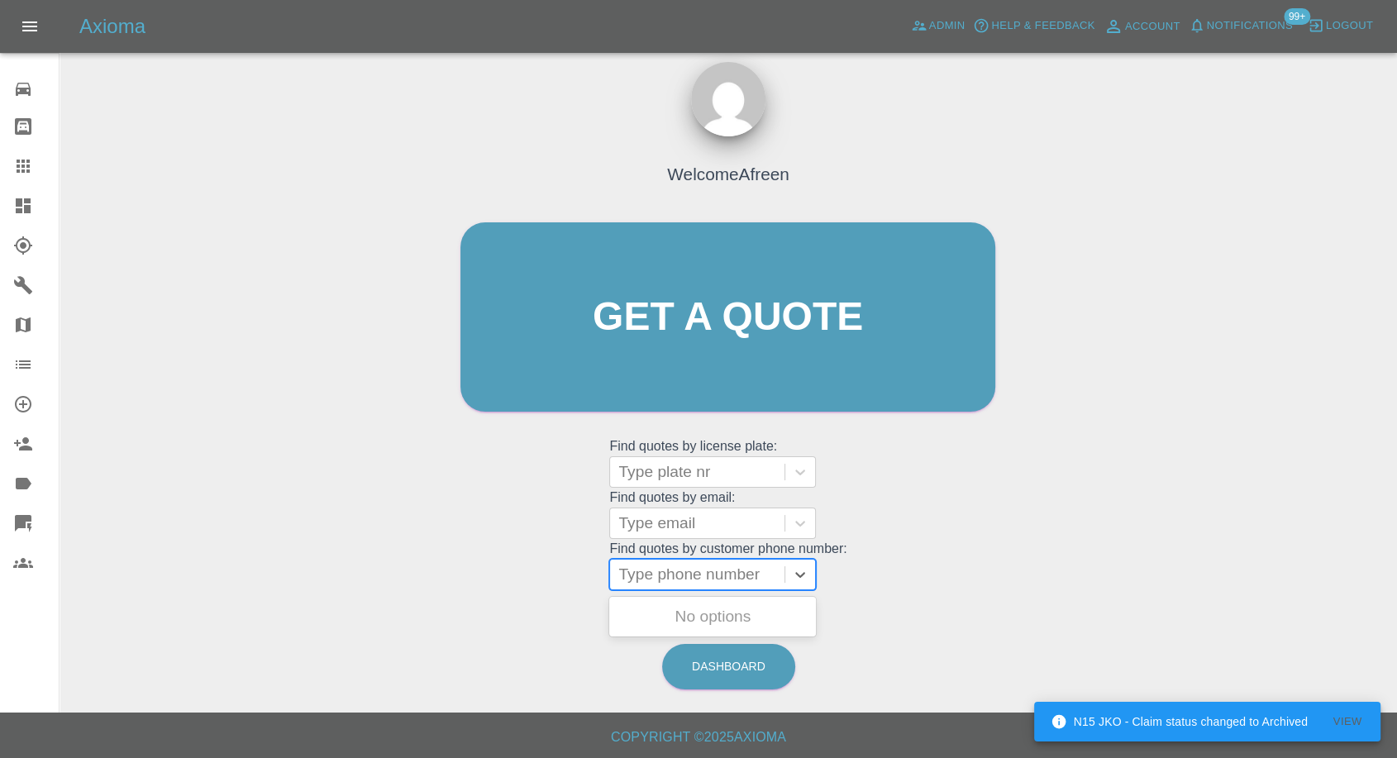
paste input "+447377580401"
drag, startPoint x: 650, startPoint y: 570, endPoint x: 526, endPoint y: 586, distance: 125.0
click at [536, 585] on div "Welcome Afreen Get a quote Get a quote Find quotes by license plate: Type plate…" at bounding box center [727, 348] width 569 height 499
type input "7377580401"
click at [723, 618] on div "NG72DFN, Awaiting Authorisation" at bounding box center [712, 626] width 207 height 53
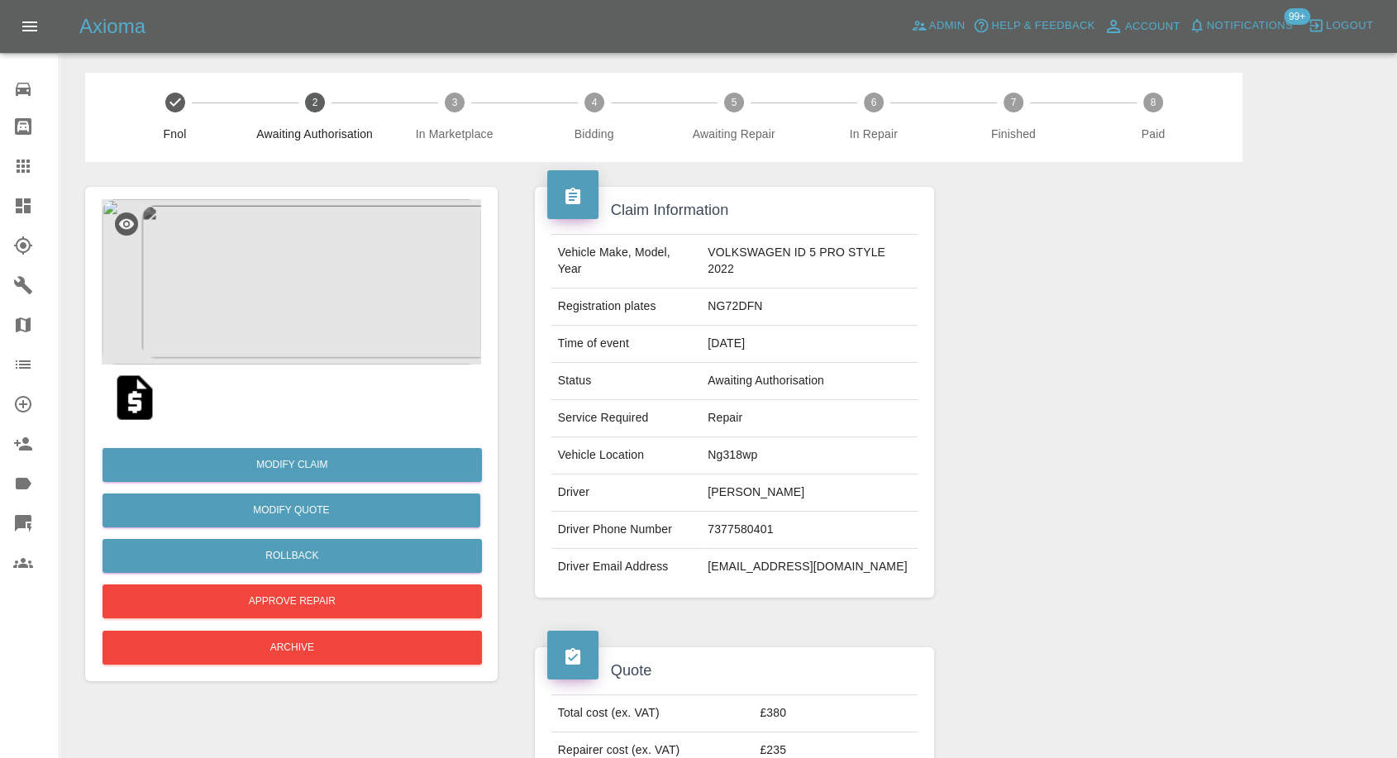
click at [137, 401] on img at bounding box center [134, 397] width 53 height 53
click at [284, 308] on img at bounding box center [291, 281] width 379 height 165
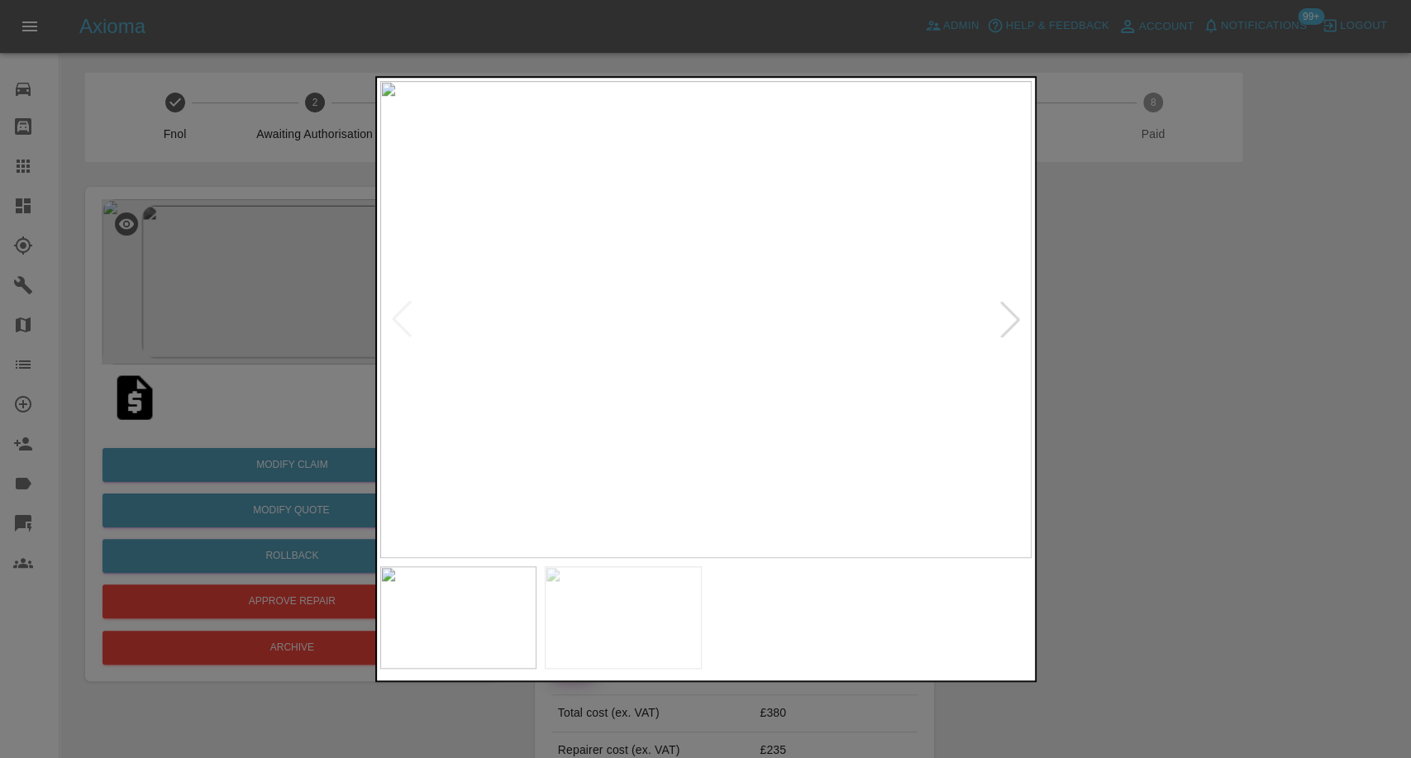
click at [614, 597] on img at bounding box center [623, 617] width 157 height 102
click at [1198, 468] on div at bounding box center [705, 379] width 1411 height 758
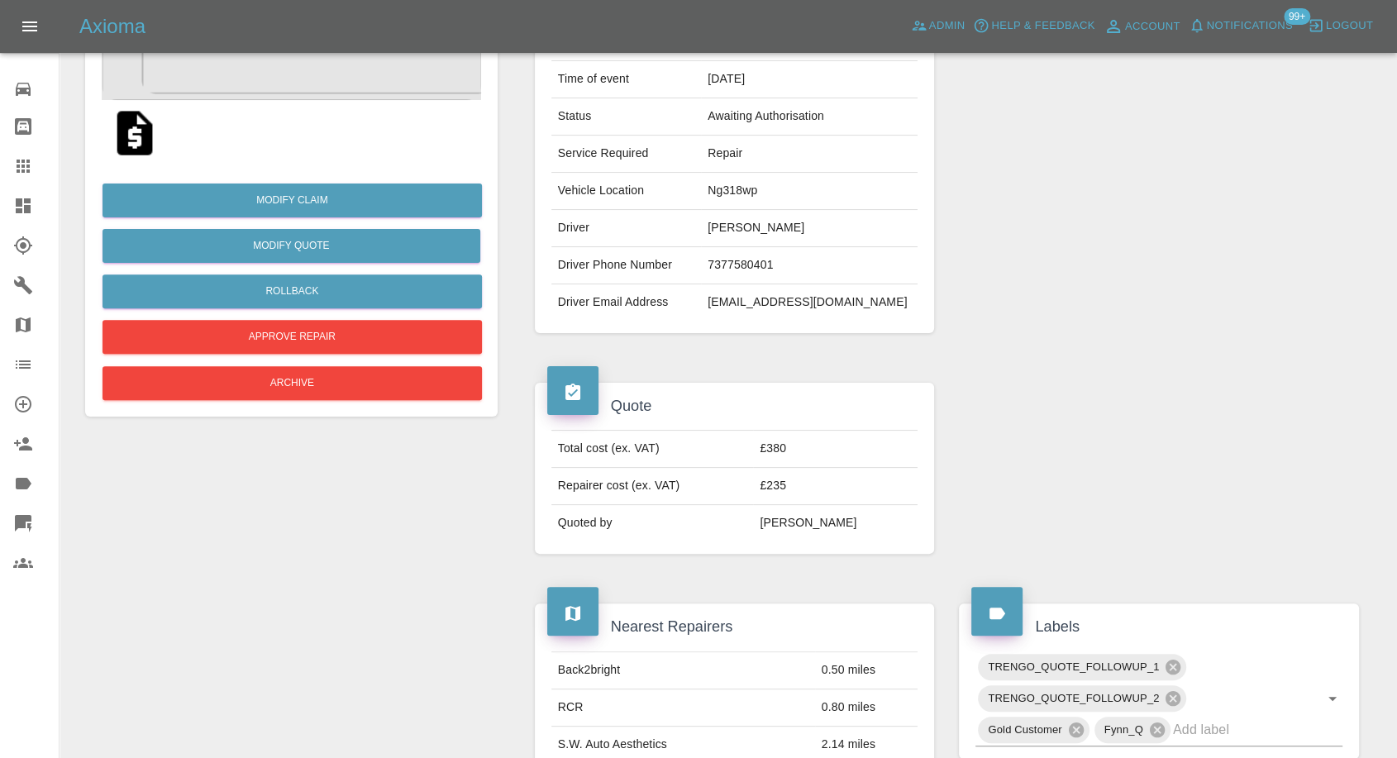
scroll to position [275, 0]
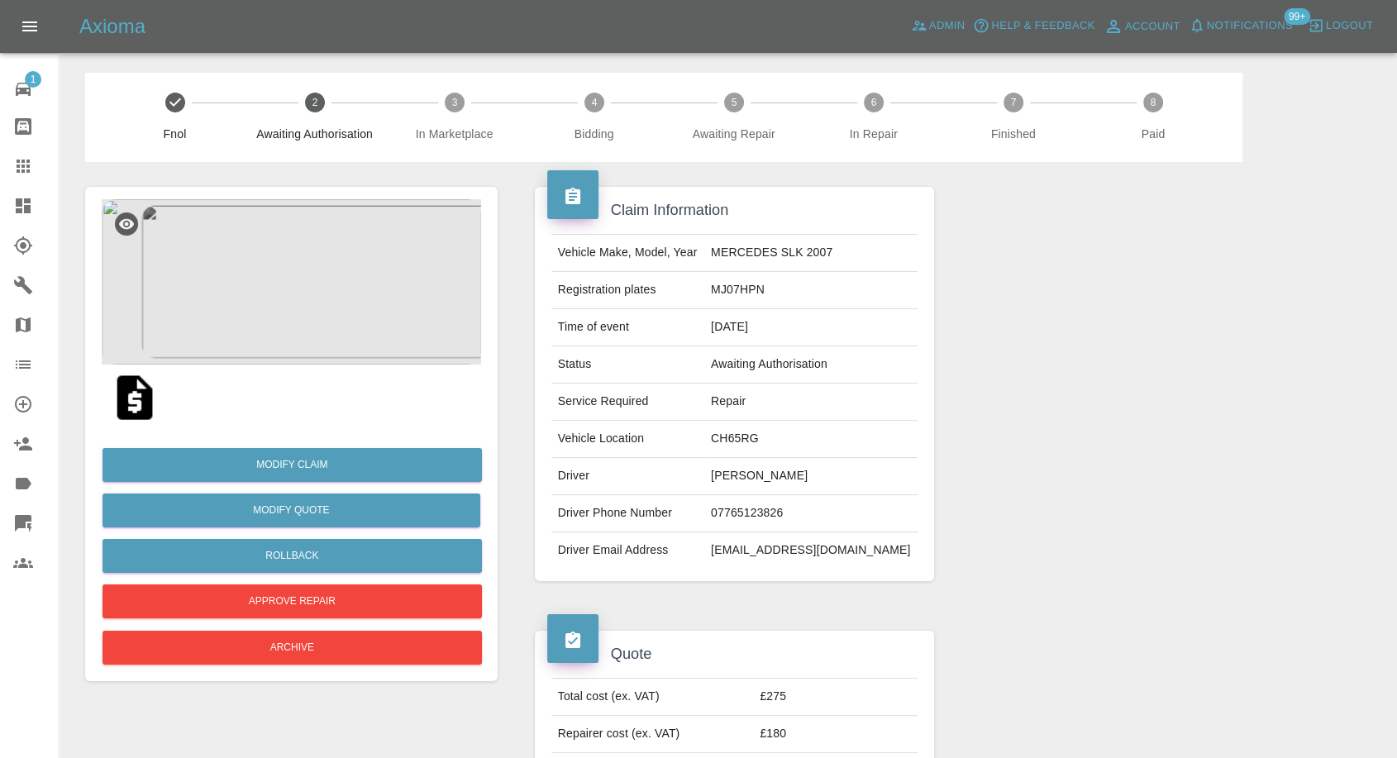
click at [139, 406] on img at bounding box center [134, 397] width 53 height 53
click at [317, 288] on img at bounding box center [291, 281] width 379 height 165
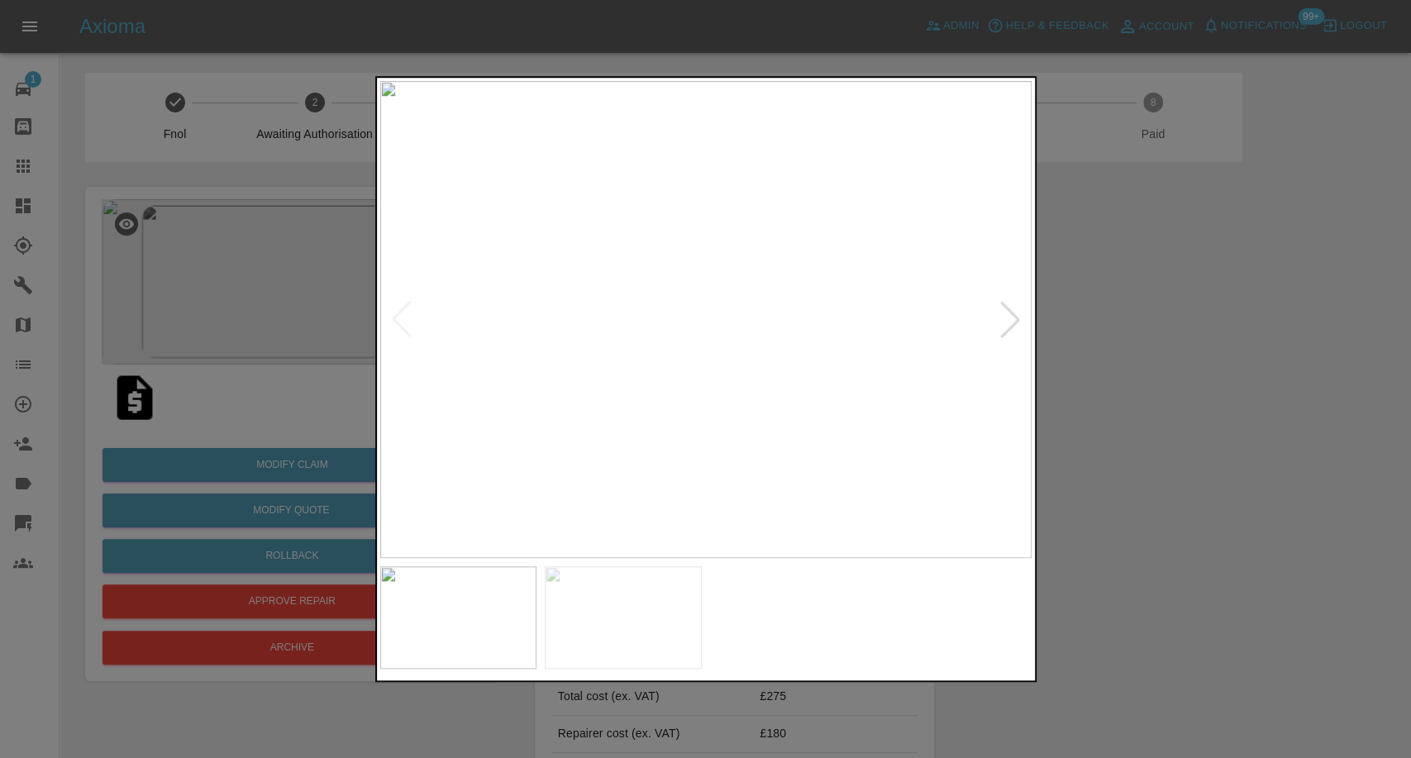
click at [616, 635] on img at bounding box center [623, 617] width 157 height 102
click at [469, 601] on img at bounding box center [458, 617] width 157 height 102
click at [590, 601] on img at bounding box center [623, 617] width 157 height 102
click at [1270, 464] on div at bounding box center [705, 379] width 1411 height 758
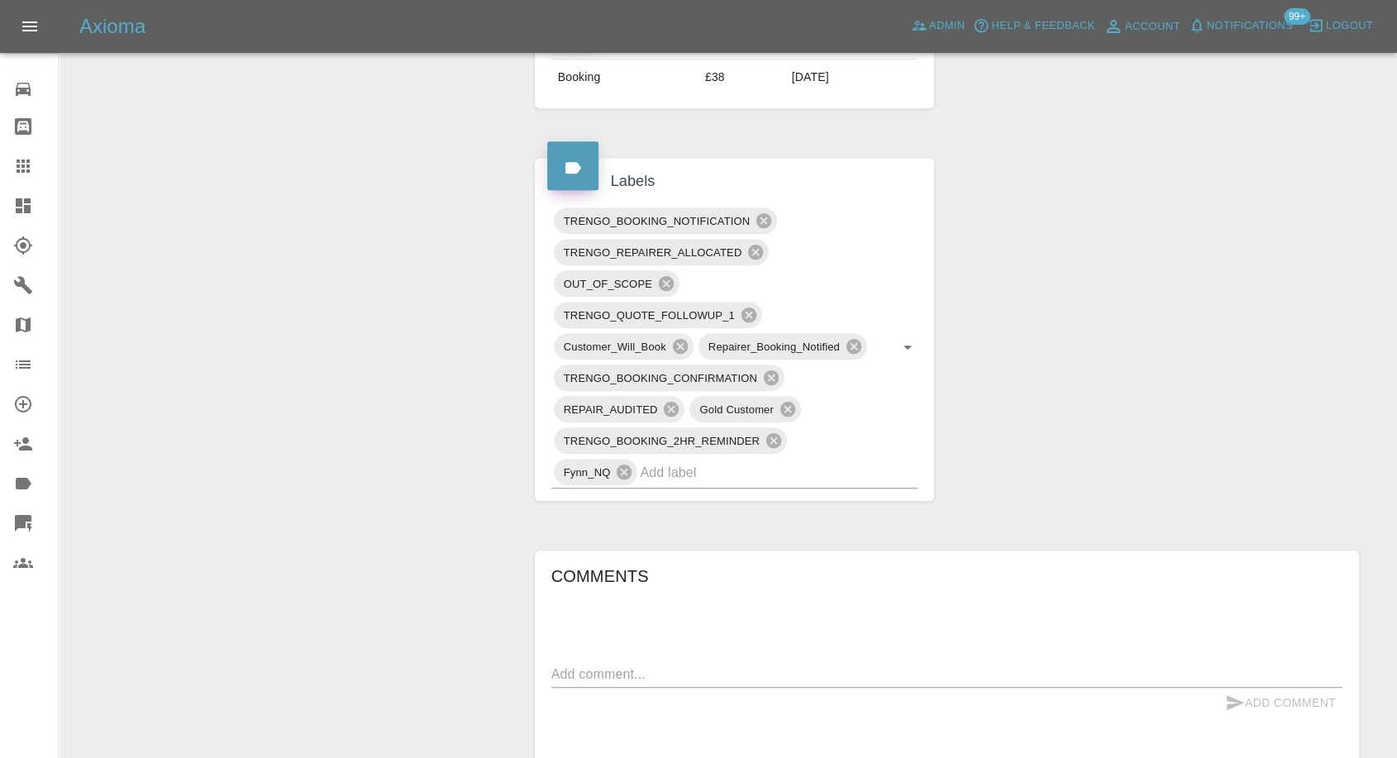
scroll to position [1102, 0]
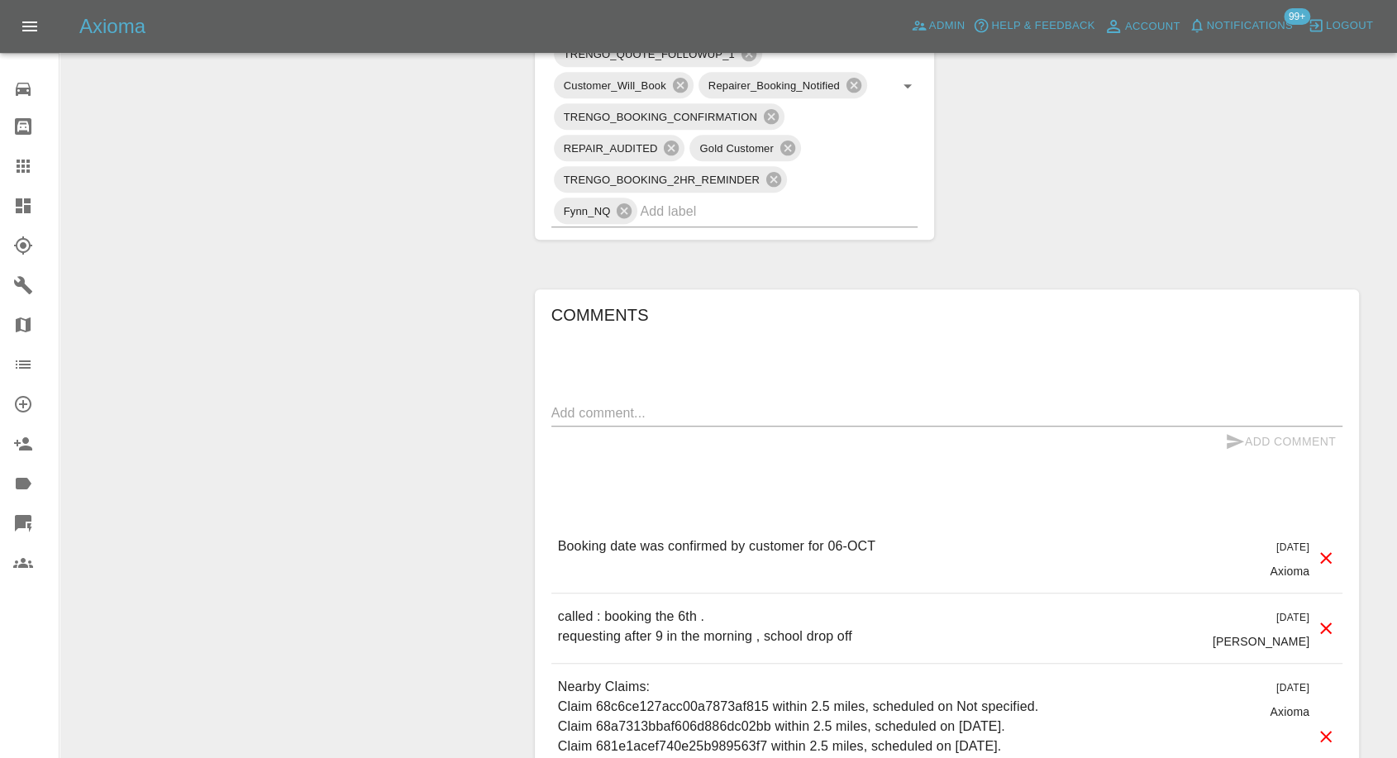
click at [728, 401] on div "x" at bounding box center [946, 413] width 791 height 26
paste textarea "I am a community nurse seeing patients who are approaching end of life. I have …"
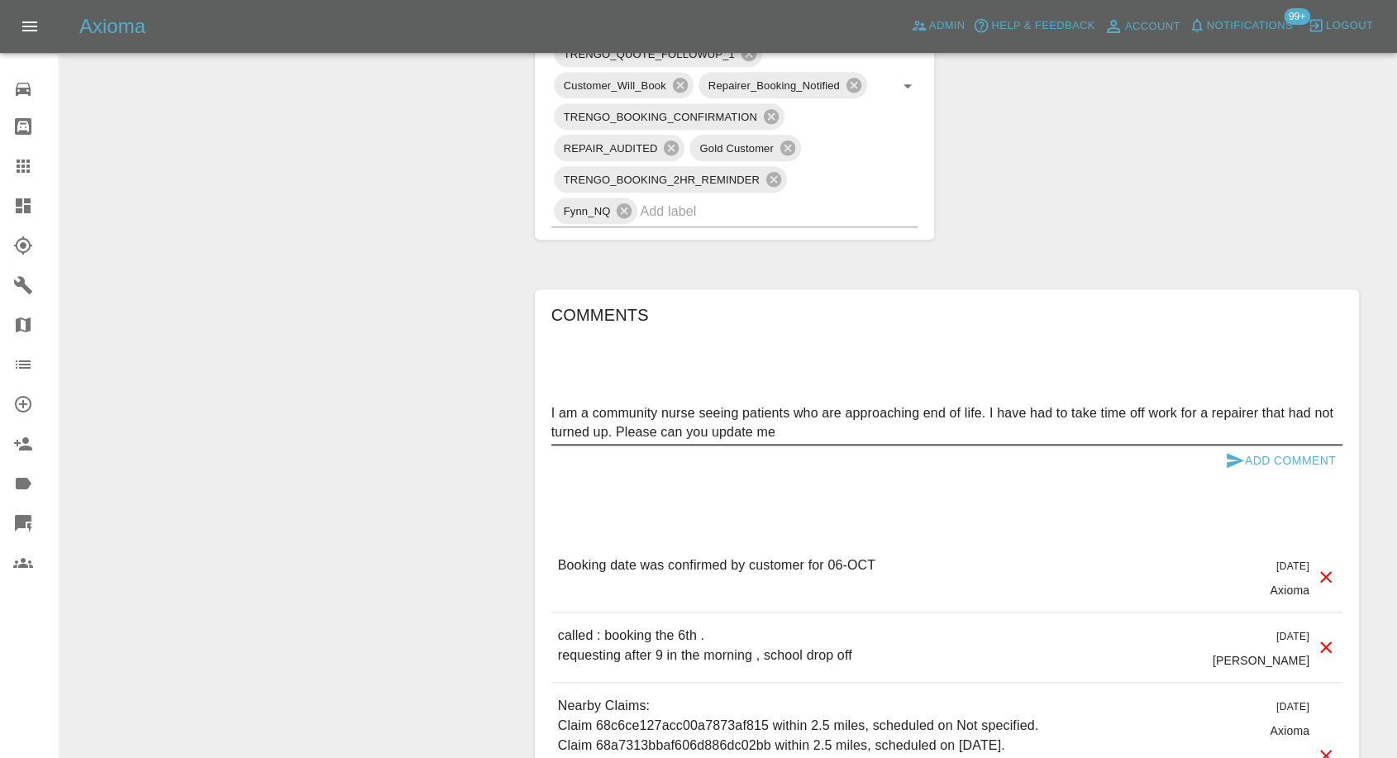
type textarea "I am a community nurse seeing patients who are approaching end of life. I have …"
click at [1230, 455] on icon "submit" at bounding box center [1235, 460] width 17 height 15
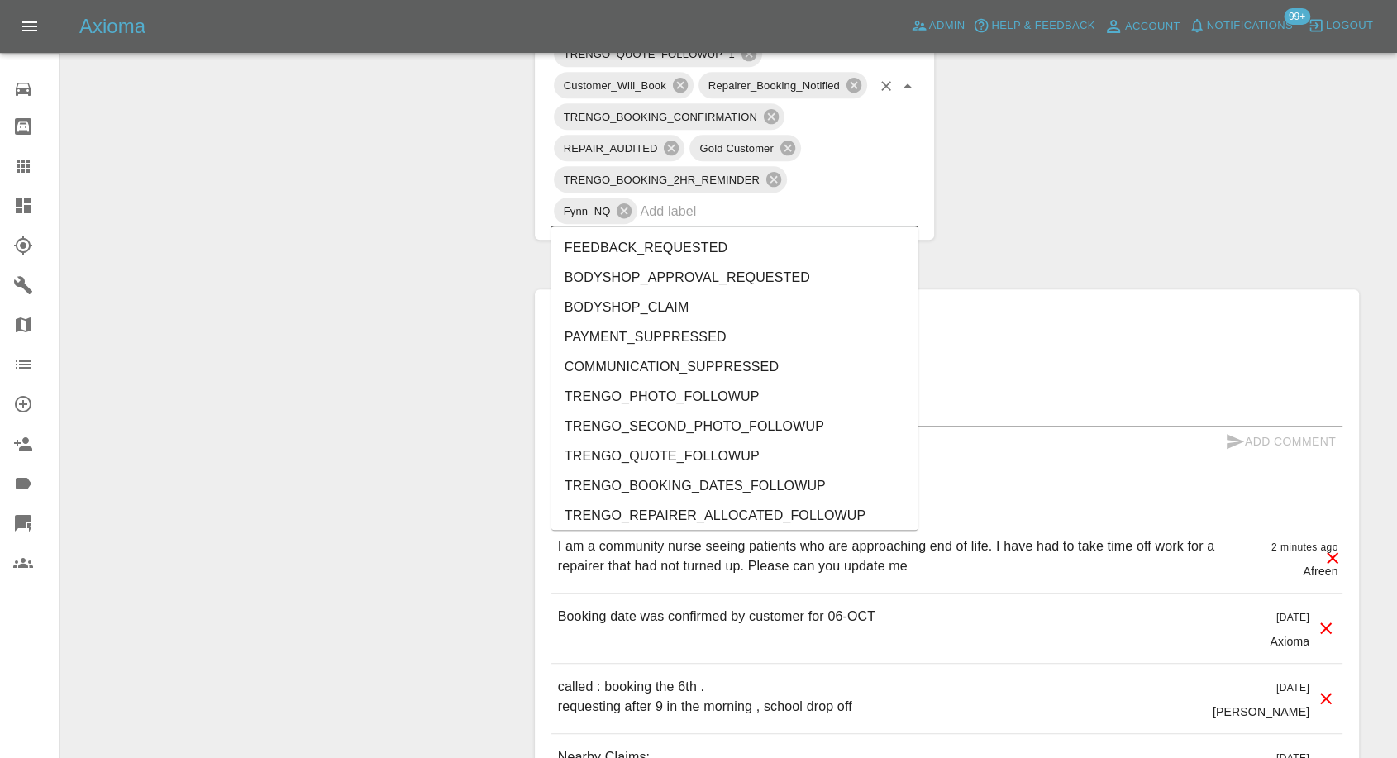
click at [698, 201] on input "text" at bounding box center [755, 211] width 231 height 26
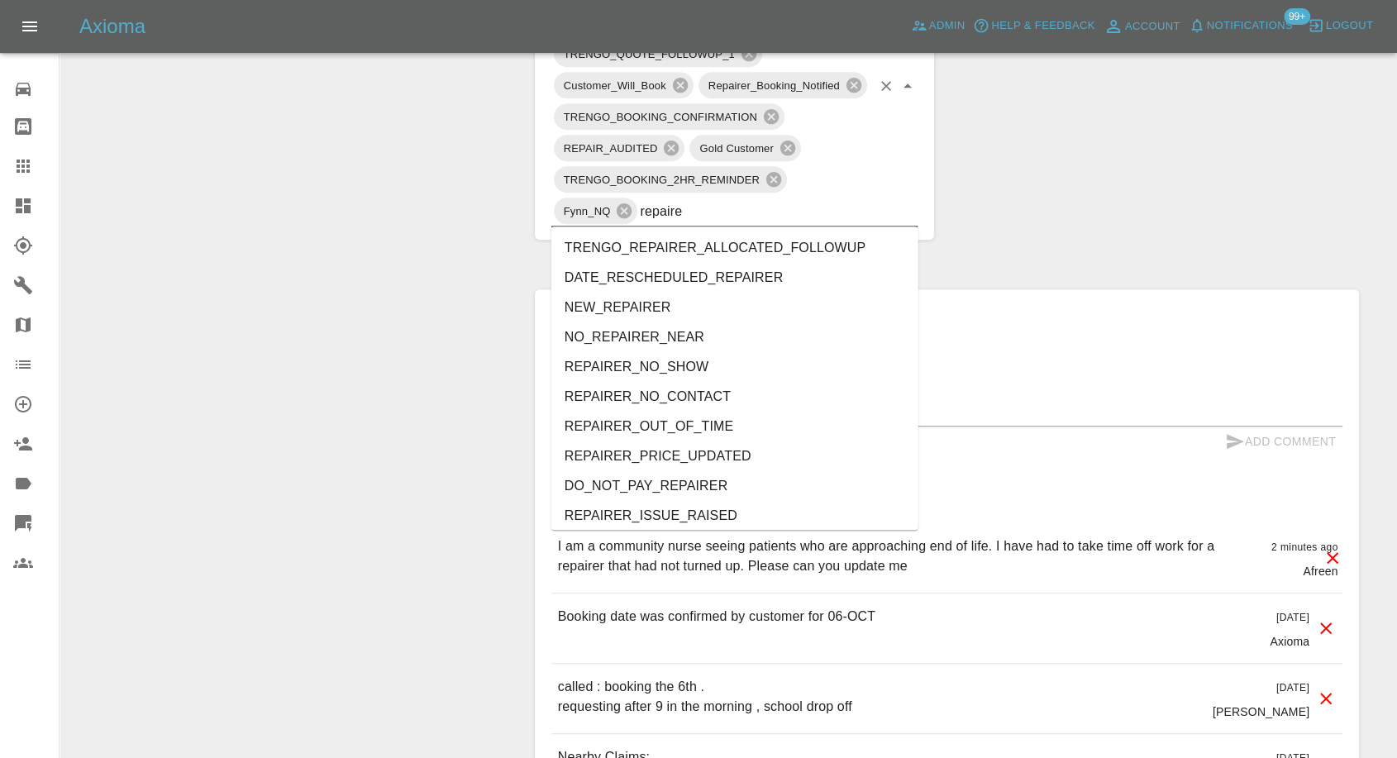
type input "repairer"
click at [635, 396] on li "REPAIRER_NO_CONTACT" at bounding box center [734, 397] width 367 height 30
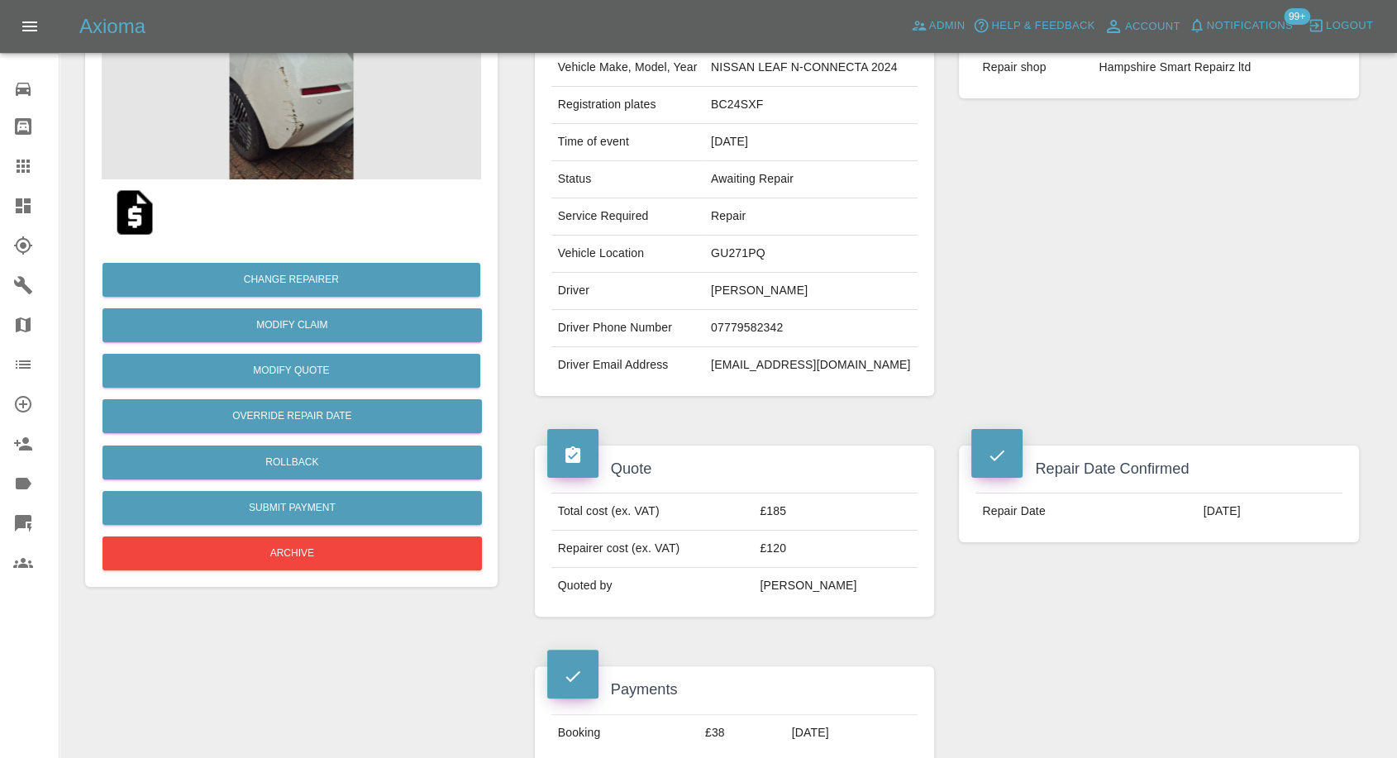
scroll to position [92, 0]
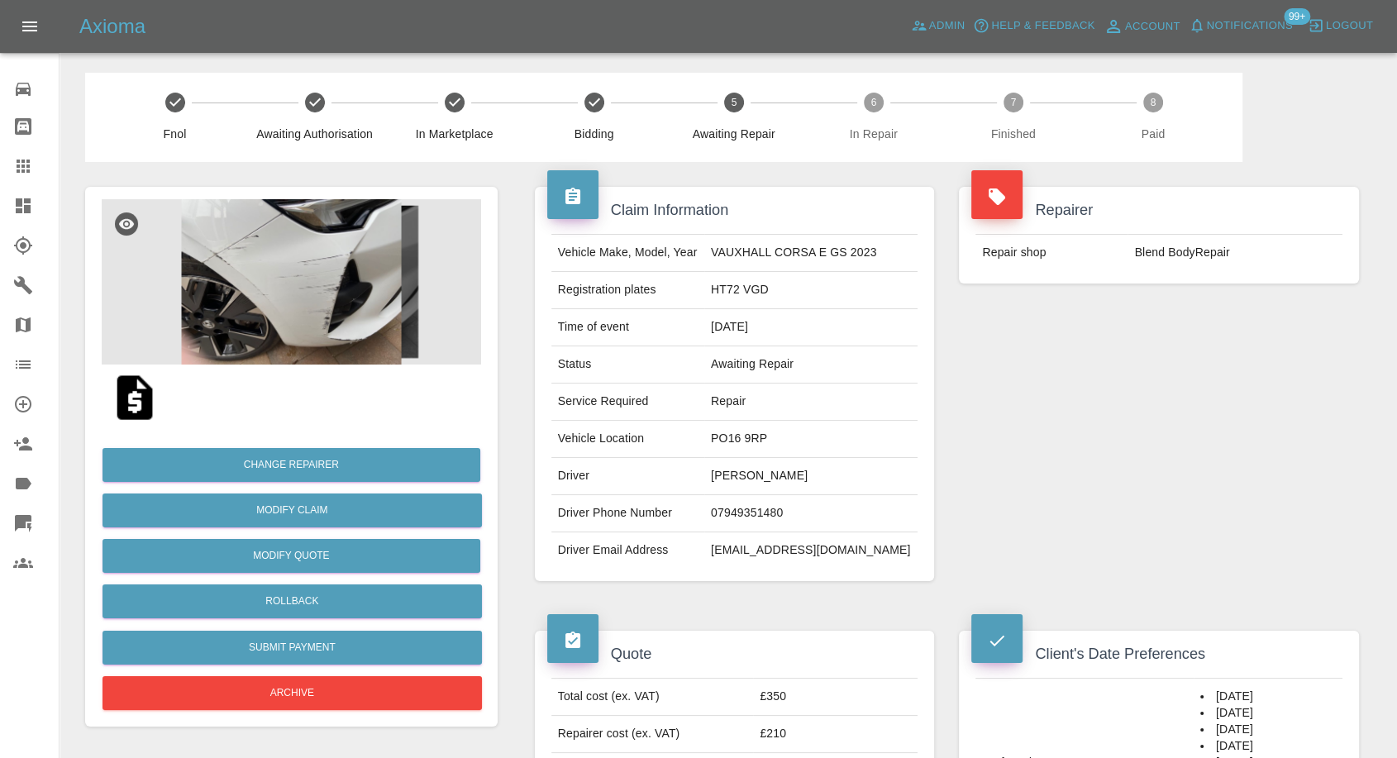
click at [737, 504] on td "07949351480" at bounding box center [810, 513] width 213 height 37
copy td "07949351480"
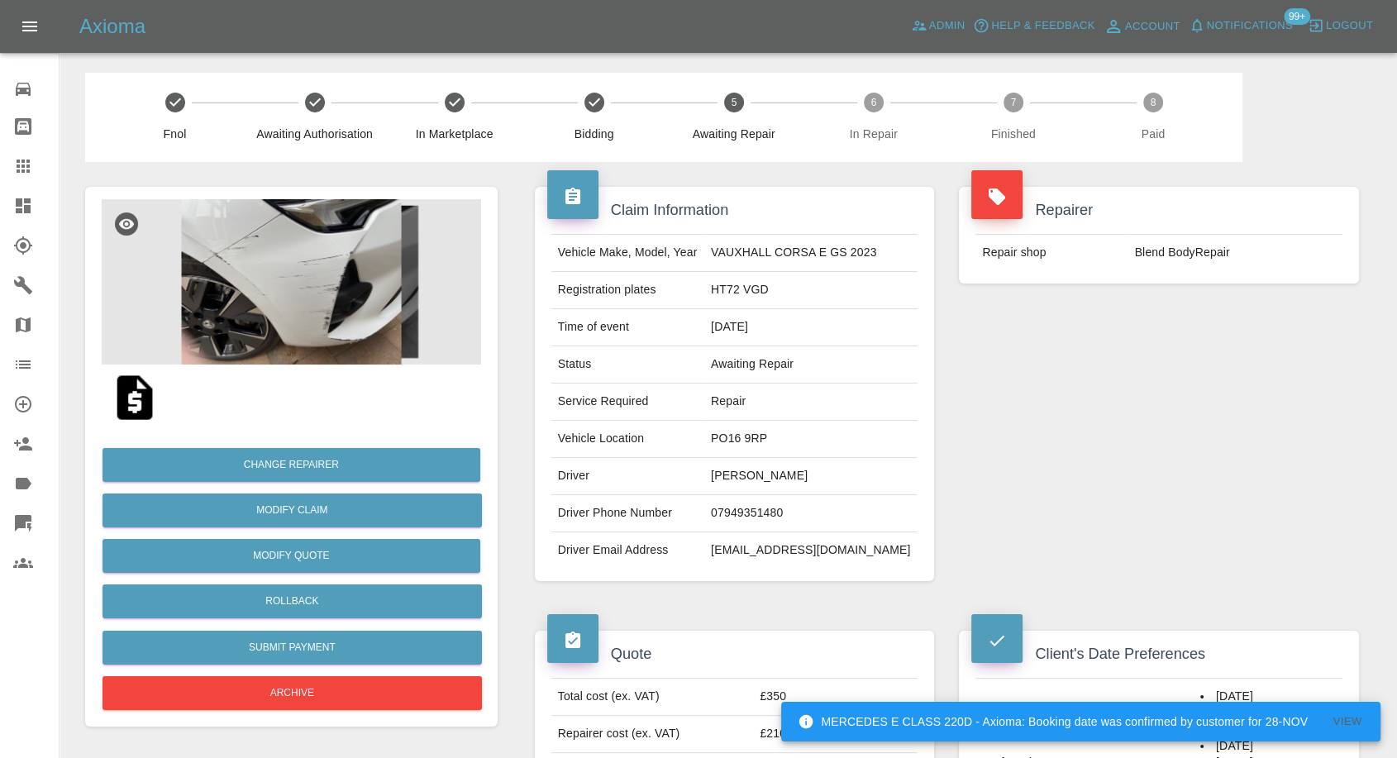
click at [1098, 504] on div "Repairer Repair shop Blend BodyRepair" at bounding box center [1158, 384] width 425 height 444
click at [732, 467] on td "[PERSON_NAME]" at bounding box center [810, 476] width 213 height 37
copy td "[PERSON_NAME]"
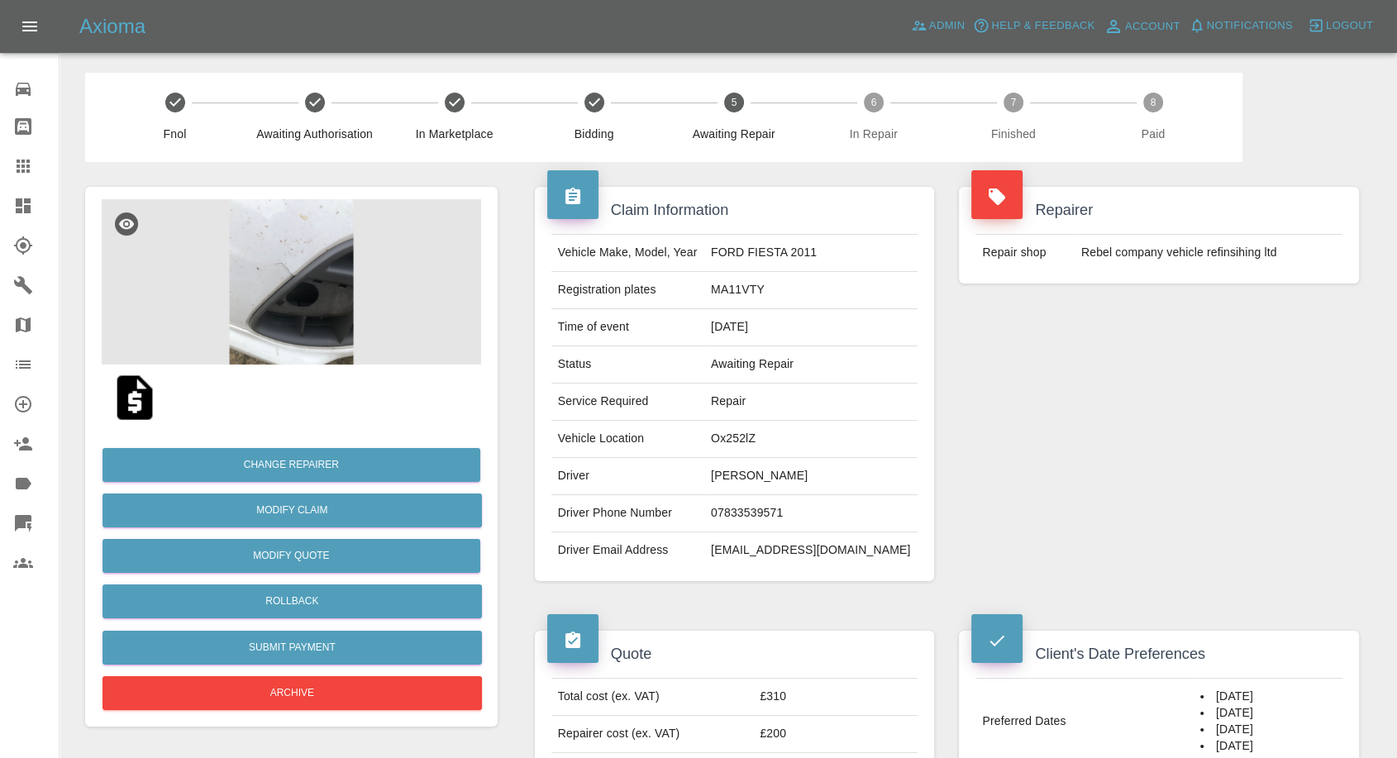
click at [768, 515] on td "07833539571" at bounding box center [810, 513] width 213 height 37
copy td "07833539571"
click at [1070, 404] on div "Repairer Repair shop Rebel company vehicle refinsihing ltd" at bounding box center [1158, 384] width 425 height 444
click at [754, 478] on td "Zac maskell" at bounding box center [810, 476] width 213 height 37
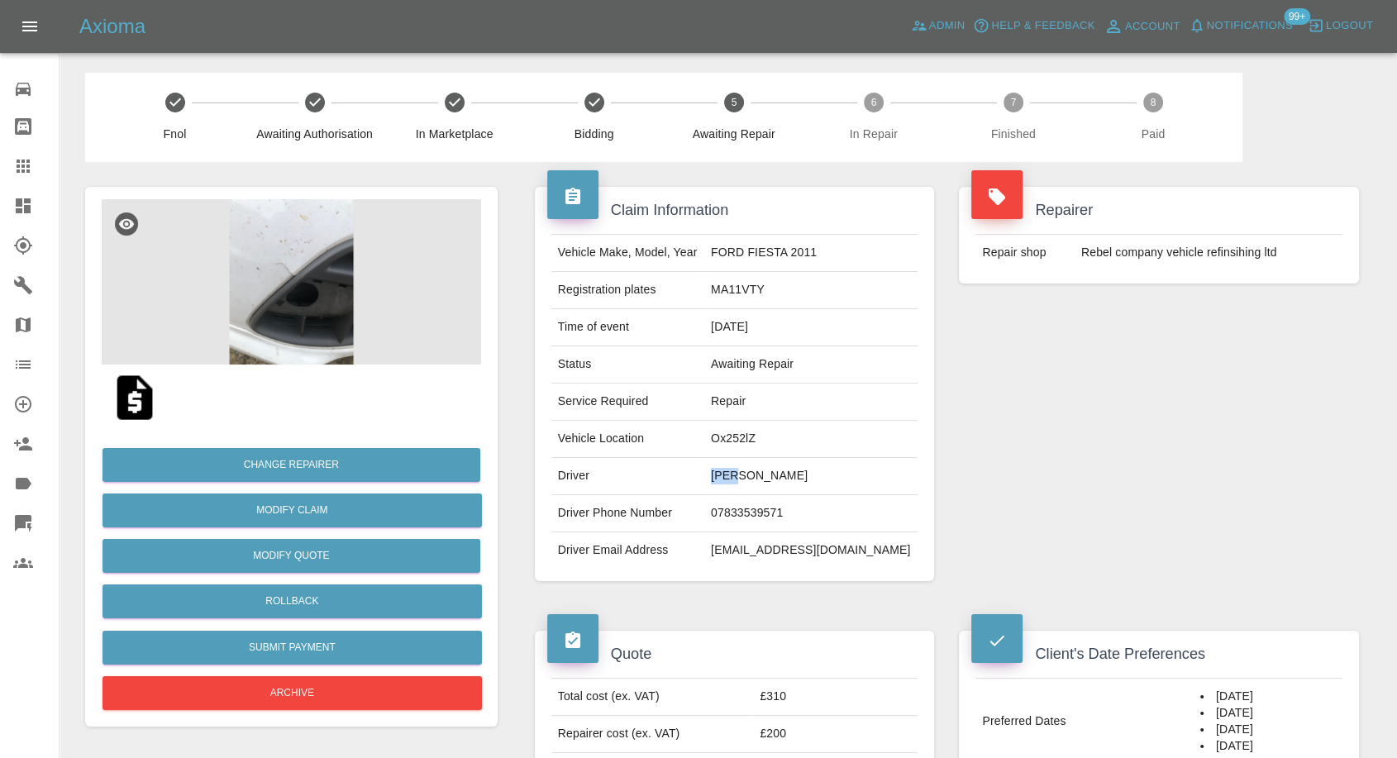
click at [754, 478] on td "Zac maskell" at bounding box center [810, 476] width 213 height 37
copy td "Zac"
